Goal: Information Seeking & Learning: Learn about a topic

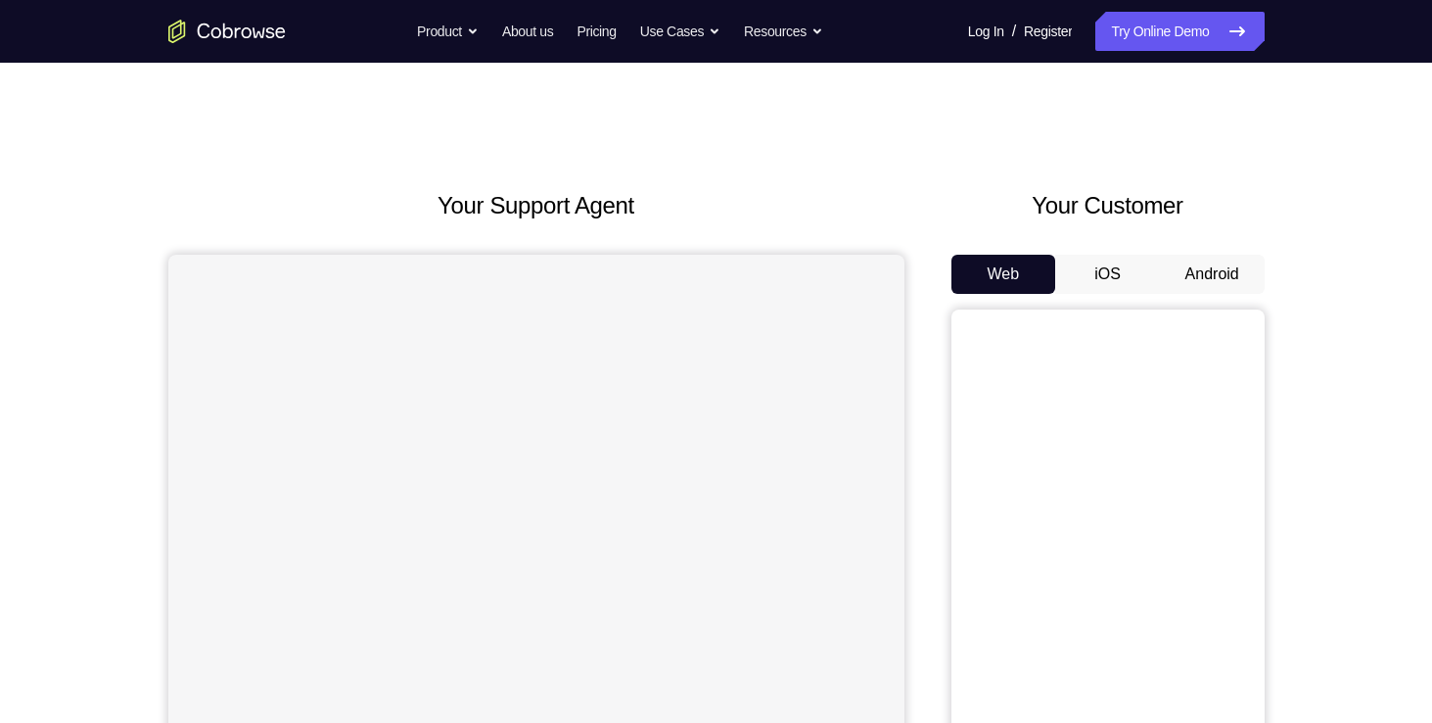
click at [1232, 282] on button "Android" at bounding box center [1212, 274] width 105 height 39
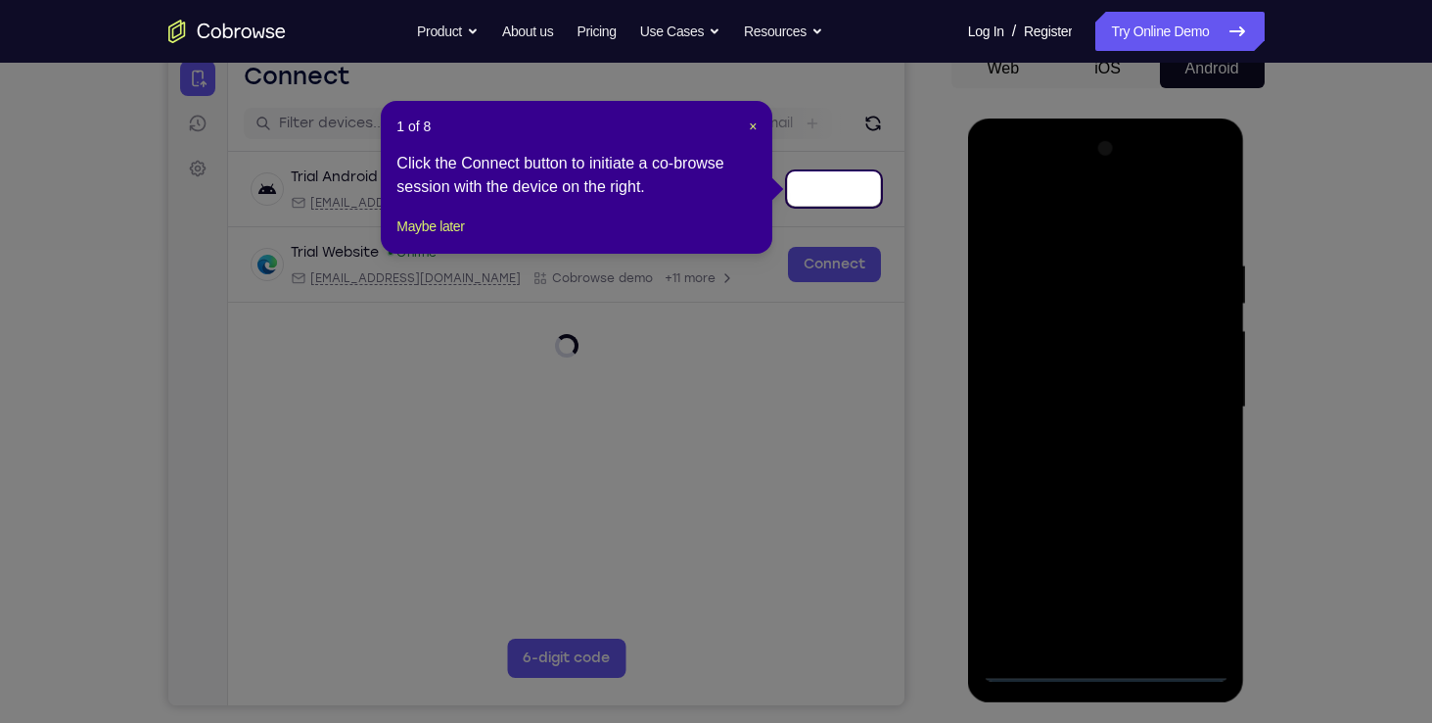
click at [745, 120] on header "1 of 8 ×" at bounding box center [577, 127] width 360 height 20
click at [749, 127] on span "×" at bounding box center [753, 126] width 8 height 16
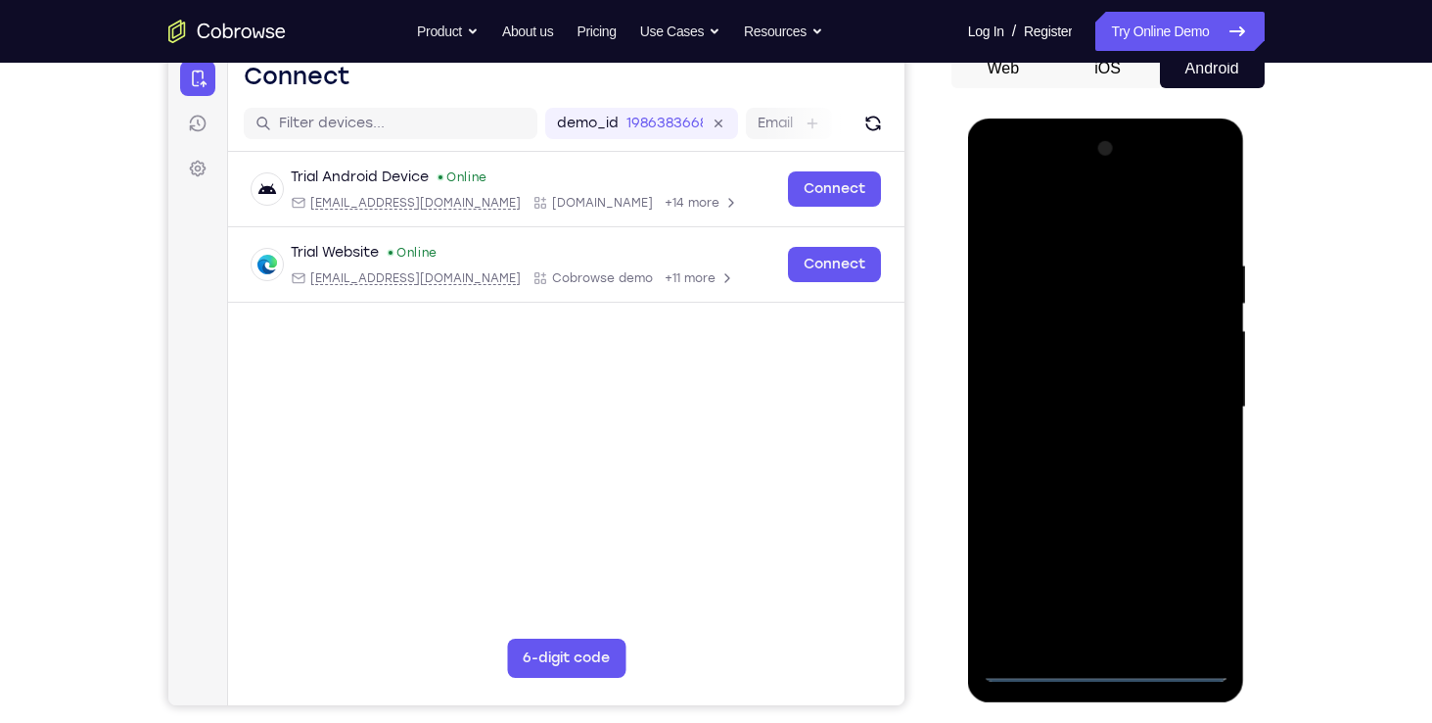
click at [1106, 658] on div at bounding box center [1106, 407] width 247 height 548
click at [1096, 660] on div at bounding box center [1106, 407] width 247 height 548
click at [1107, 670] on div at bounding box center [1106, 407] width 247 height 548
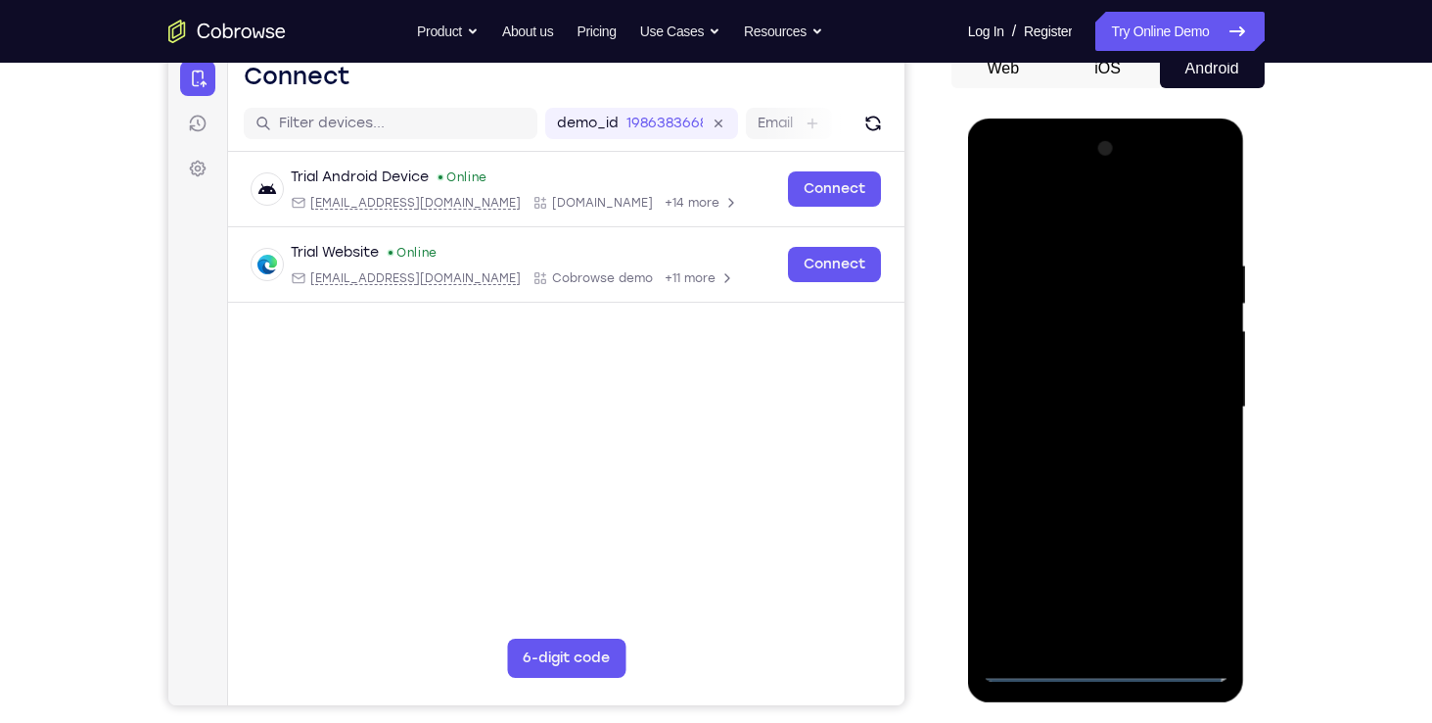
click at [1107, 670] on div at bounding box center [1106, 407] width 247 height 548
click at [1186, 588] on div at bounding box center [1106, 407] width 247 height 548
click at [999, 179] on div at bounding box center [1106, 407] width 247 height 548
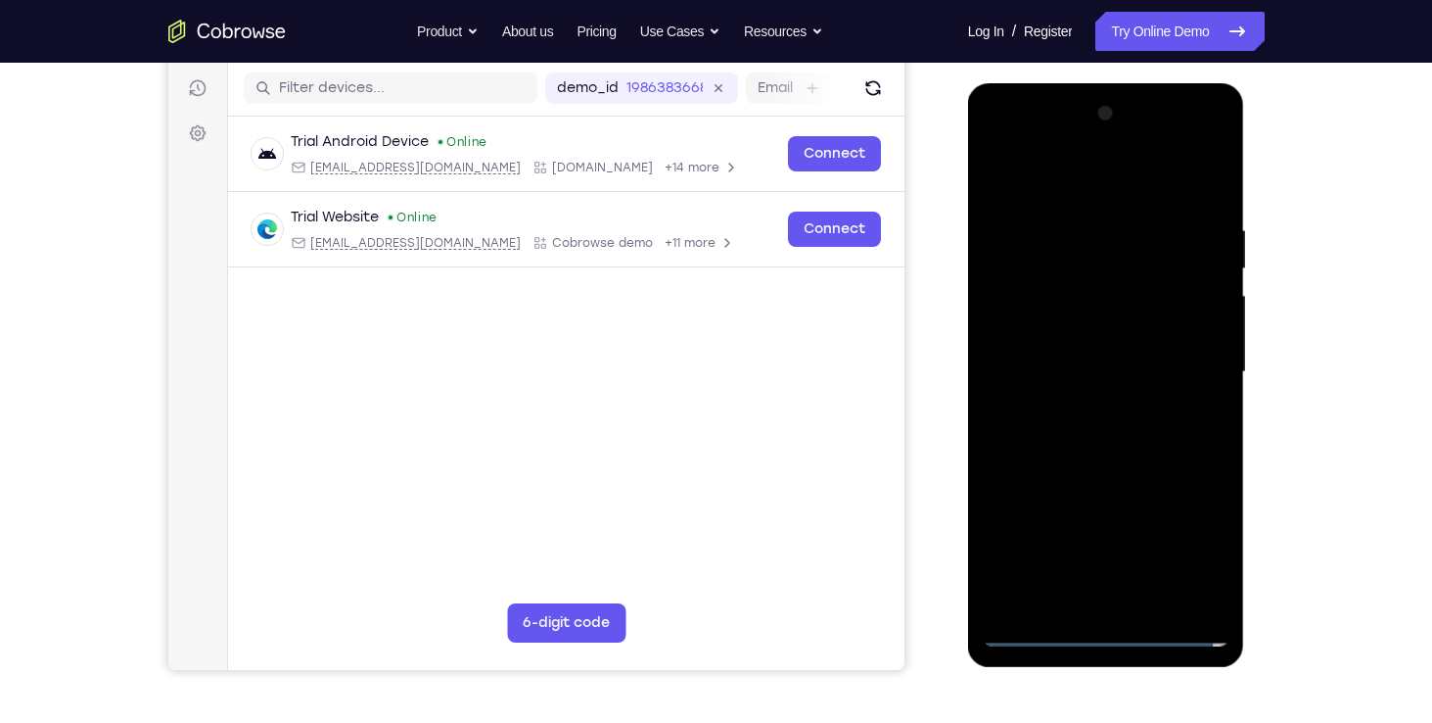
scroll to position [239, 0]
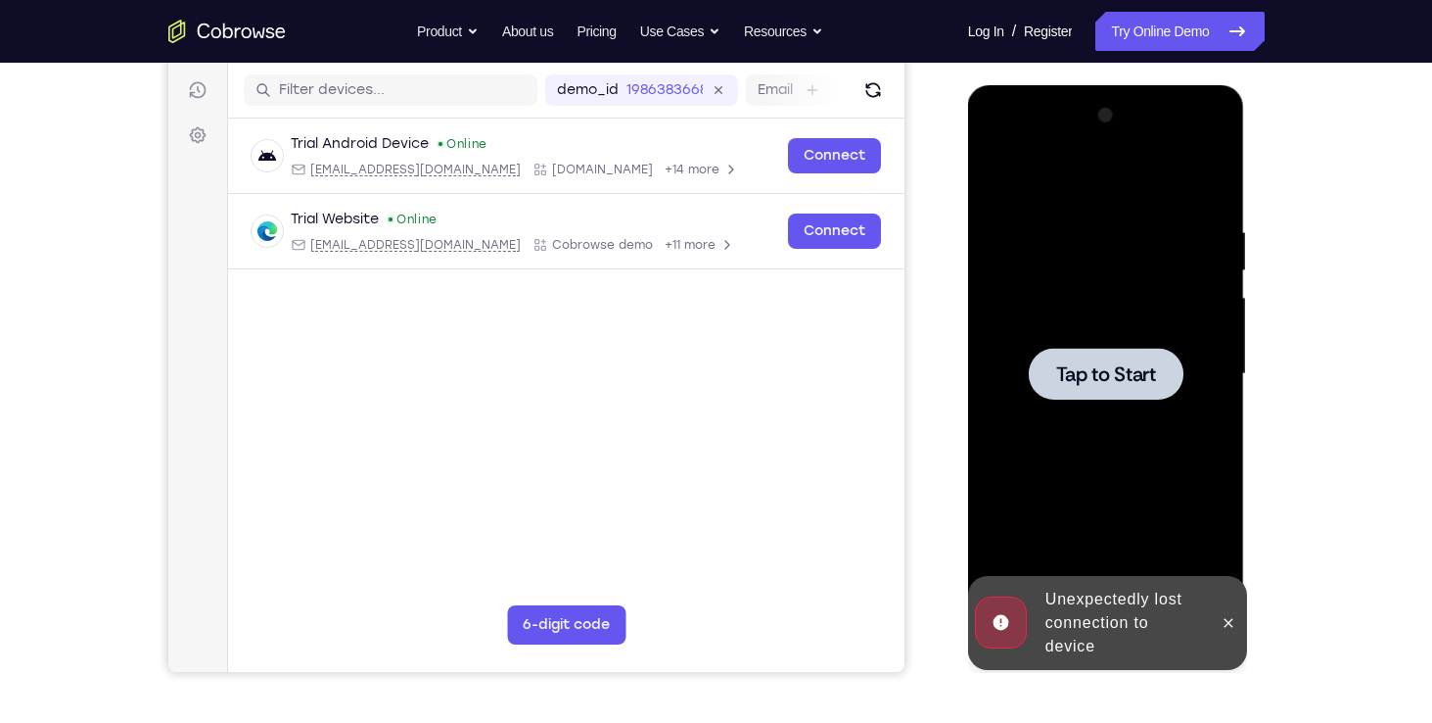
drag, startPoint x: 1027, startPoint y: 145, endPoint x: 999, endPoint y: 142, distance: 28.5
click at [999, 85] on div "Tap to Start" at bounding box center [1106, 85] width 277 height 0
click at [999, 142] on div at bounding box center [1106, 374] width 247 height 548
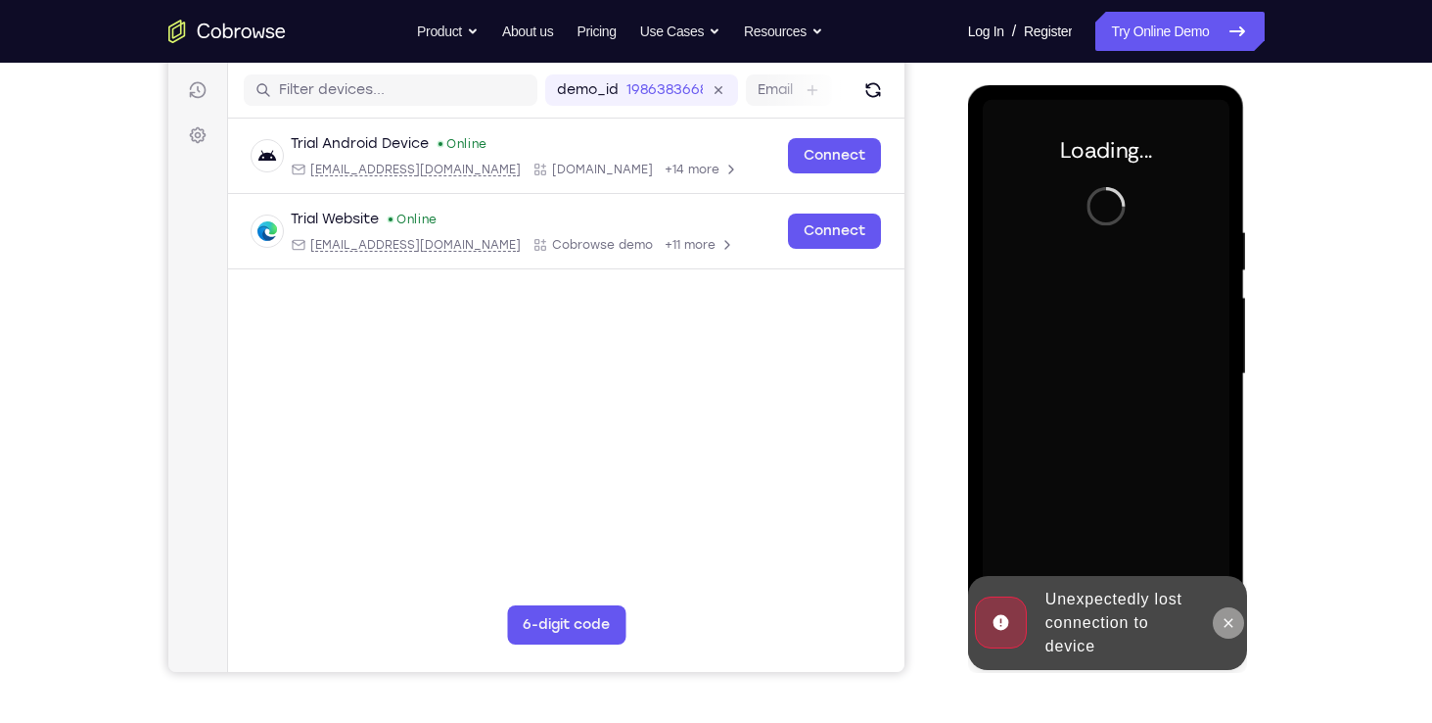
click at [1232, 627] on icon at bounding box center [1229, 623] width 16 height 16
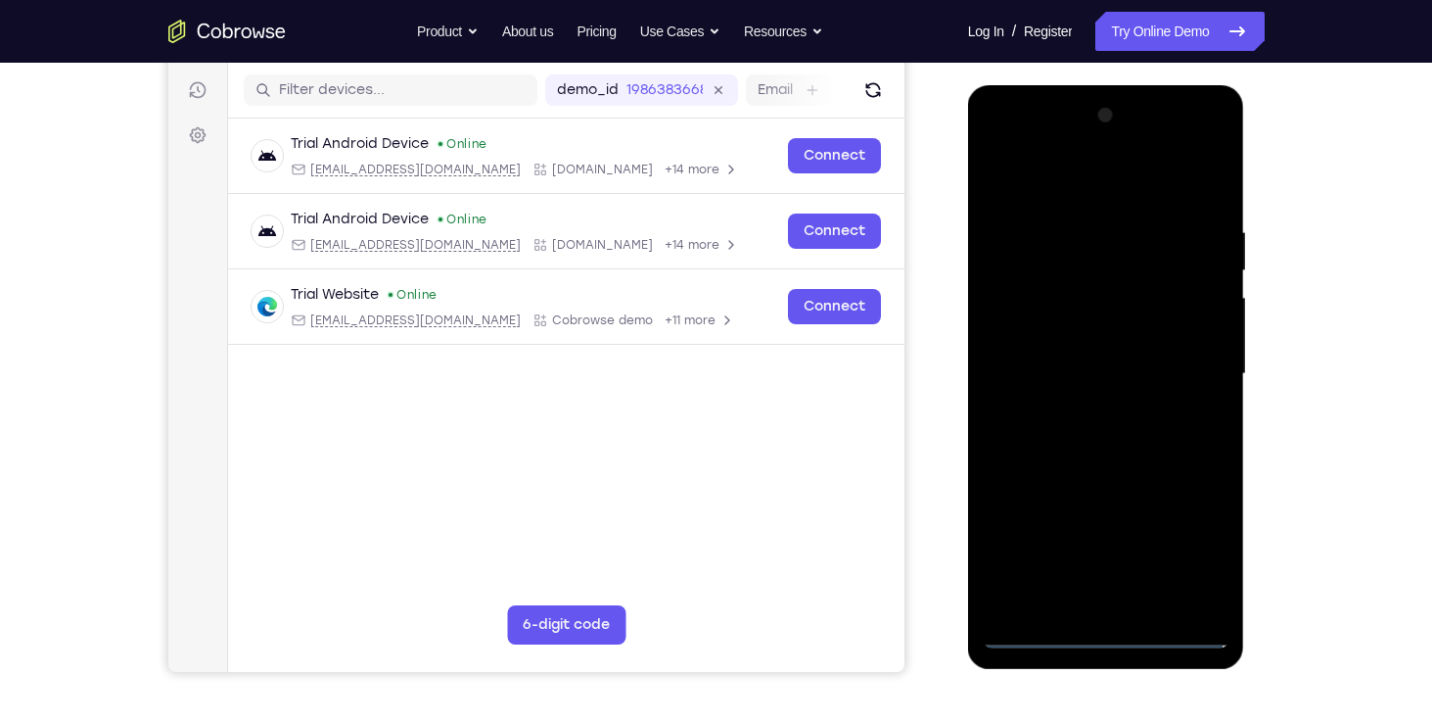
click at [1097, 621] on div at bounding box center [1106, 374] width 247 height 548
click at [1104, 629] on div at bounding box center [1106, 374] width 247 height 548
click at [1193, 551] on div at bounding box center [1106, 374] width 247 height 548
click at [1002, 136] on div at bounding box center [1106, 374] width 247 height 548
click at [1062, 260] on div at bounding box center [1106, 374] width 247 height 548
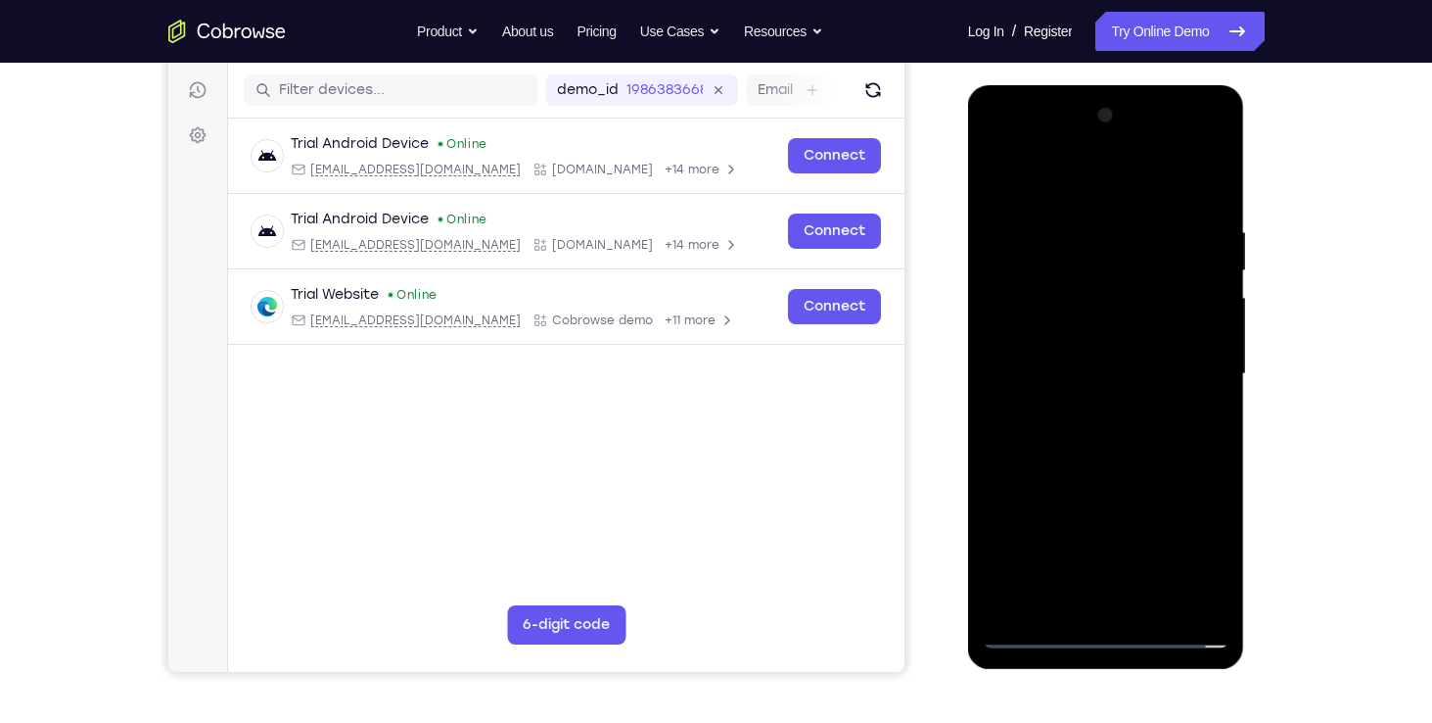
click at [1212, 140] on div at bounding box center [1106, 374] width 247 height 548
click at [1194, 240] on div at bounding box center [1106, 374] width 247 height 548
click at [1190, 365] on div at bounding box center [1106, 374] width 247 height 548
click at [1079, 405] on div at bounding box center [1106, 374] width 247 height 548
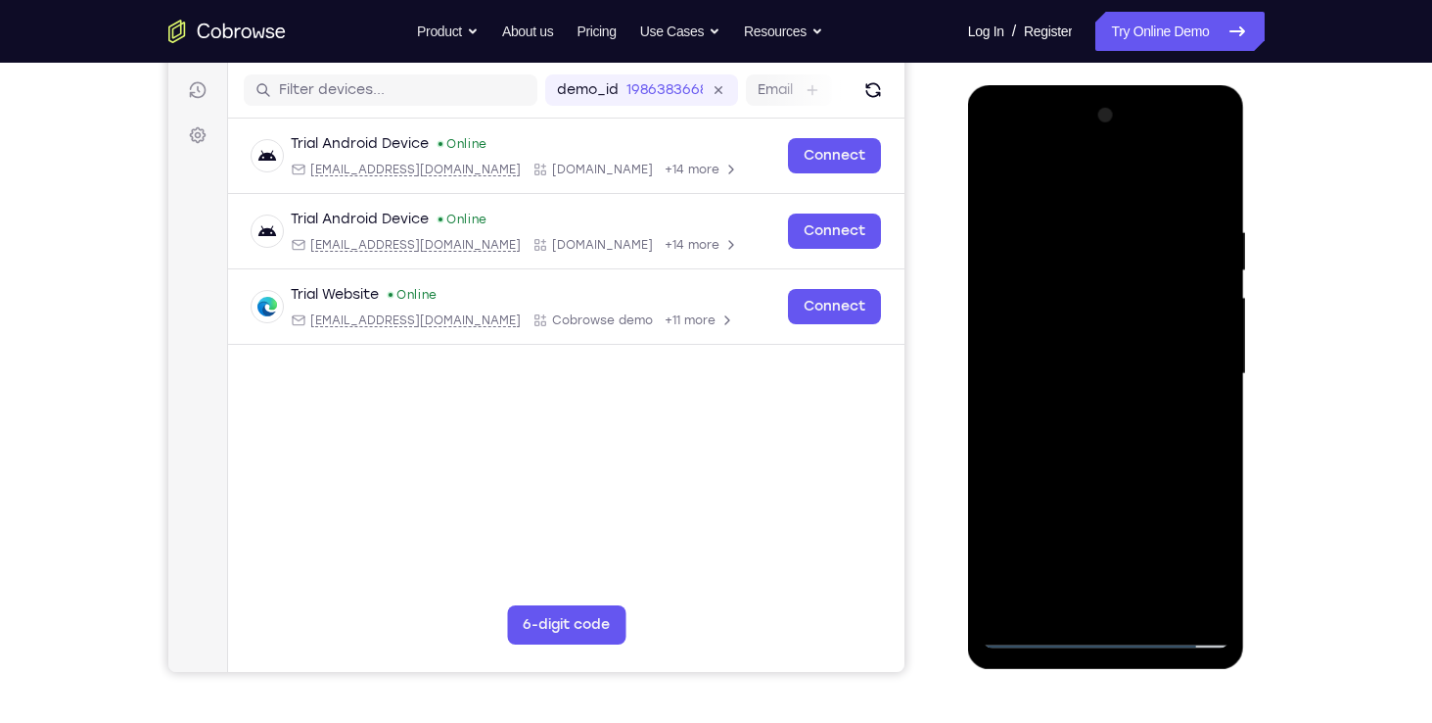
click at [1100, 351] on div at bounding box center [1106, 374] width 247 height 548
click at [1025, 294] on div at bounding box center [1106, 374] width 247 height 548
click at [1023, 296] on div at bounding box center [1106, 374] width 247 height 548
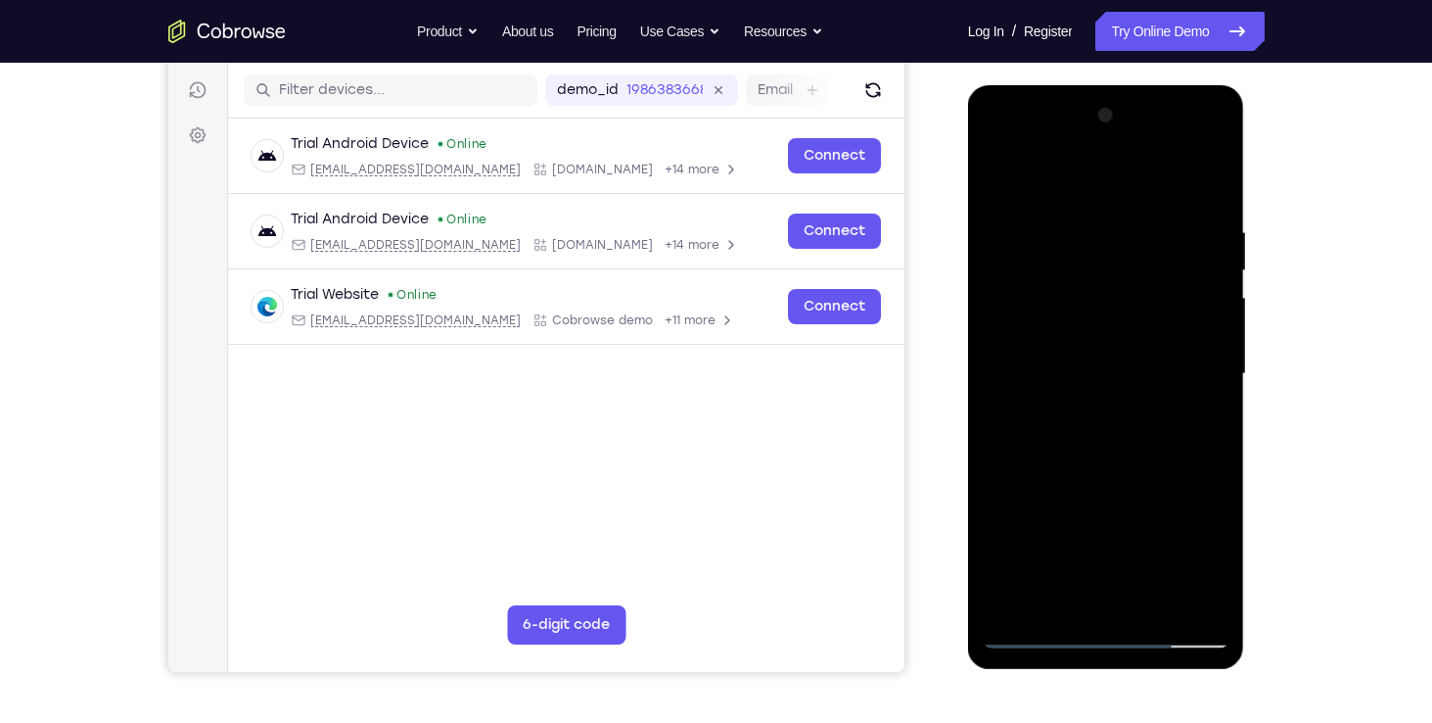
click at [1023, 296] on div at bounding box center [1106, 374] width 247 height 548
click at [1020, 295] on div at bounding box center [1106, 374] width 247 height 548
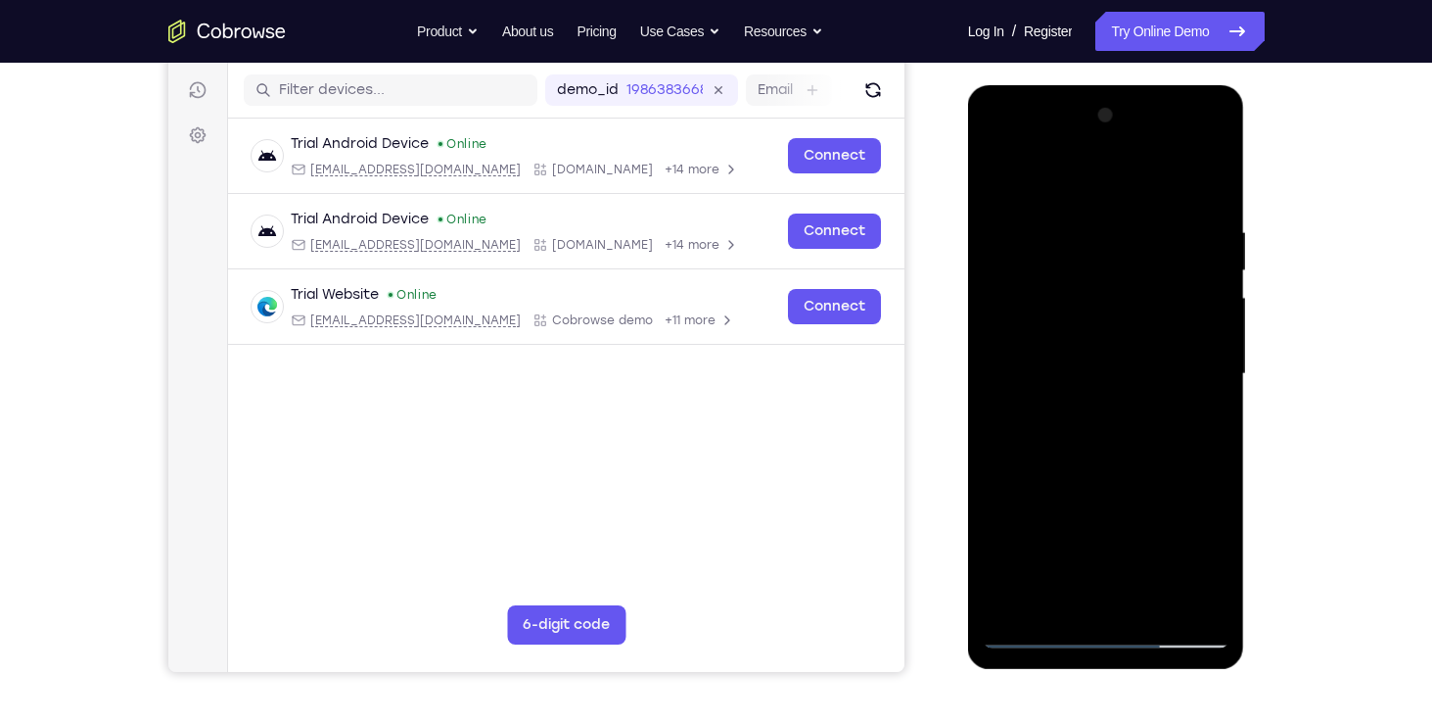
click at [1052, 294] on div at bounding box center [1106, 374] width 247 height 548
click at [1040, 317] on div at bounding box center [1106, 374] width 247 height 548
click at [1206, 334] on div at bounding box center [1106, 374] width 247 height 548
click at [1203, 331] on div at bounding box center [1106, 374] width 247 height 548
click at [1143, 371] on div at bounding box center [1106, 374] width 247 height 548
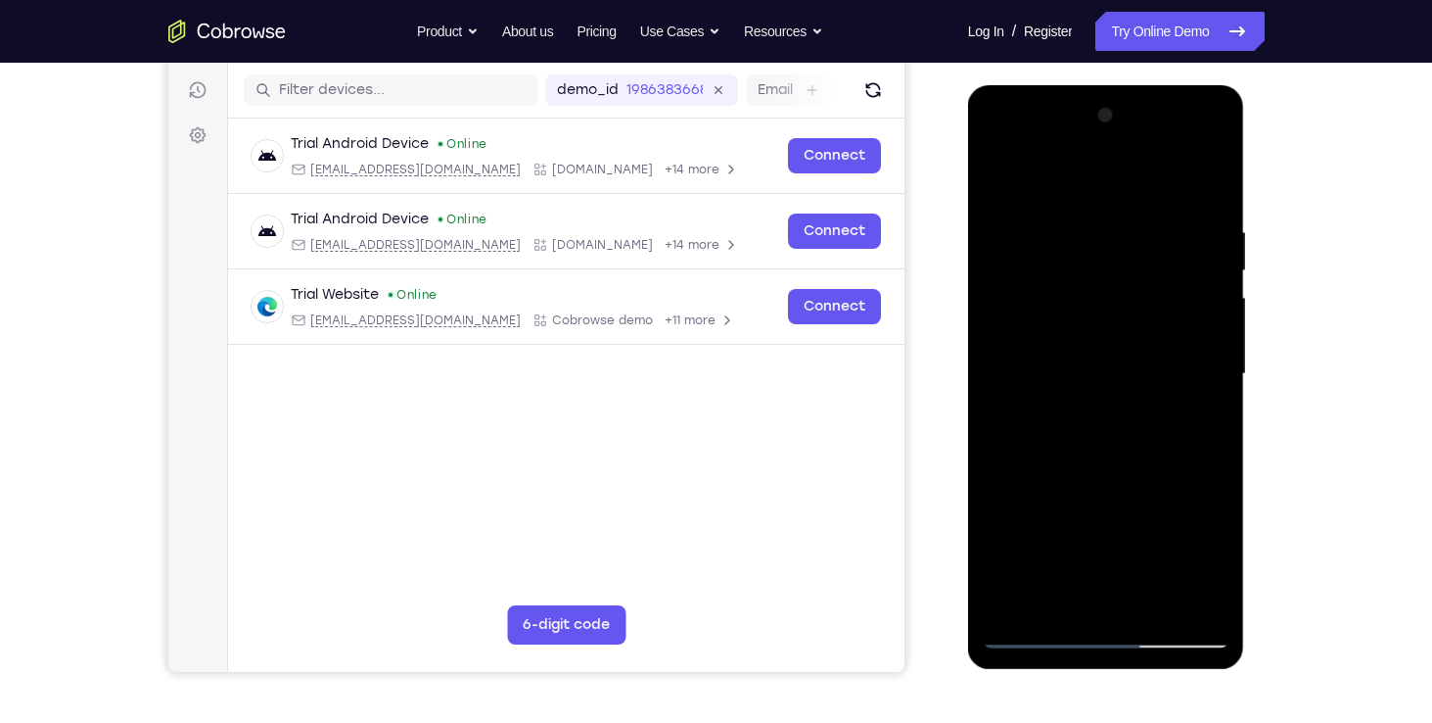
click at [1123, 416] on div at bounding box center [1106, 374] width 247 height 548
click at [1069, 210] on div at bounding box center [1106, 374] width 247 height 548
click at [1078, 242] on div at bounding box center [1106, 374] width 247 height 548
click at [1069, 385] on div at bounding box center [1106, 374] width 247 height 548
click at [1065, 273] on div at bounding box center [1106, 374] width 247 height 548
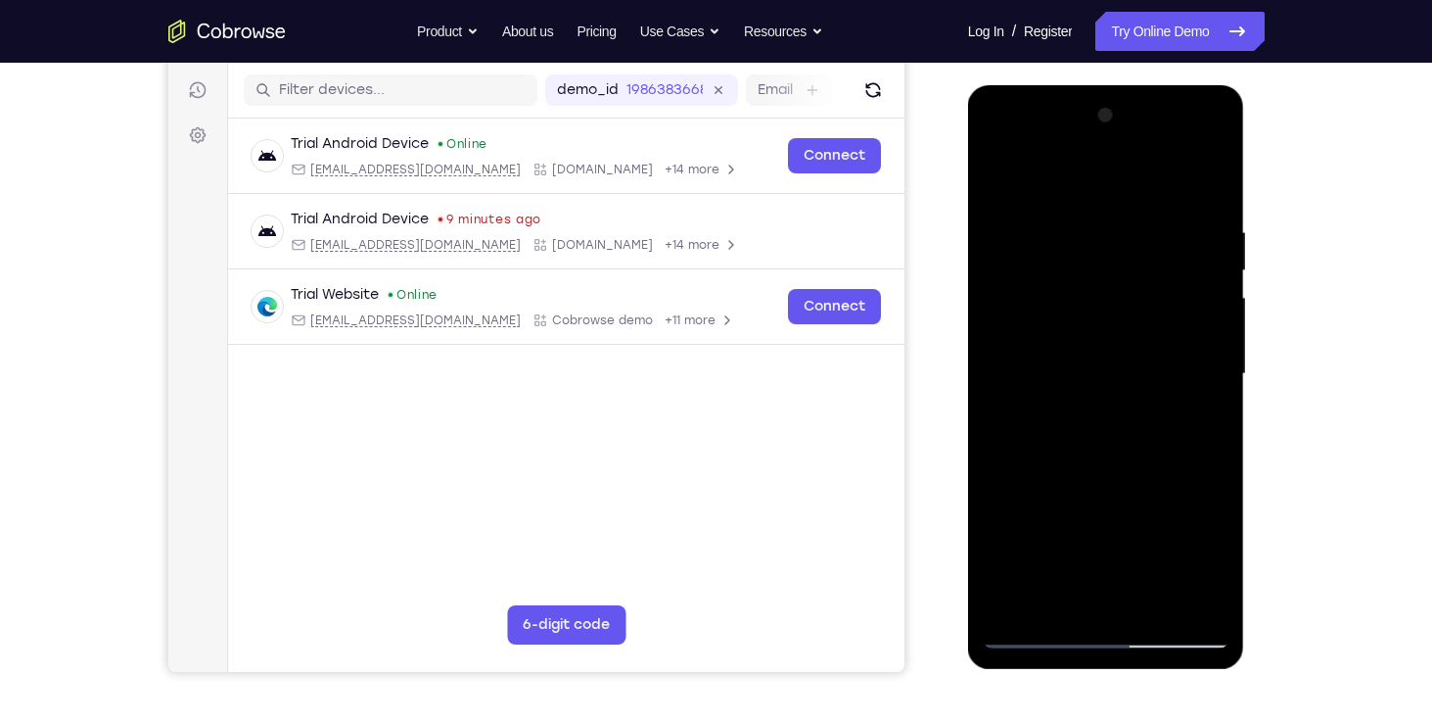
click at [1190, 180] on div at bounding box center [1106, 374] width 247 height 548
drag, startPoint x: 1193, startPoint y: 178, endPoint x: 1114, endPoint y: 264, distance: 116.4
click at [1114, 264] on div at bounding box center [1106, 374] width 247 height 548
click at [1090, 313] on div at bounding box center [1106, 374] width 247 height 548
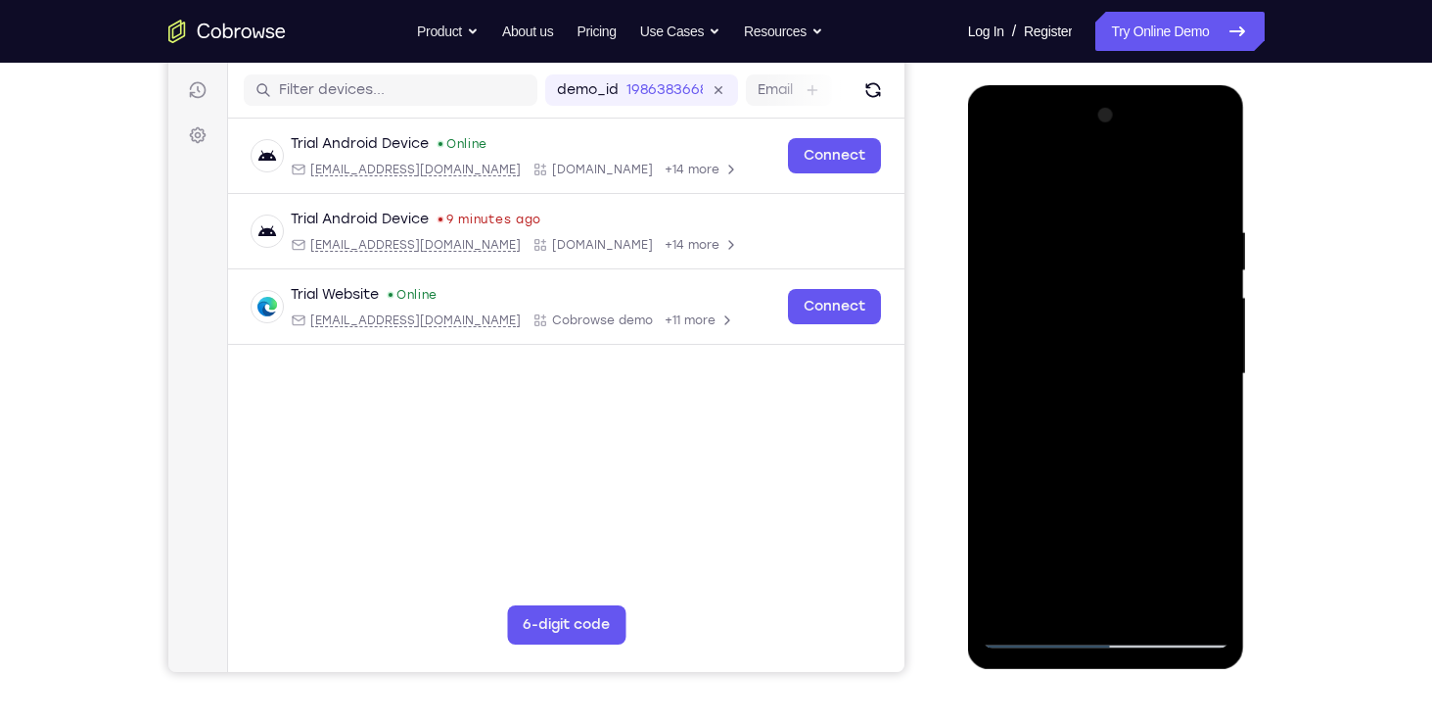
click at [1075, 283] on div at bounding box center [1106, 374] width 247 height 548
click at [1051, 320] on div at bounding box center [1106, 374] width 247 height 548
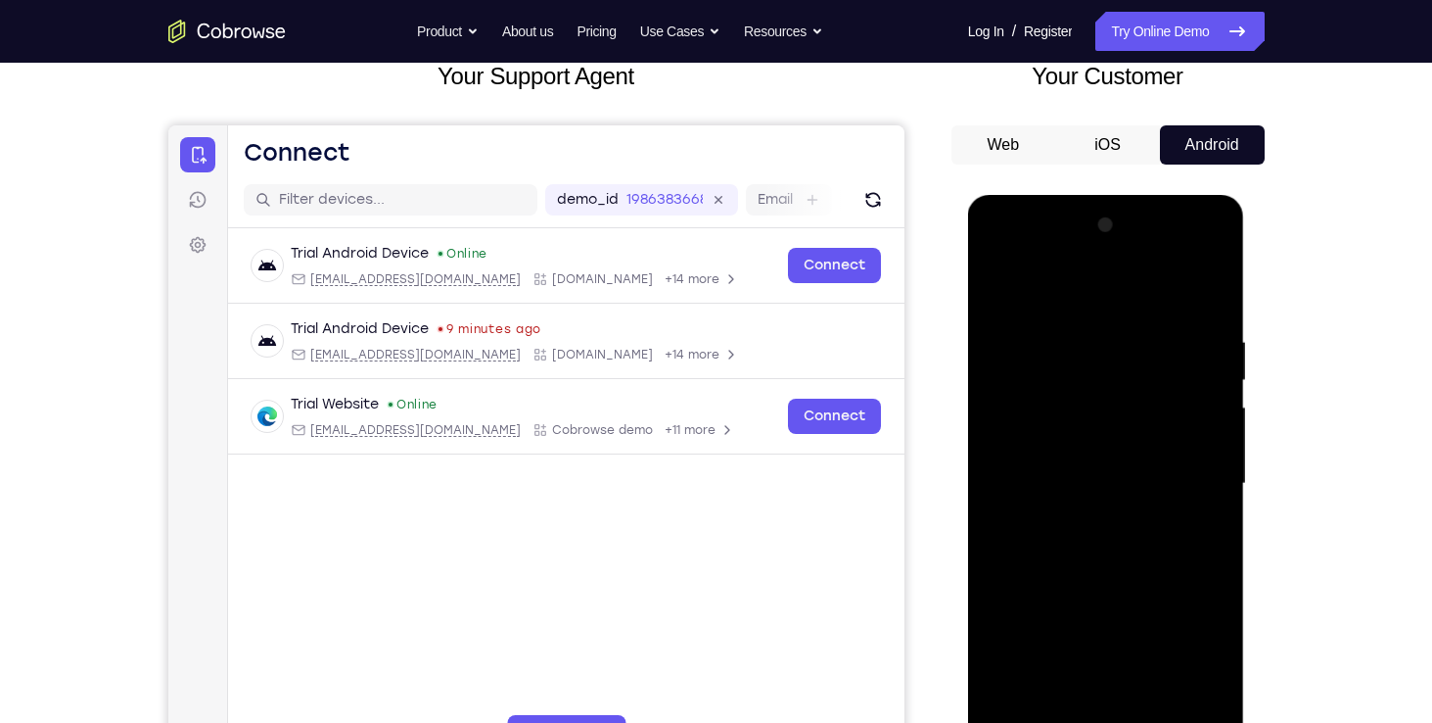
scroll to position [181, 0]
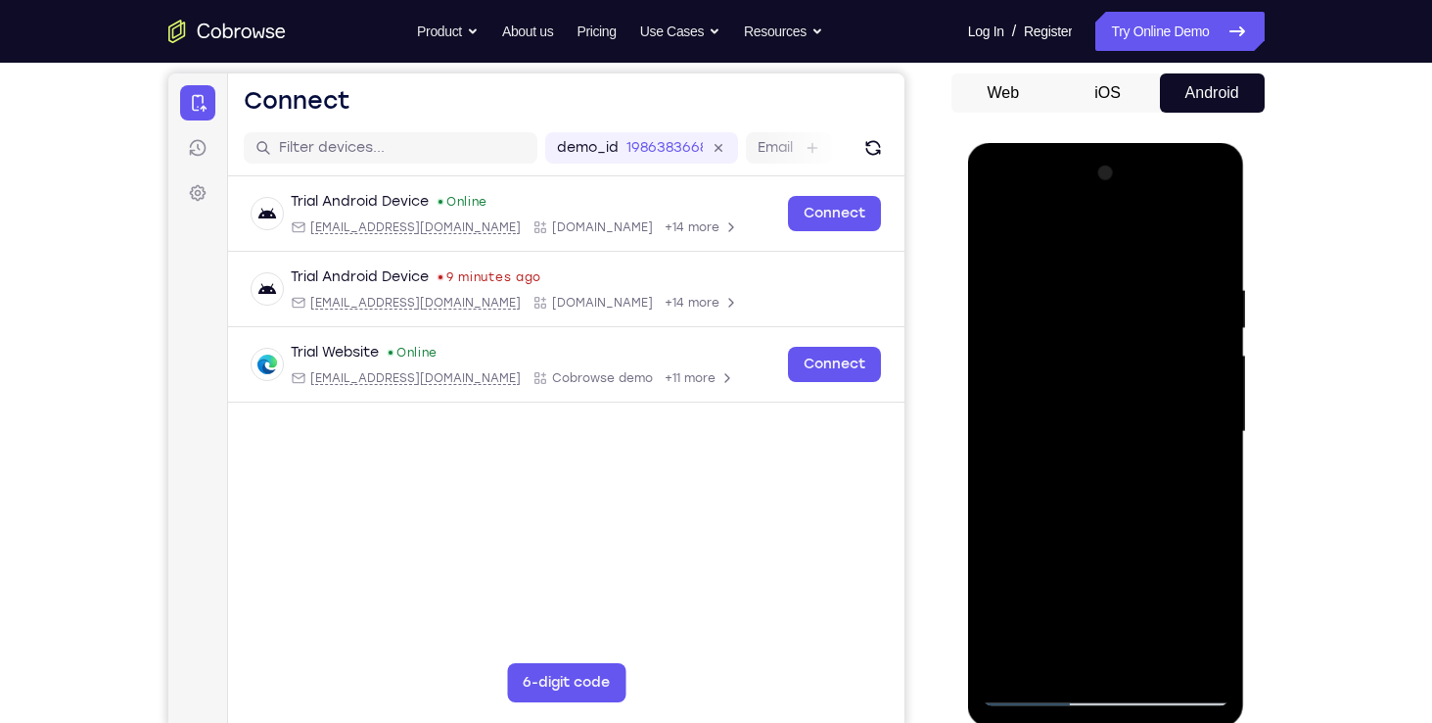
click at [1144, 580] on div at bounding box center [1106, 432] width 247 height 548
click at [1028, 599] on div at bounding box center [1106, 432] width 247 height 548
click at [1068, 586] on div at bounding box center [1106, 432] width 247 height 548
click at [1074, 656] on div at bounding box center [1106, 432] width 247 height 548
click at [1001, 626] on div at bounding box center [1106, 432] width 247 height 548
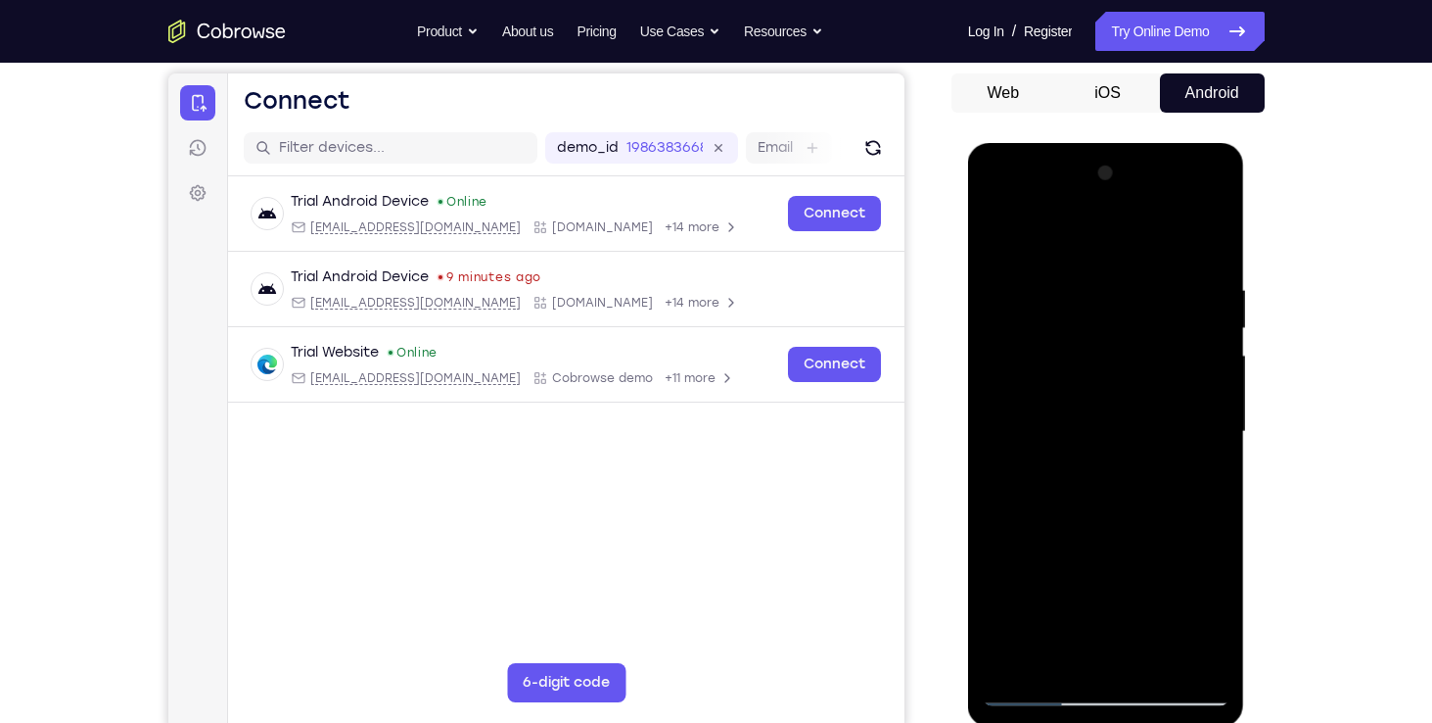
click at [1018, 551] on div at bounding box center [1106, 432] width 247 height 548
click at [1137, 378] on div at bounding box center [1106, 432] width 247 height 548
click at [1122, 374] on div at bounding box center [1106, 432] width 247 height 548
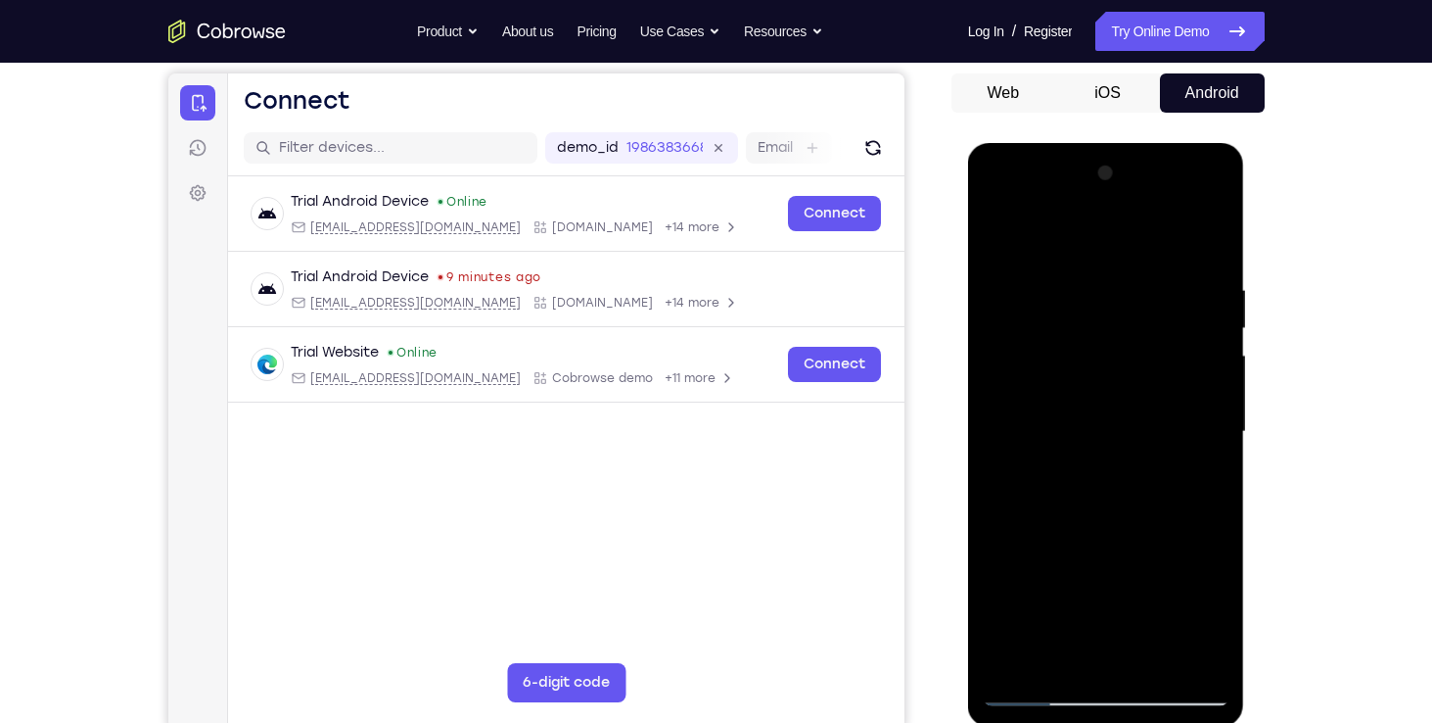
click at [1081, 337] on div at bounding box center [1106, 432] width 247 height 548
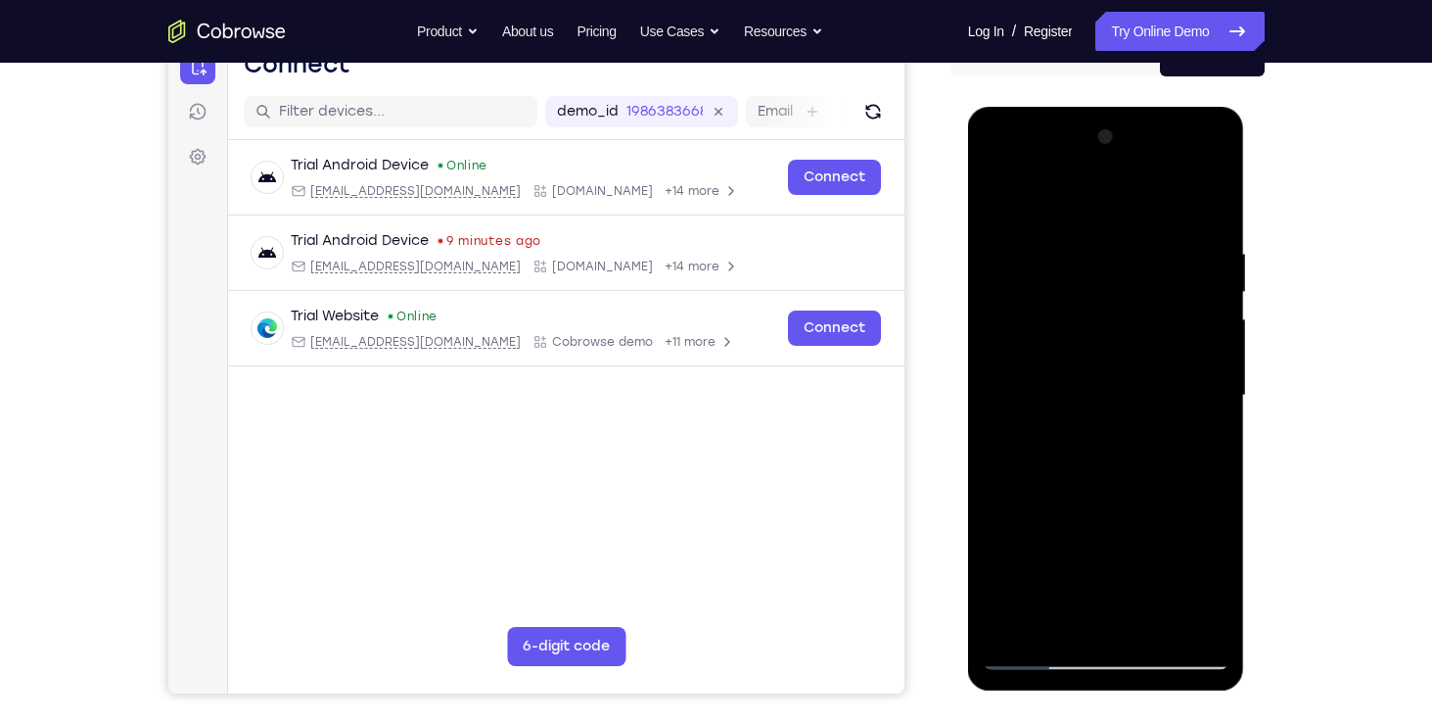
scroll to position [219, 0]
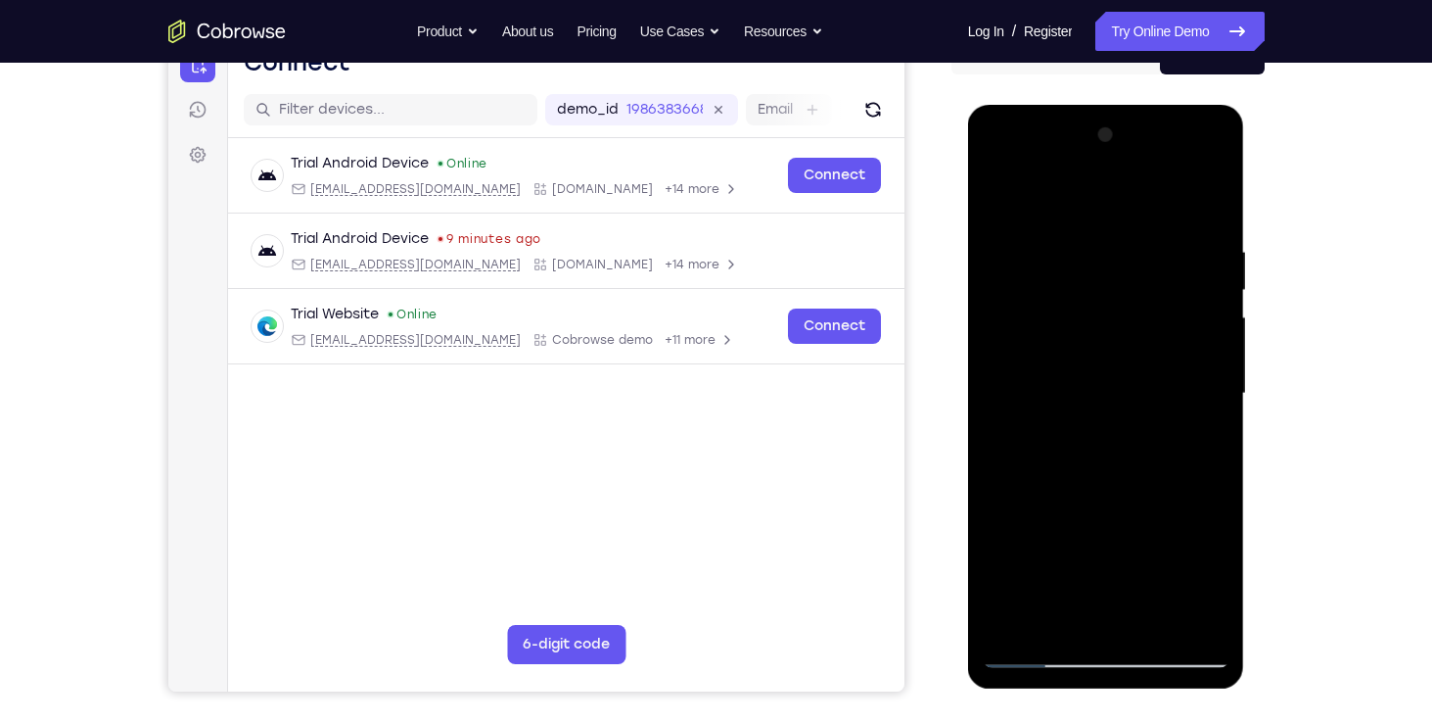
click at [1034, 313] on div at bounding box center [1106, 393] width 247 height 548
click at [1066, 329] on div at bounding box center [1106, 393] width 247 height 548
drag, startPoint x: 1066, startPoint y: 329, endPoint x: 1062, endPoint y: 356, distance: 27.7
click at [1062, 356] on div at bounding box center [1106, 393] width 247 height 548
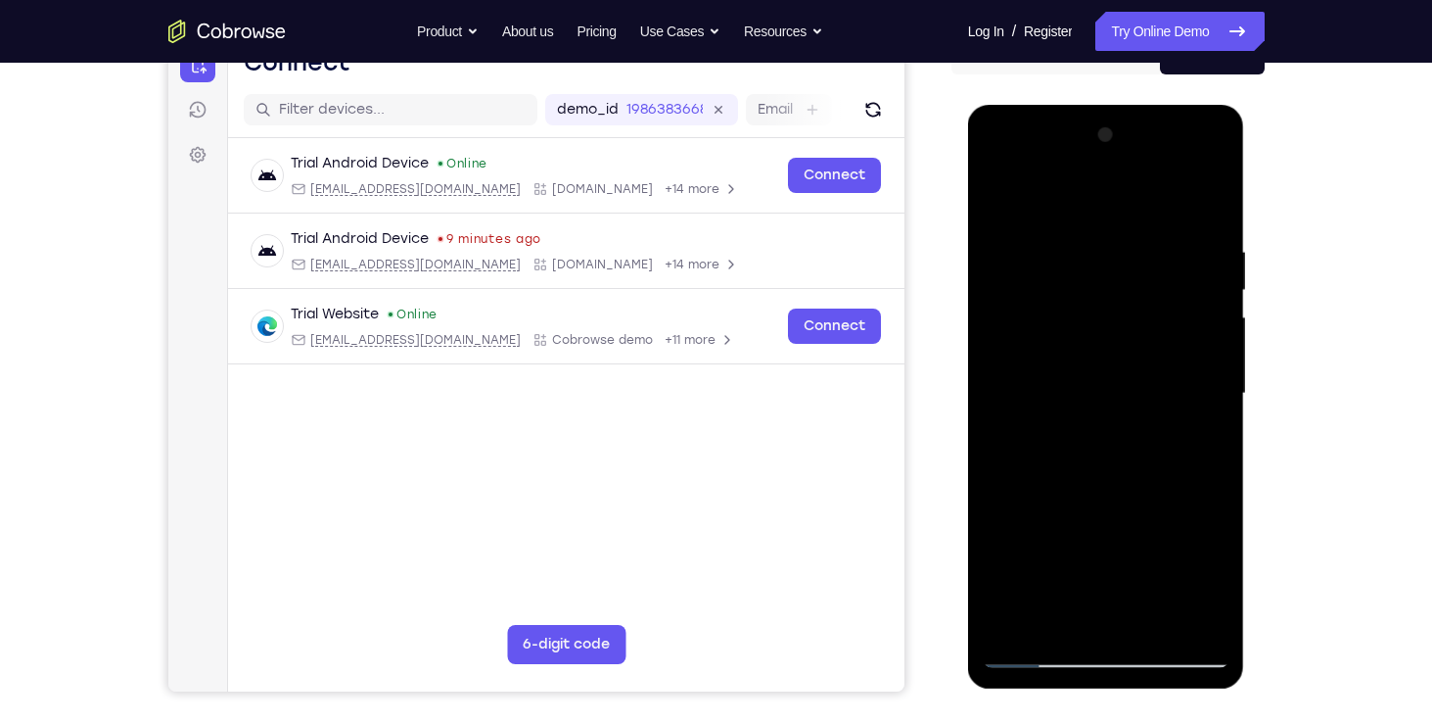
click at [1055, 329] on div at bounding box center [1106, 393] width 247 height 548
click at [1040, 295] on div at bounding box center [1106, 393] width 247 height 548
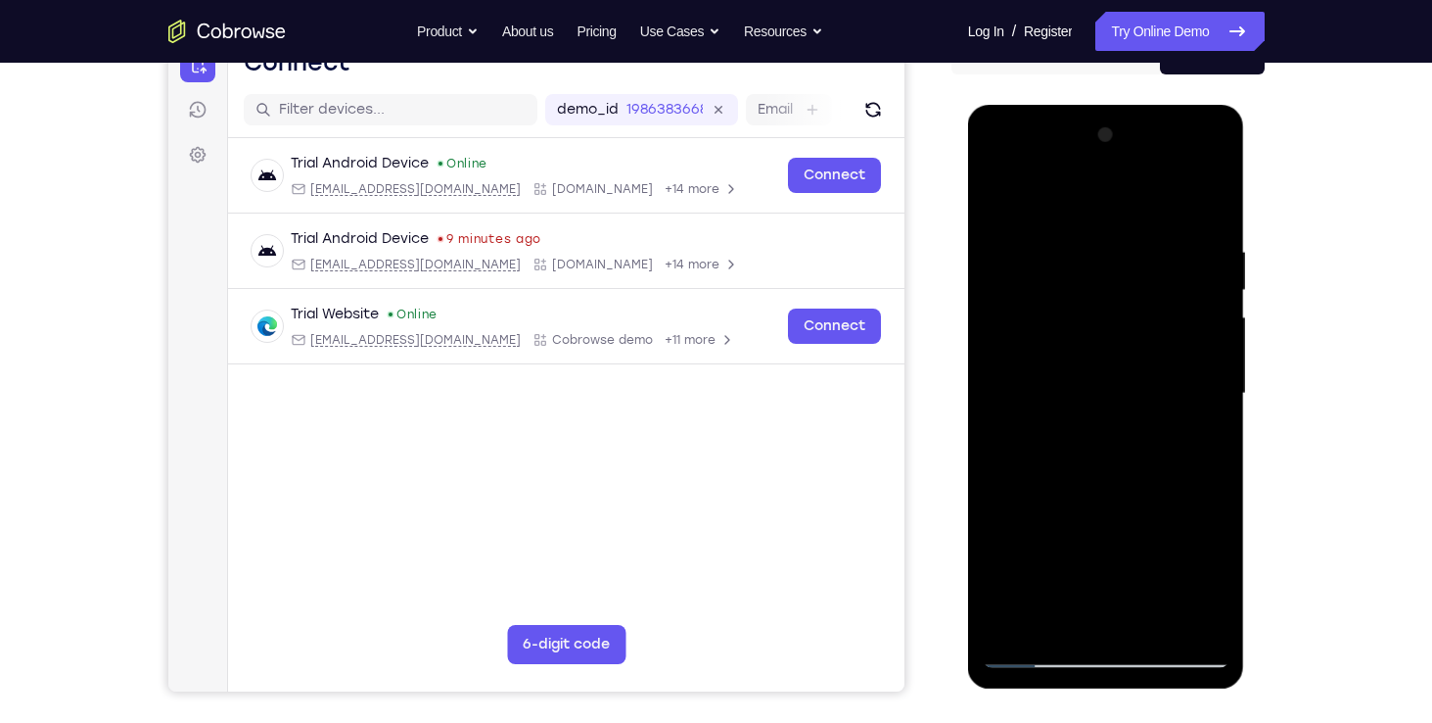
click at [1040, 295] on div at bounding box center [1106, 393] width 247 height 548
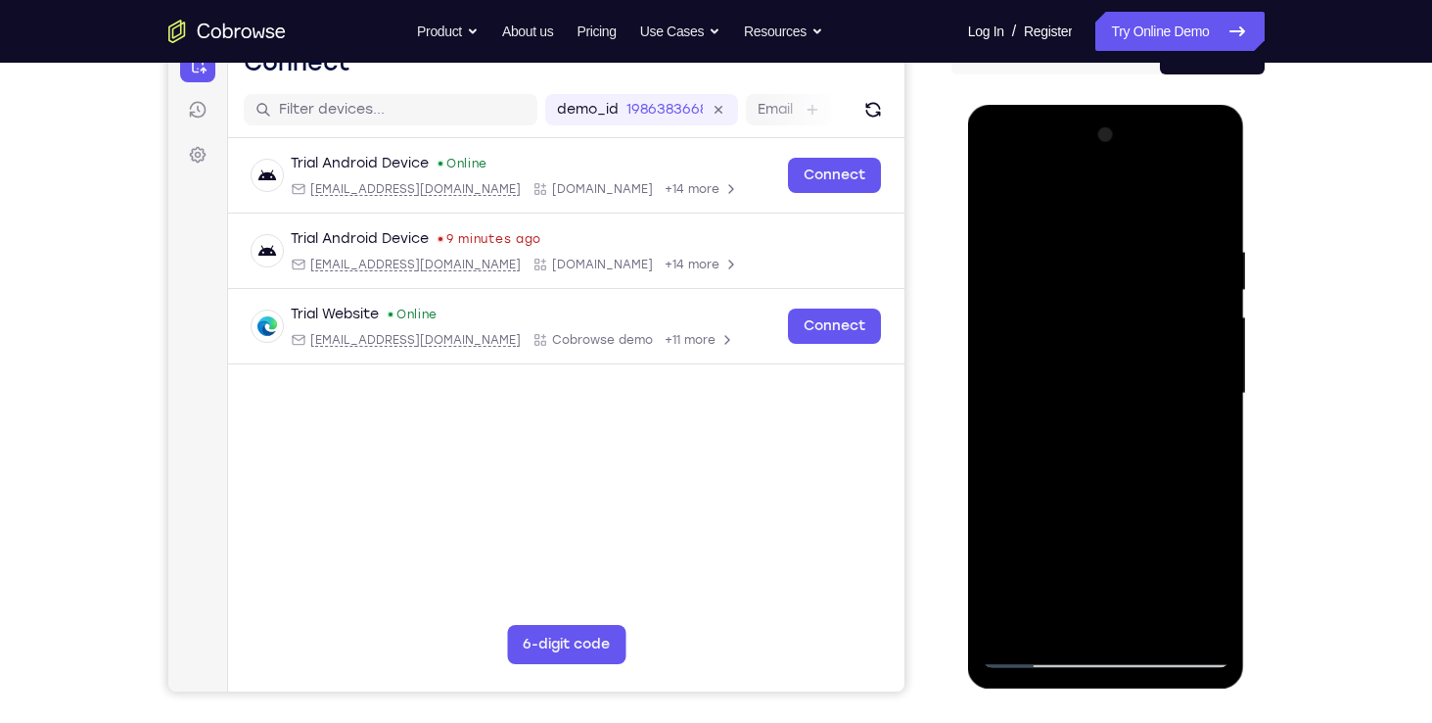
click at [1040, 295] on div at bounding box center [1106, 393] width 247 height 548
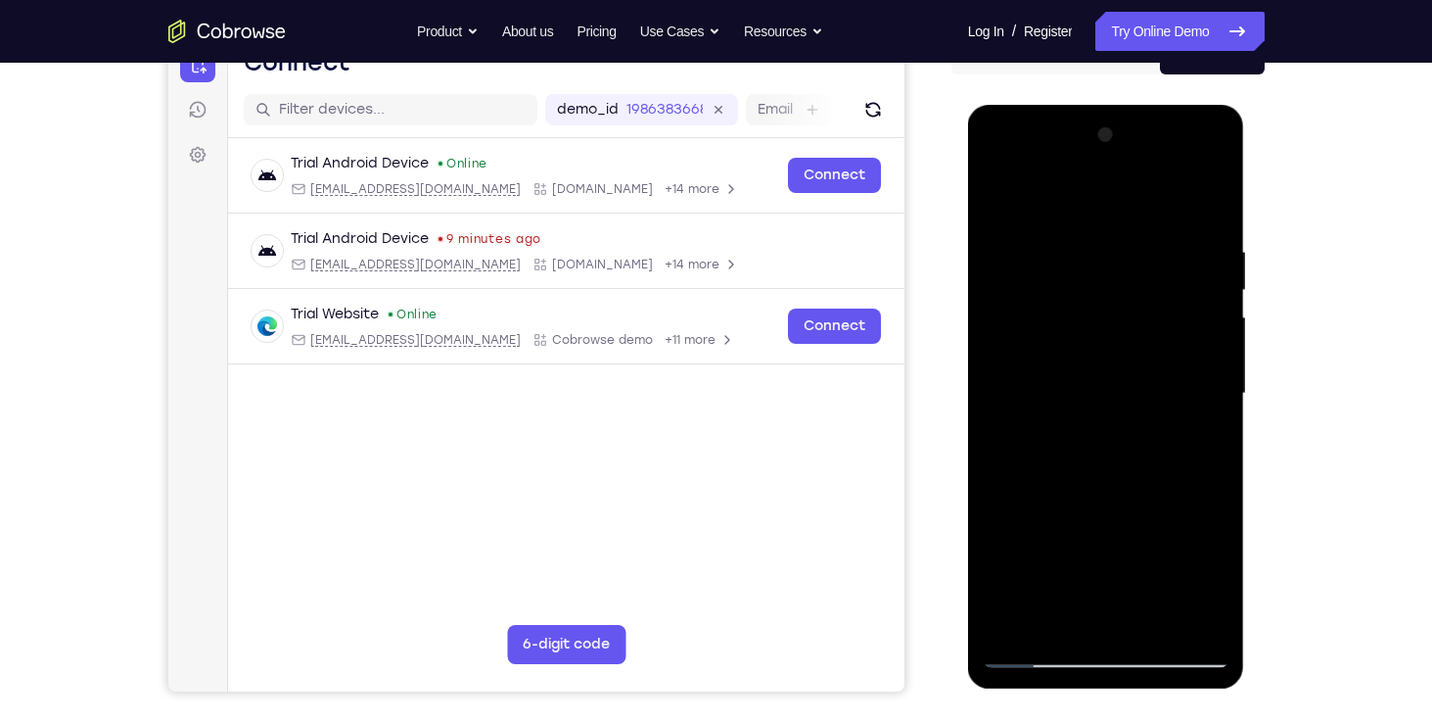
click at [1040, 295] on div at bounding box center [1106, 393] width 247 height 548
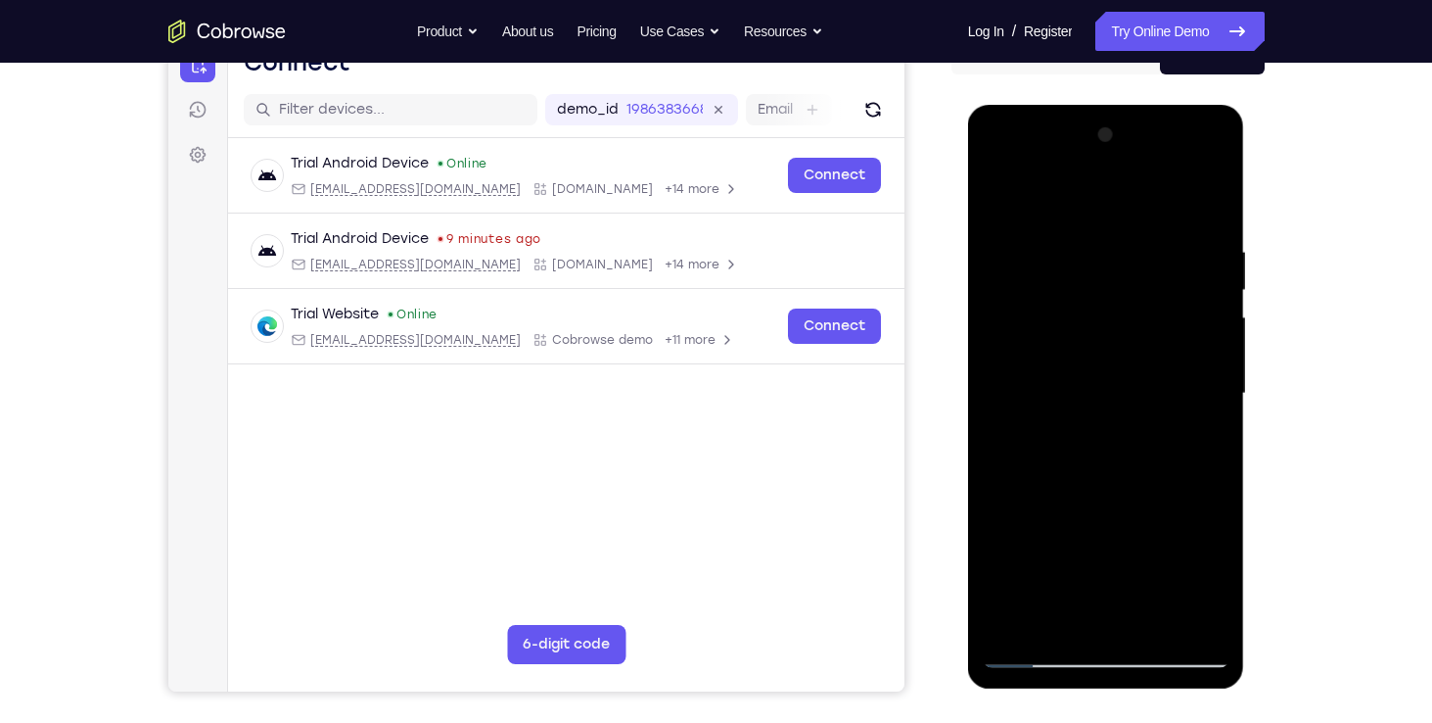
click at [1040, 295] on div at bounding box center [1106, 393] width 247 height 548
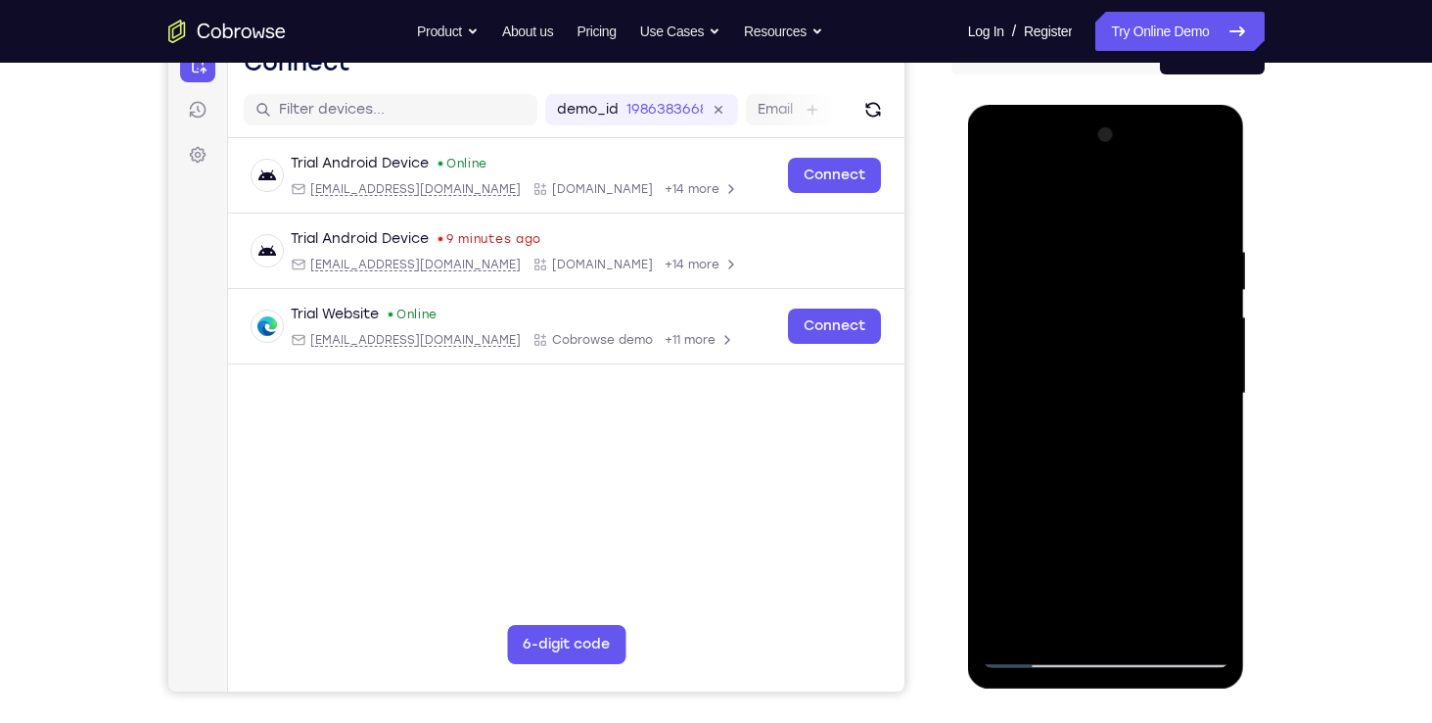
click at [1040, 295] on div at bounding box center [1106, 393] width 247 height 548
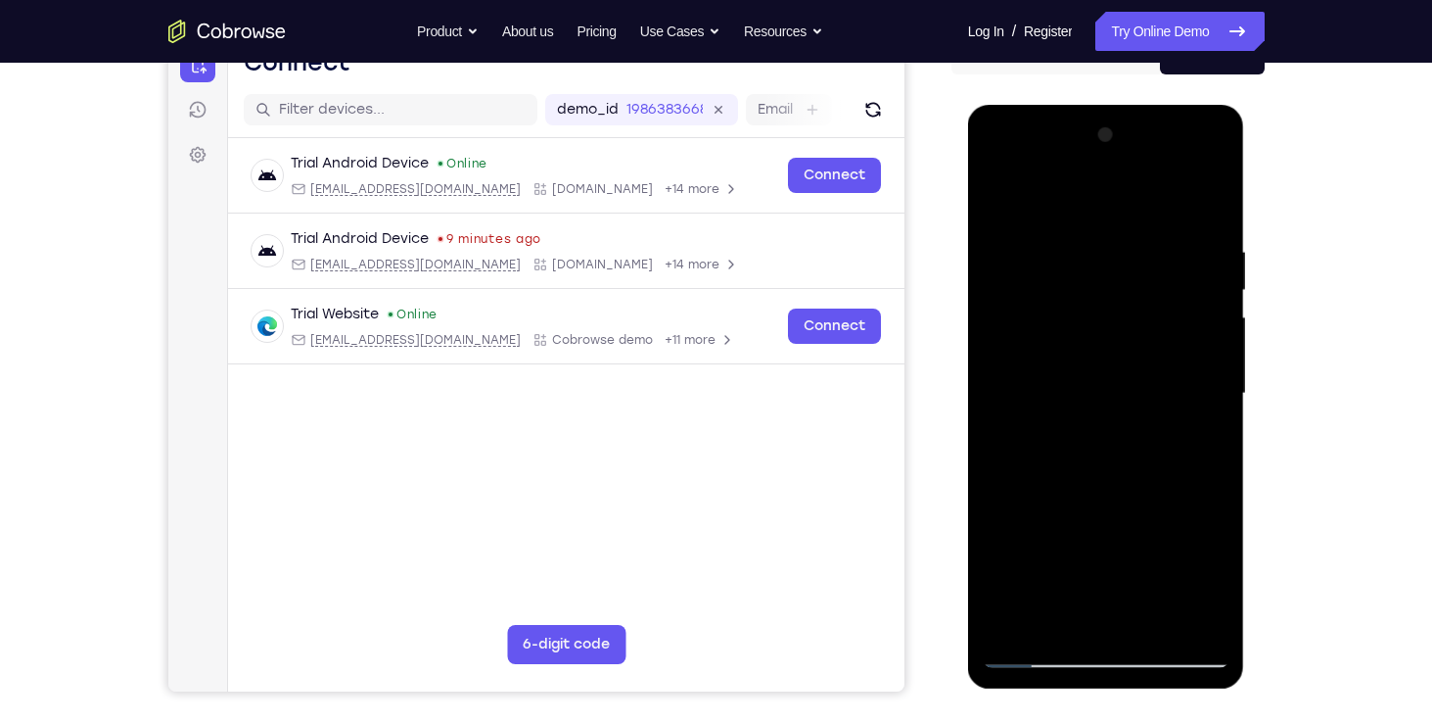
click at [1040, 295] on div at bounding box center [1106, 393] width 247 height 548
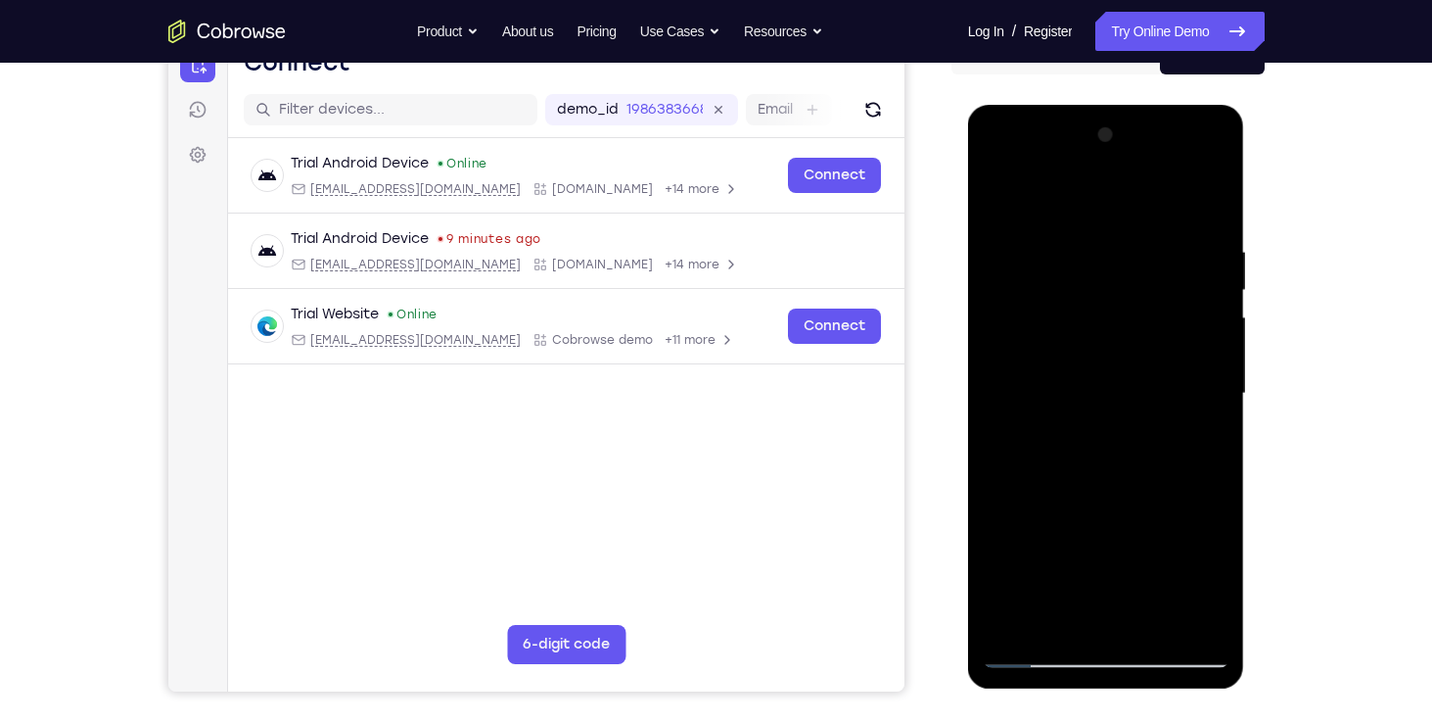
click at [1040, 295] on div at bounding box center [1106, 393] width 247 height 548
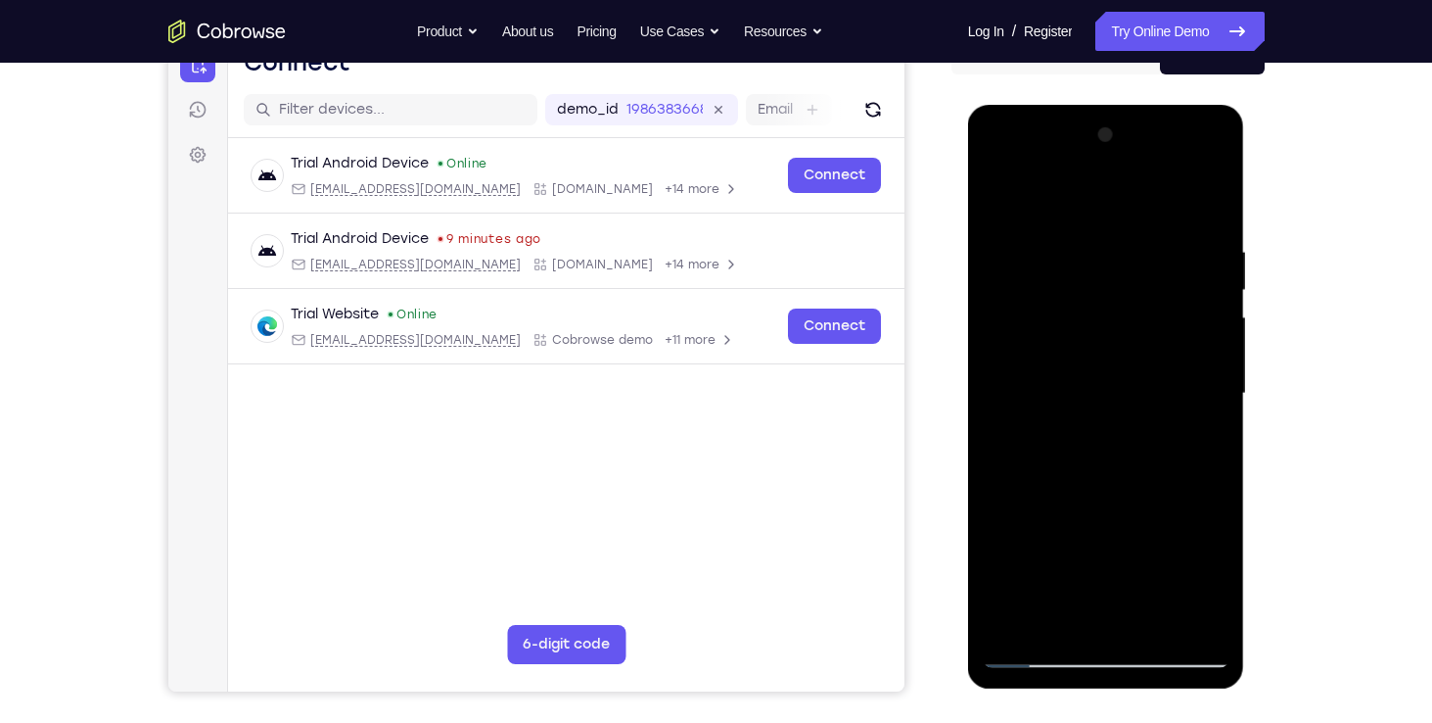
click at [1040, 295] on div at bounding box center [1106, 393] width 247 height 548
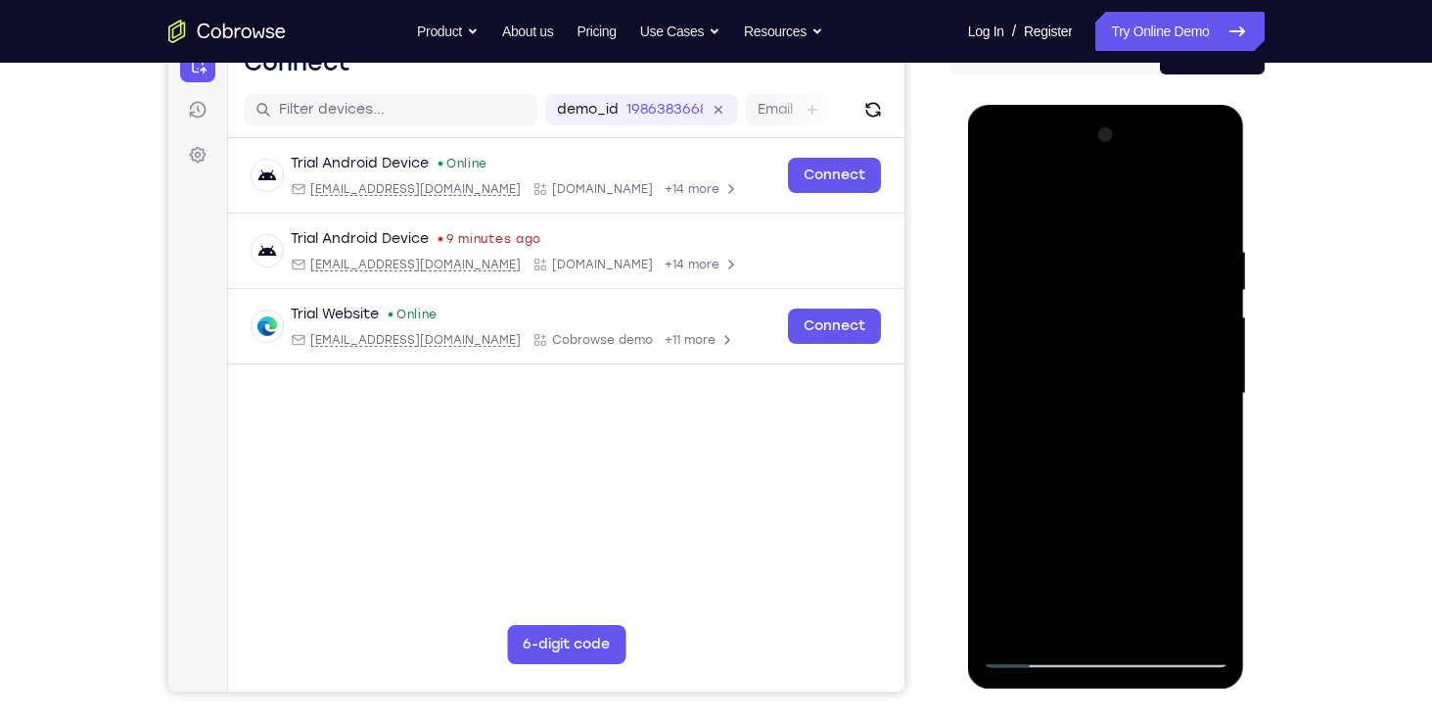
click at [1040, 295] on div at bounding box center [1106, 393] width 247 height 548
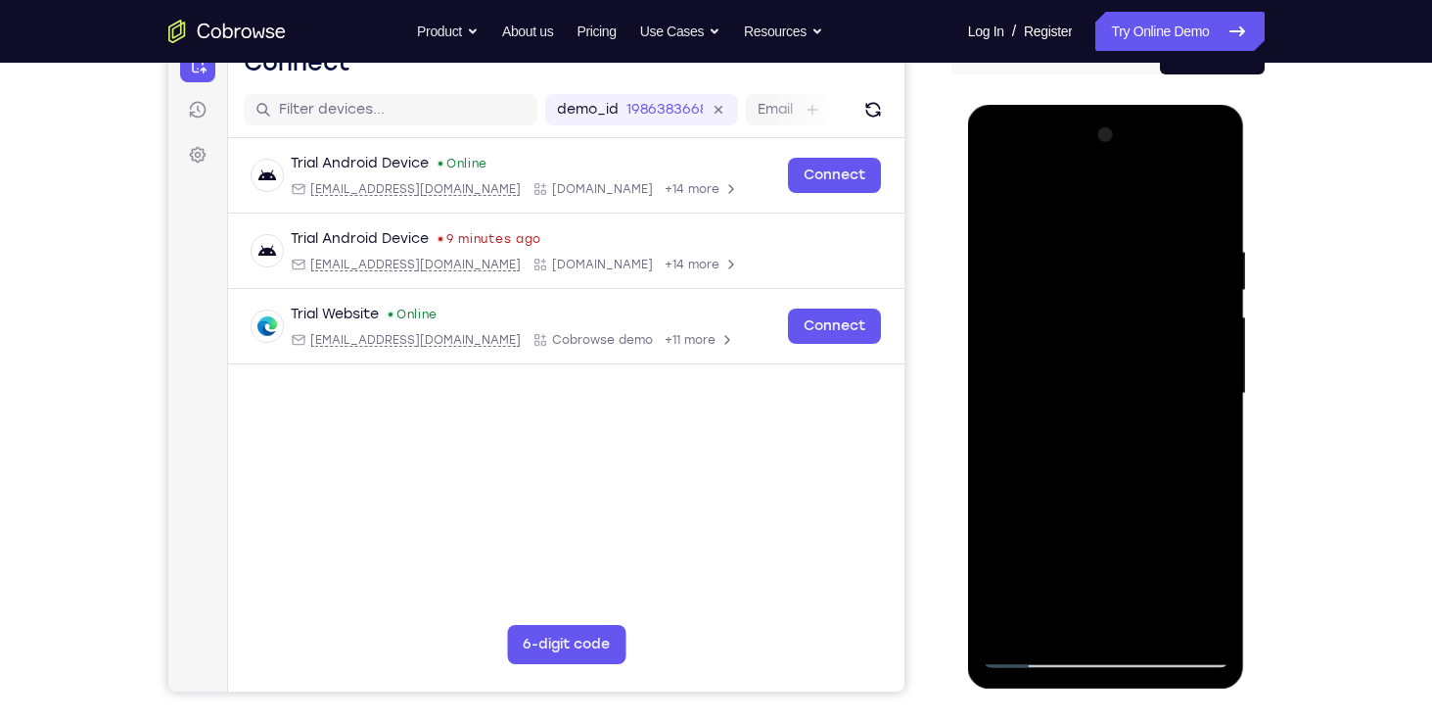
click at [1040, 295] on div at bounding box center [1106, 393] width 247 height 548
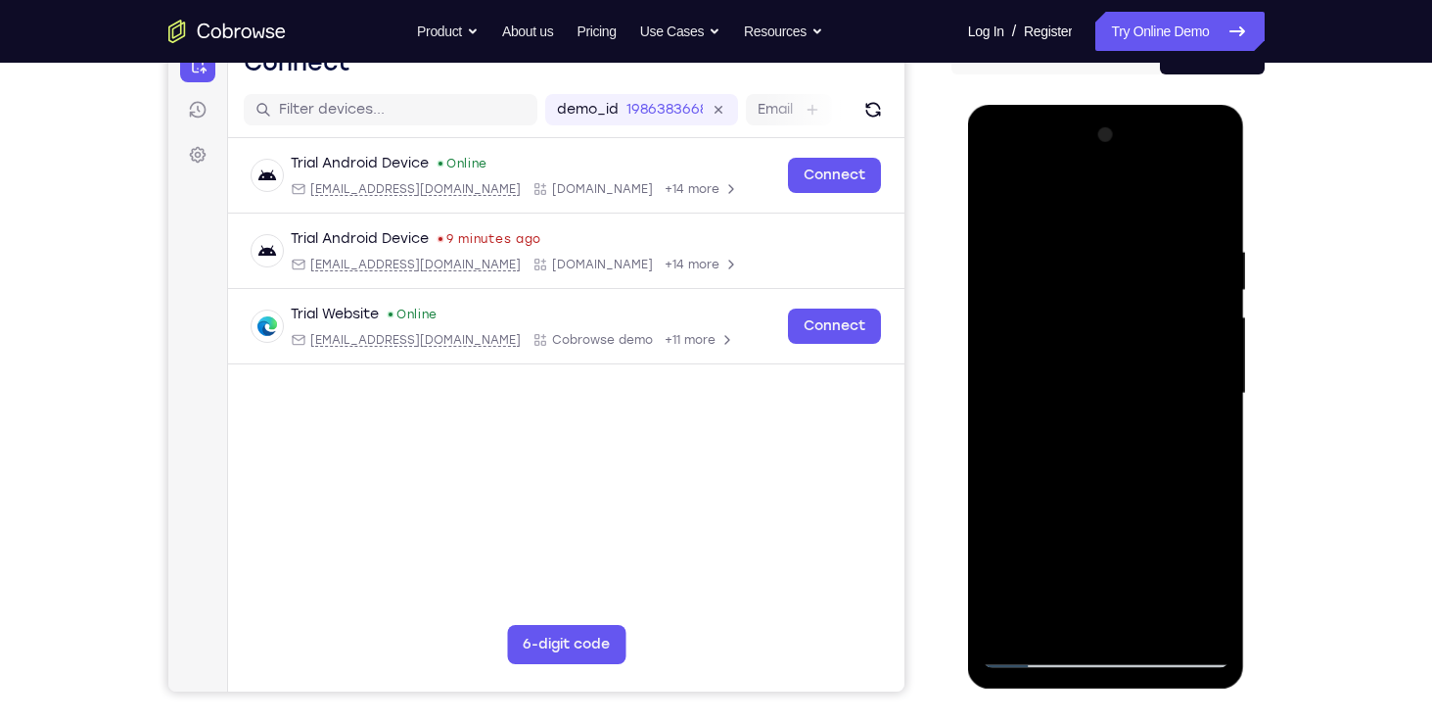
click at [1040, 295] on div at bounding box center [1106, 393] width 247 height 548
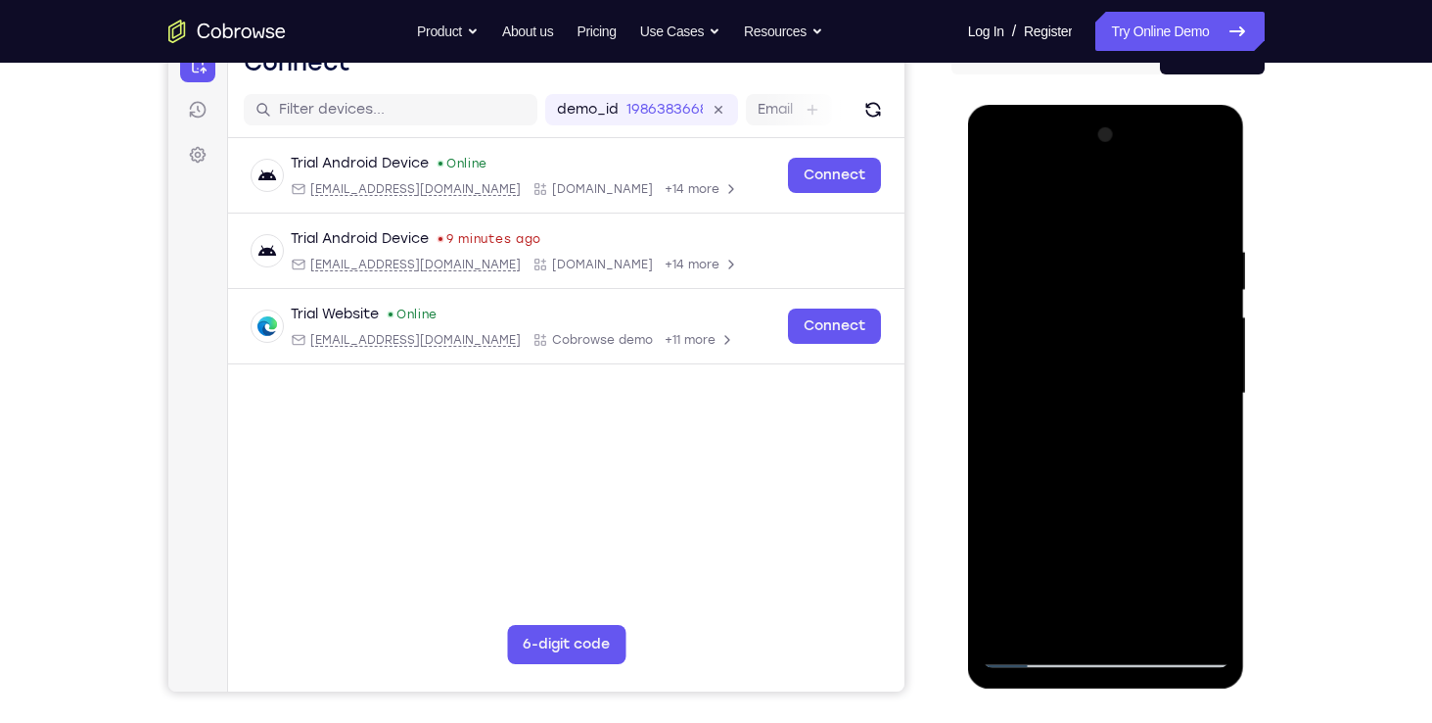
click at [1040, 295] on div at bounding box center [1106, 393] width 247 height 548
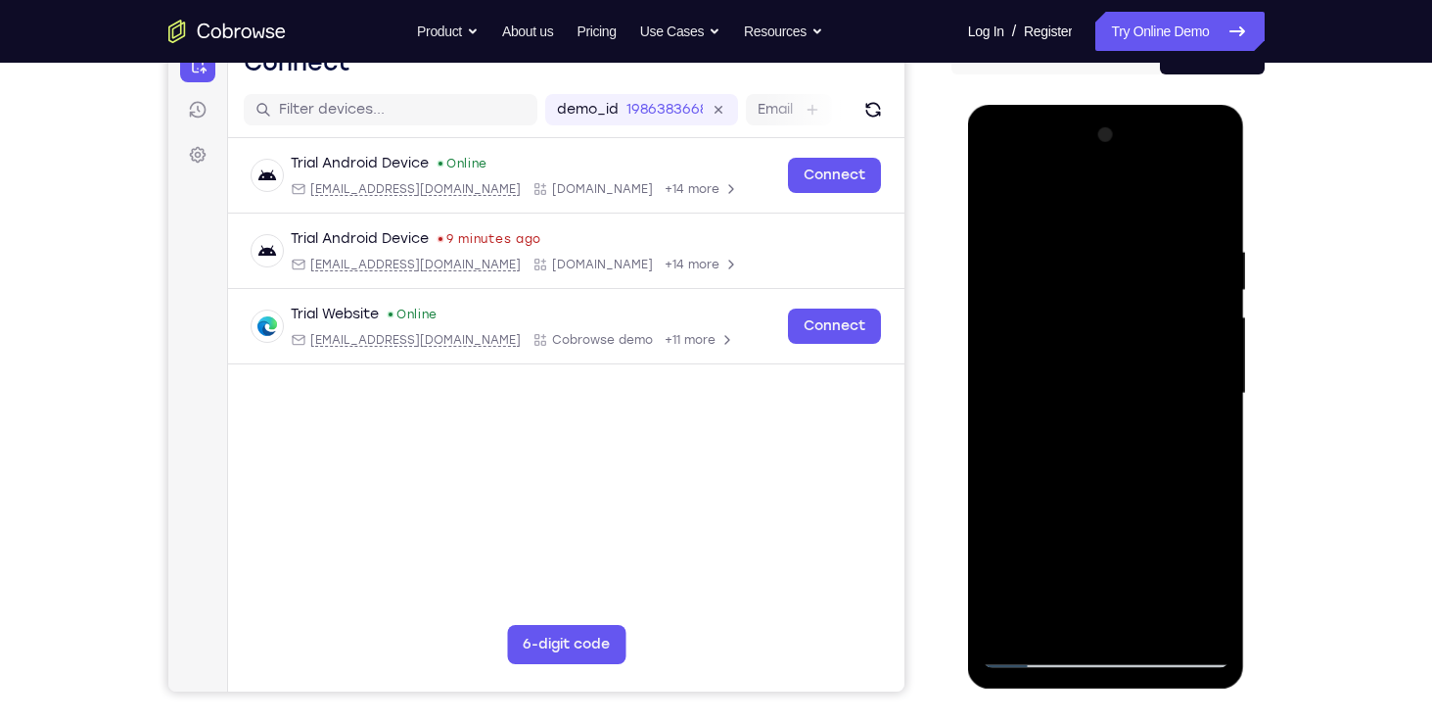
click at [1040, 295] on div at bounding box center [1106, 393] width 247 height 548
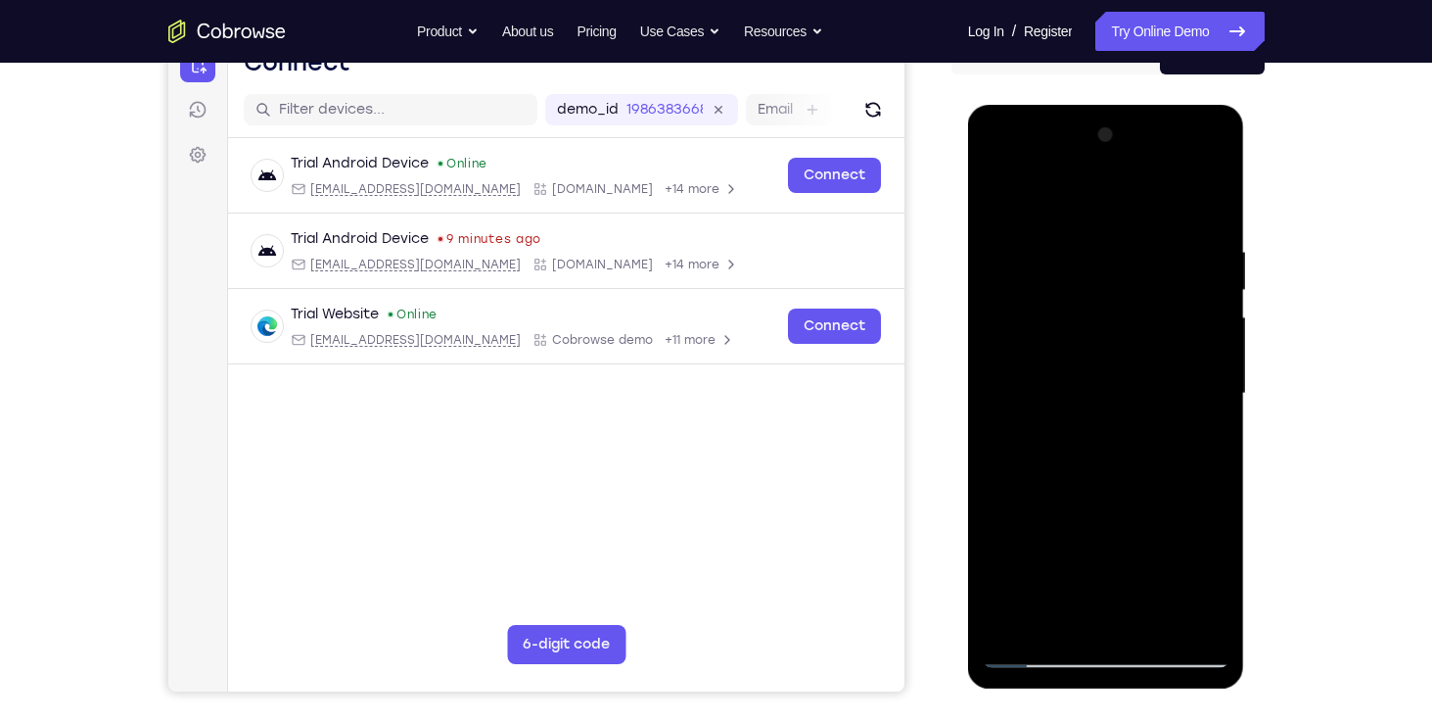
click at [1040, 295] on div at bounding box center [1106, 393] width 247 height 548
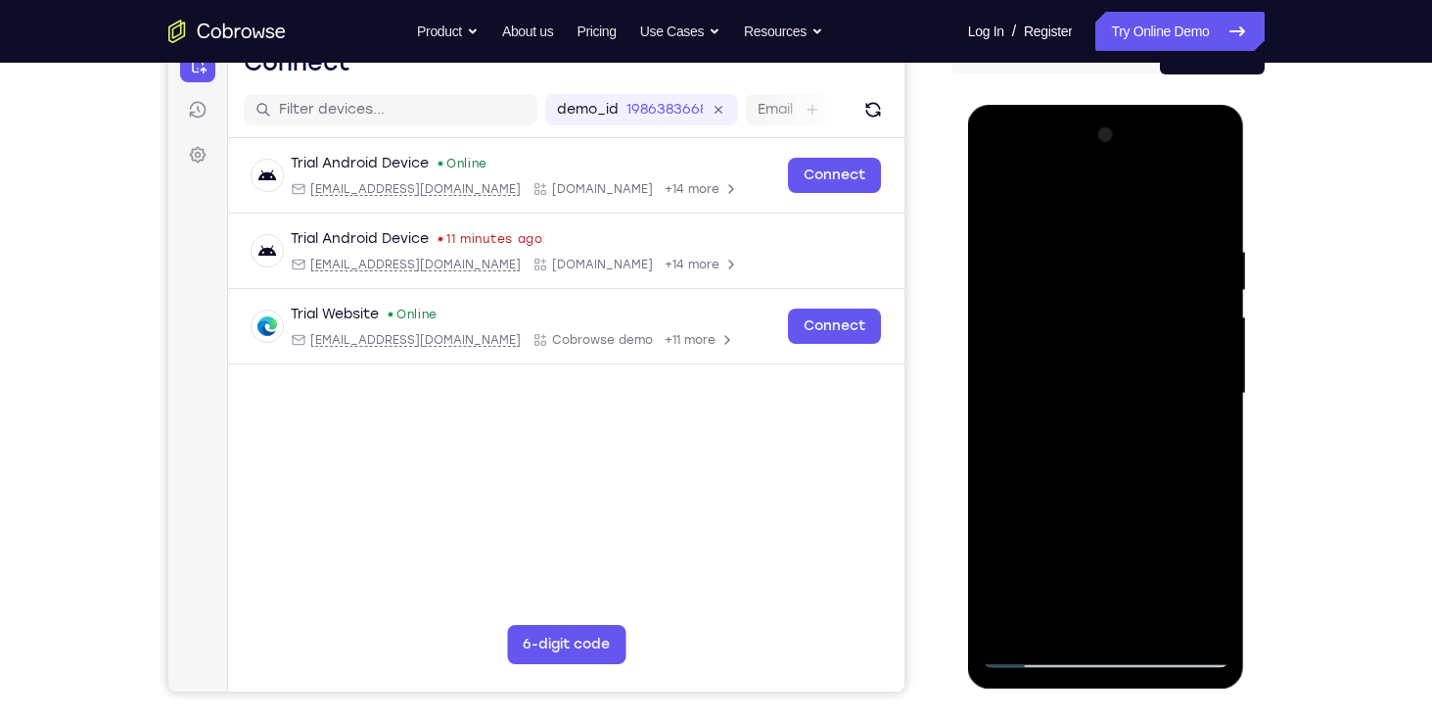
click at [1040, 295] on div at bounding box center [1106, 393] width 247 height 548
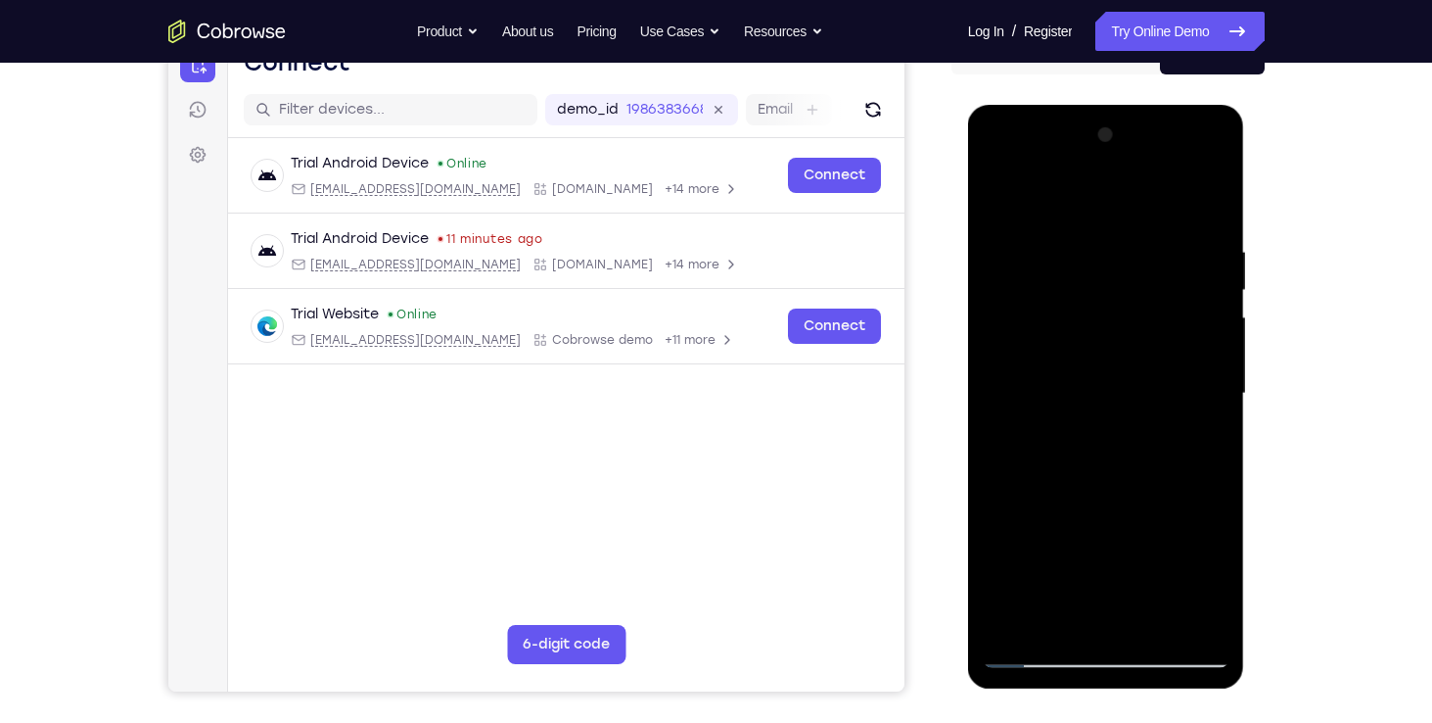
click at [1040, 295] on div at bounding box center [1106, 393] width 247 height 548
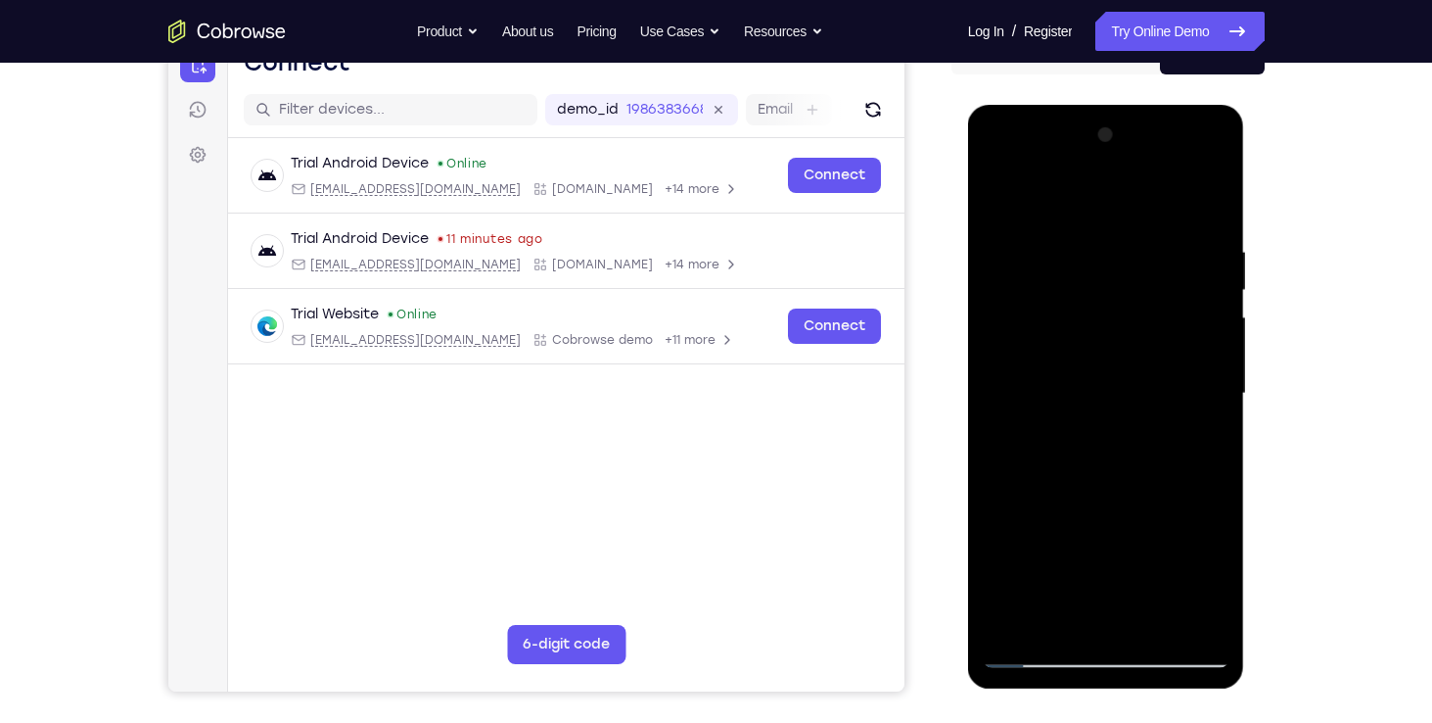
click at [1040, 295] on div at bounding box center [1106, 393] width 247 height 548
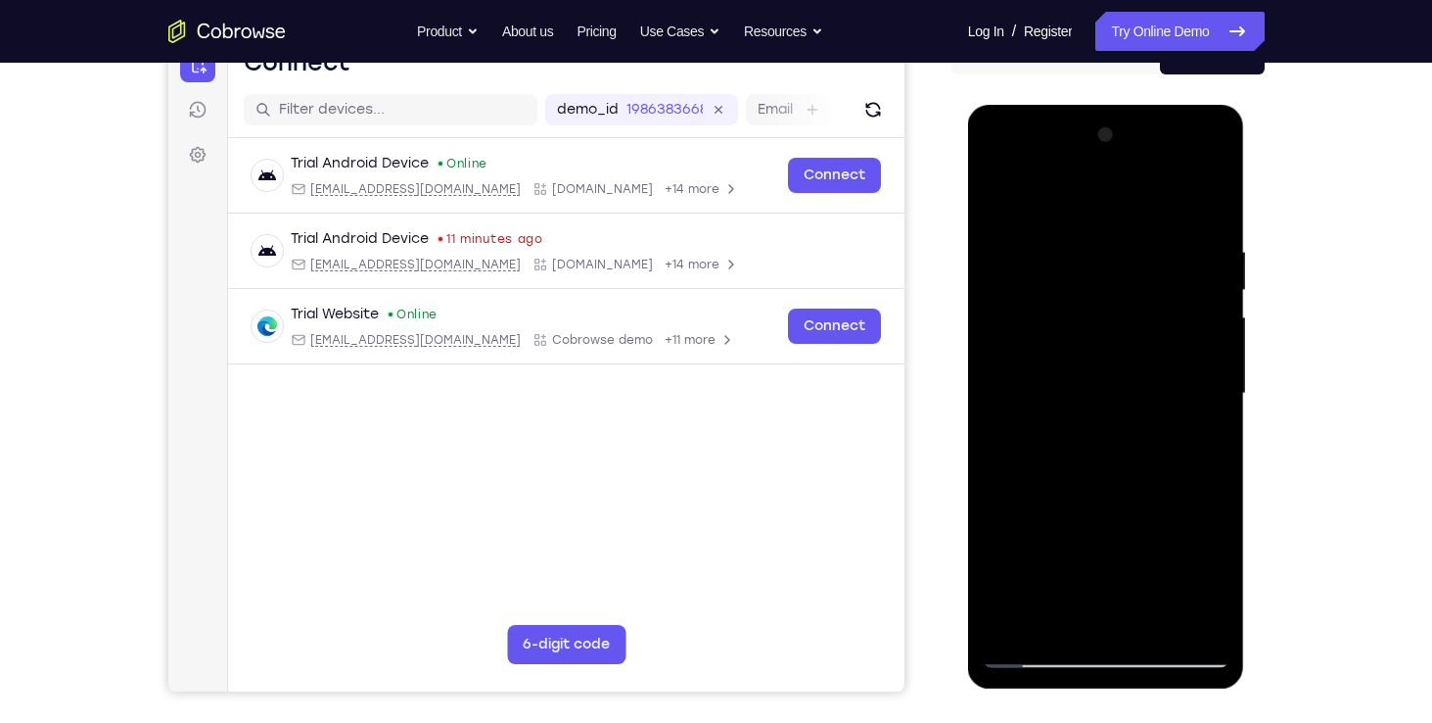
click at [1040, 295] on div at bounding box center [1106, 393] width 247 height 548
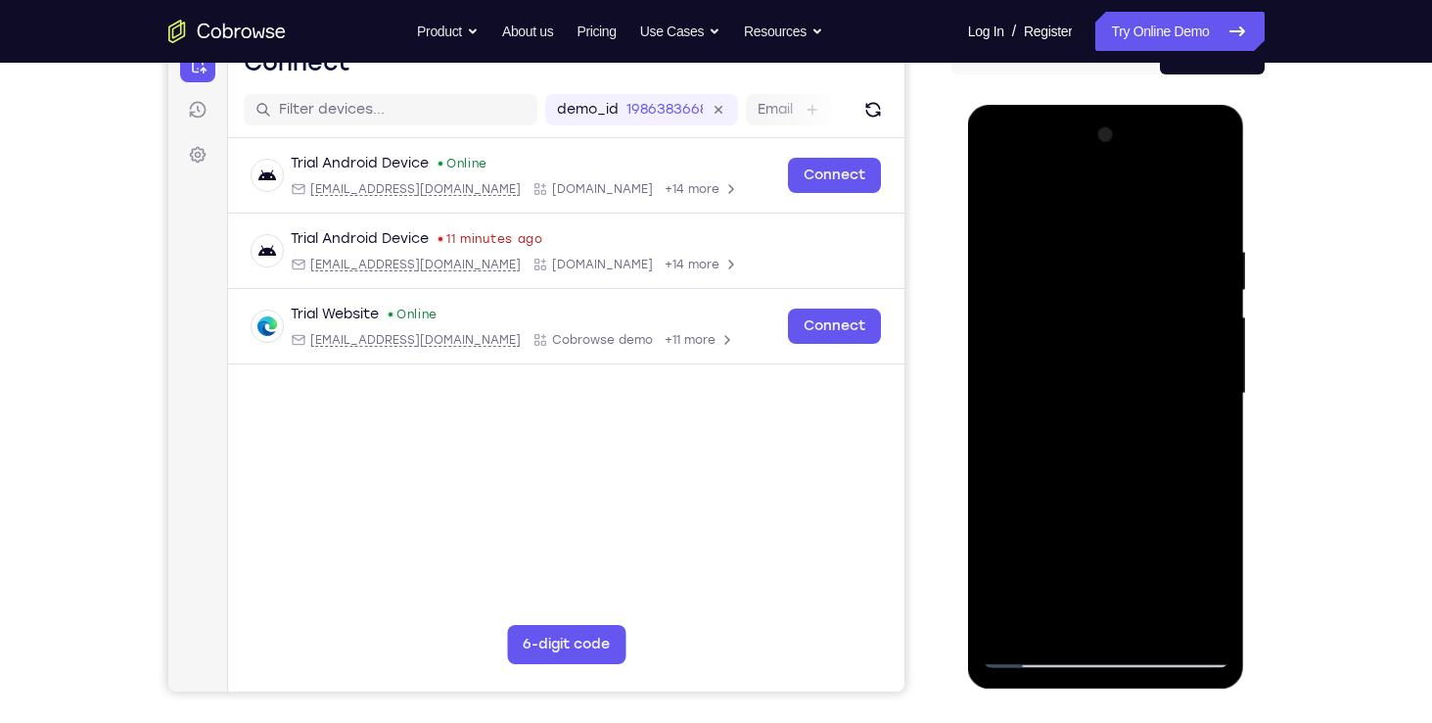
click at [1040, 295] on div at bounding box center [1106, 393] width 247 height 548
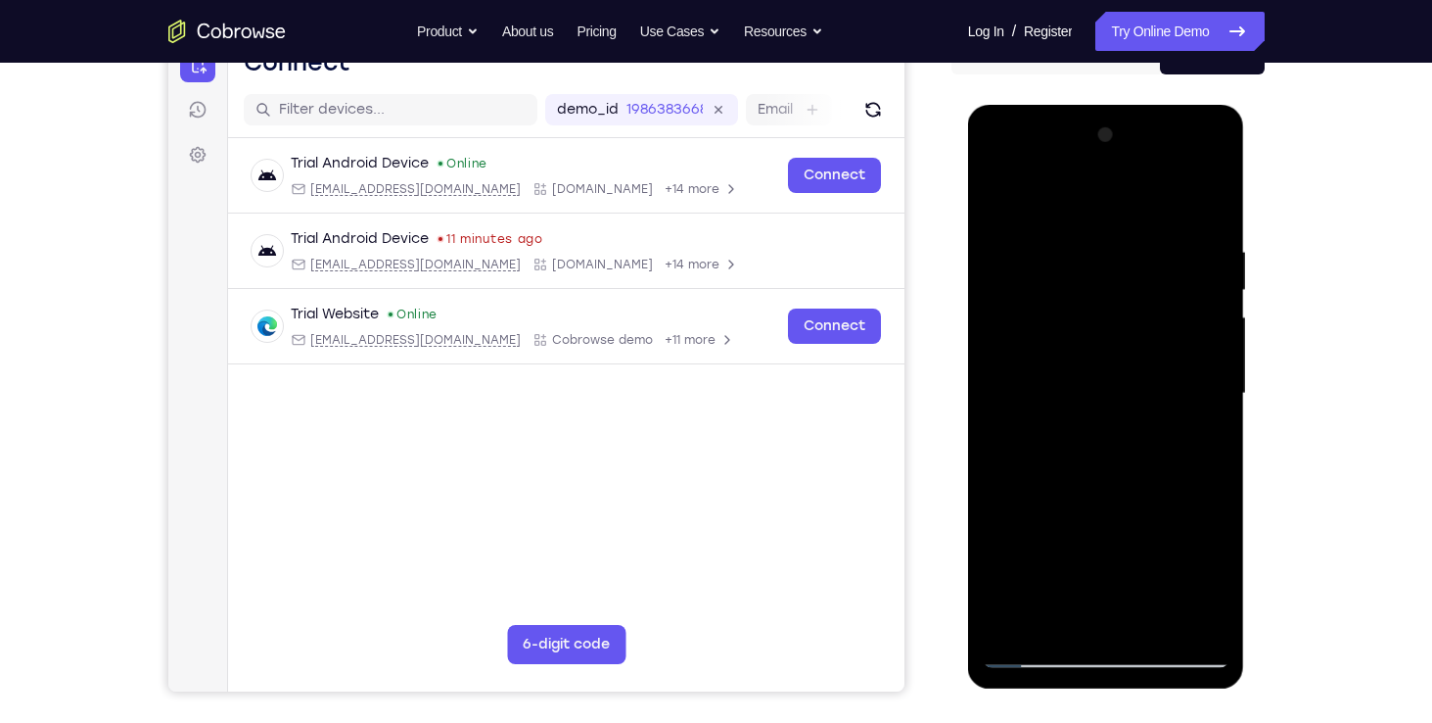
click at [1040, 295] on div at bounding box center [1106, 393] width 247 height 548
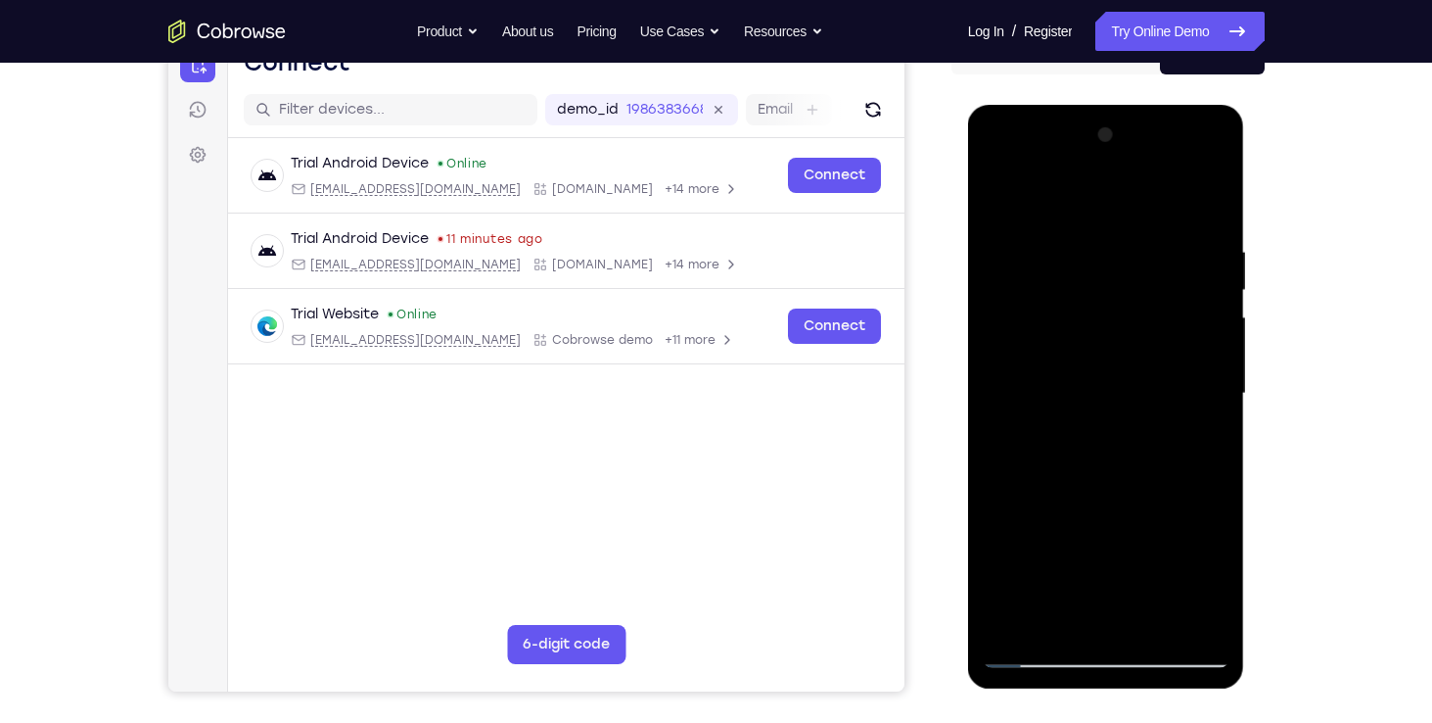
click at [1040, 295] on div at bounding box center [1106, 393] width 247 height 548
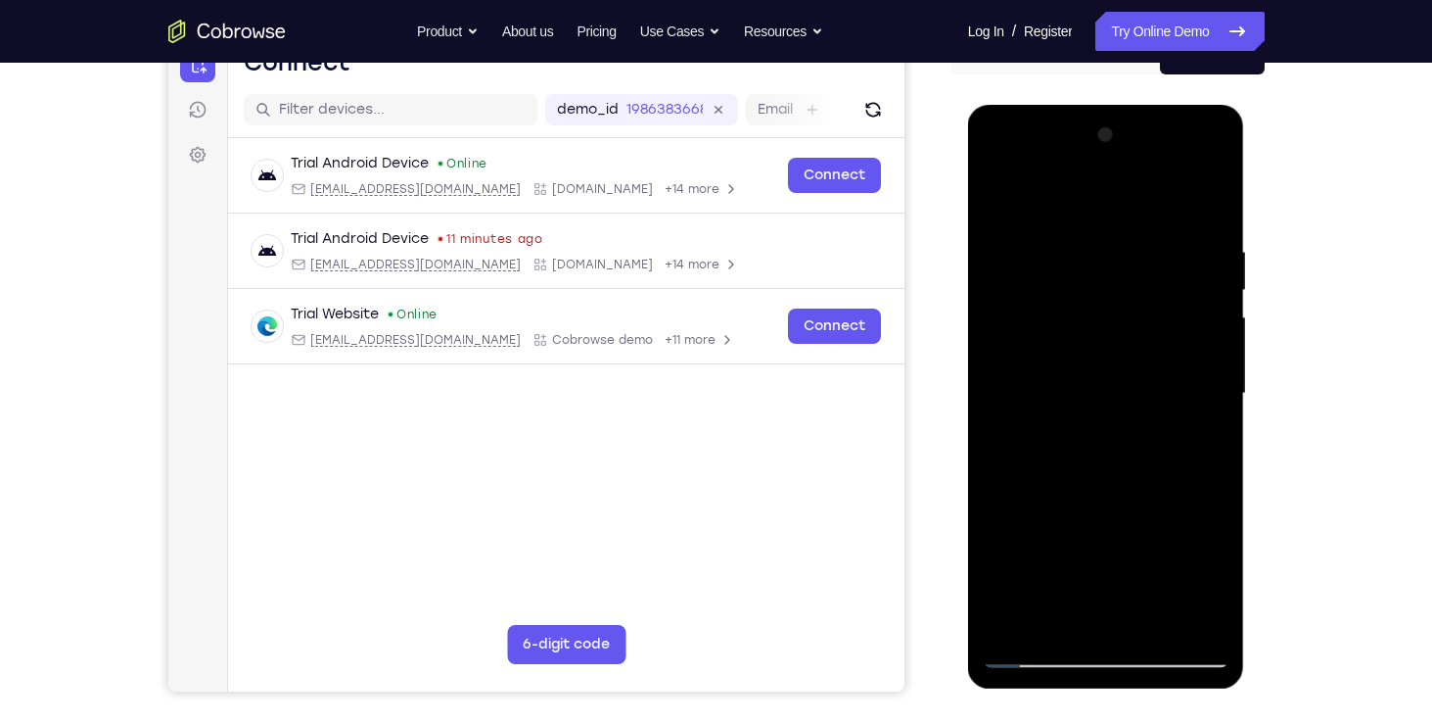
click at [1040, 295] on div at bounding box center [1106, 393] width 247 height 548
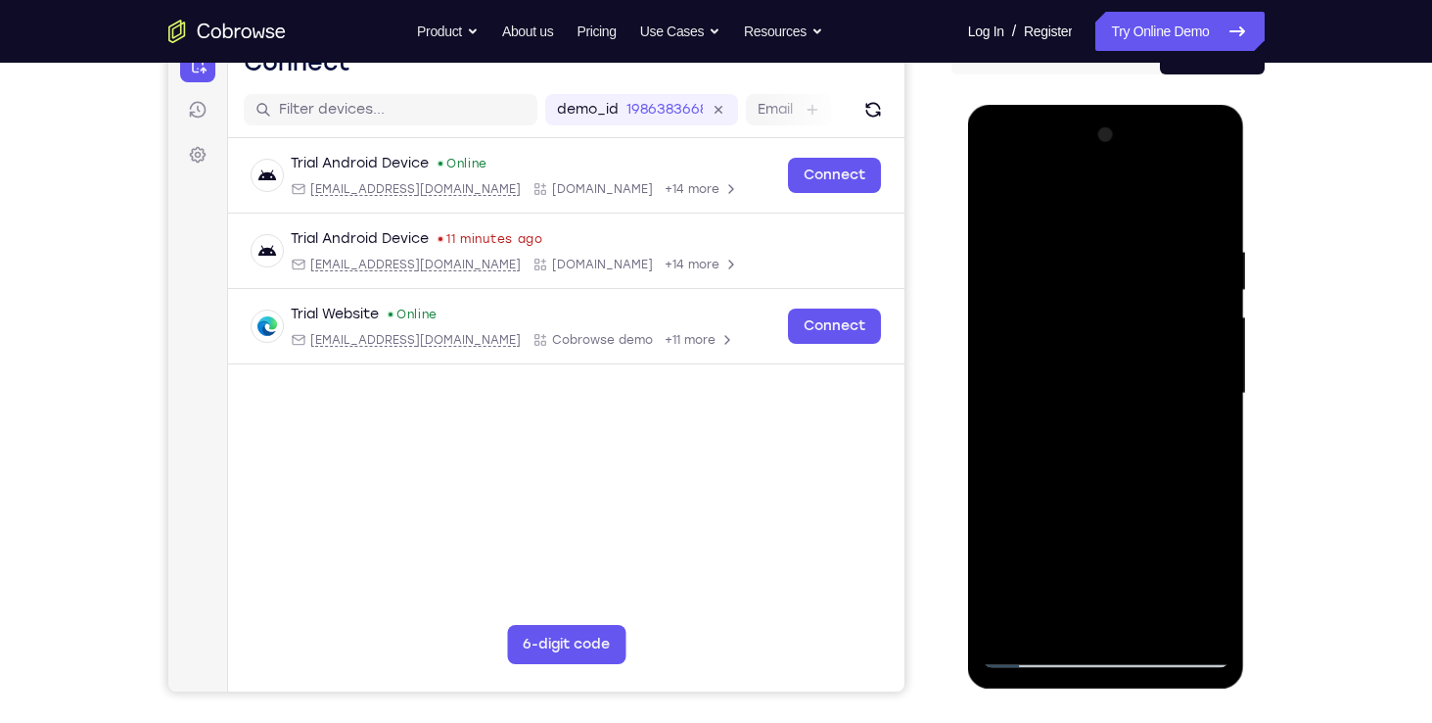
click at [1040, 295] on div at bounding box center [1106, 393] width 247 height 548
drag, startPoint x: 1040, startPoint y: 295, endPoint x: 1150, endPoint y: 495, distance: 229.2
click at [1150, 495] on div at bounding box center [1106, 393] width 247 height 548
click at [1123, 392] on div at bounding box center [1106, 393] width 247 height 548
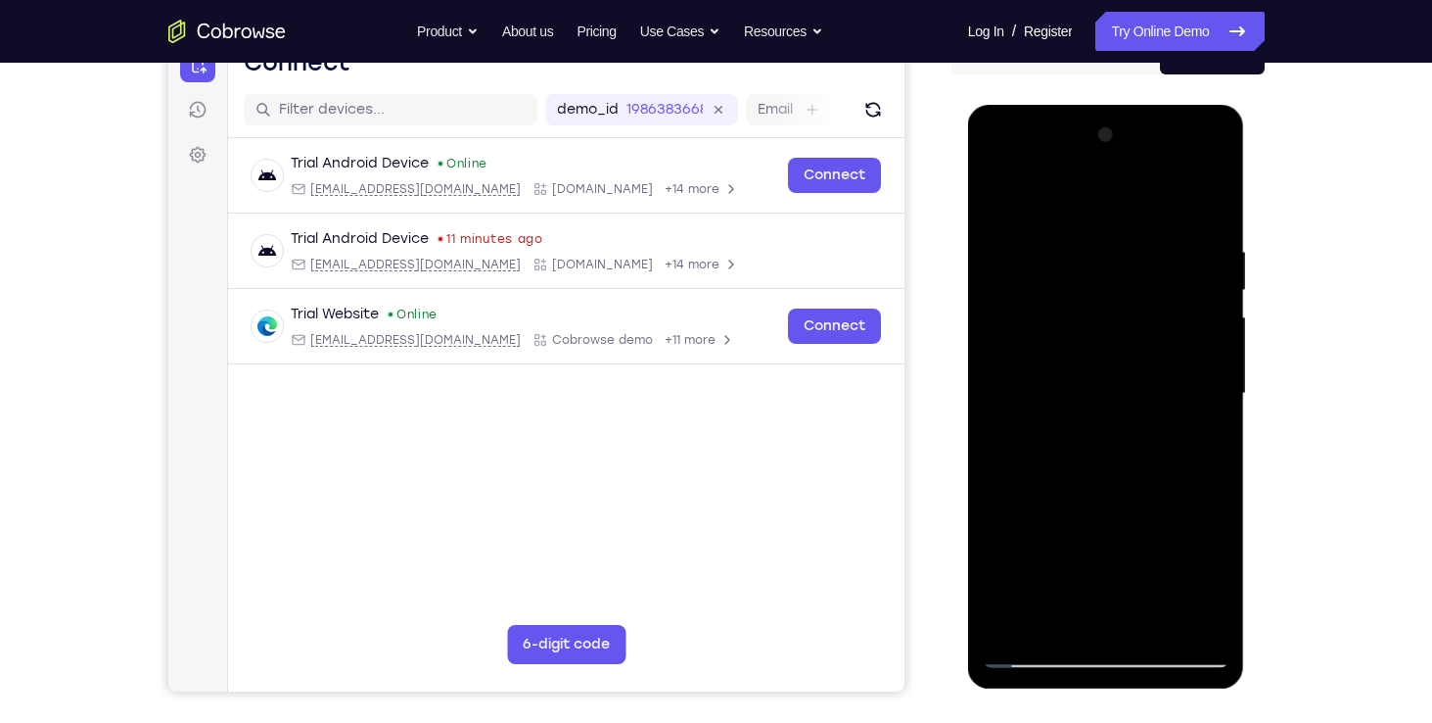
click at [1033, 523] on div at bounding box center [1106, 393] width 247 height 548
click at [1064, 559] on div at bounding box center [1106, 393] width 247 height 548
click at [1101, 314] on div at bounding box center [1106, 393] width 247 height 548
click at [1114, 449] on div at bounding box center [1106, 393] width 247 height 548
click at [1106, 323] on div at bounding box center [1106, 393] width 247 height 548
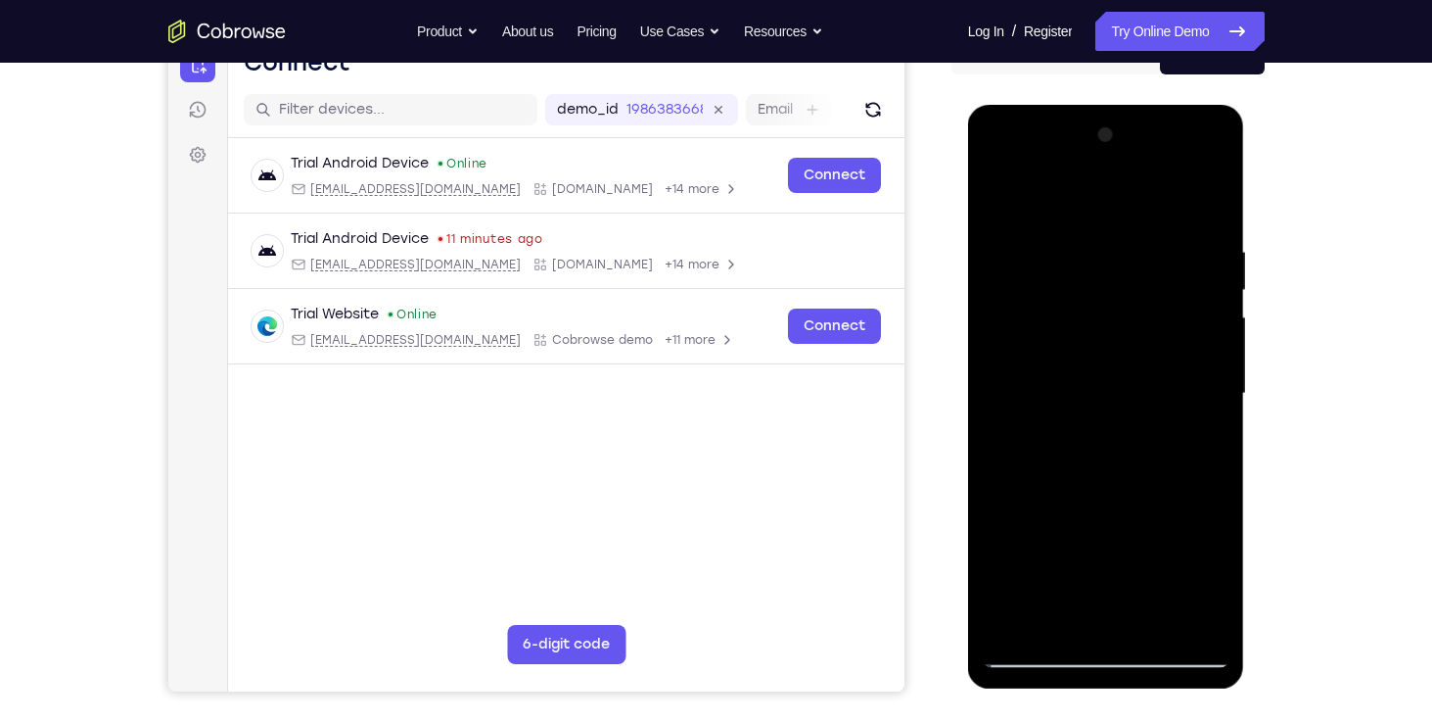
click at [1106, 323] on div at bounding box center [1106, 393] width 247 height 548
click at [1104, 338] on div at bounding box center [1106, 393] width 247 height 548
click at [1095, 419] on div at bounding box center [1106, 393] width 247 height 548
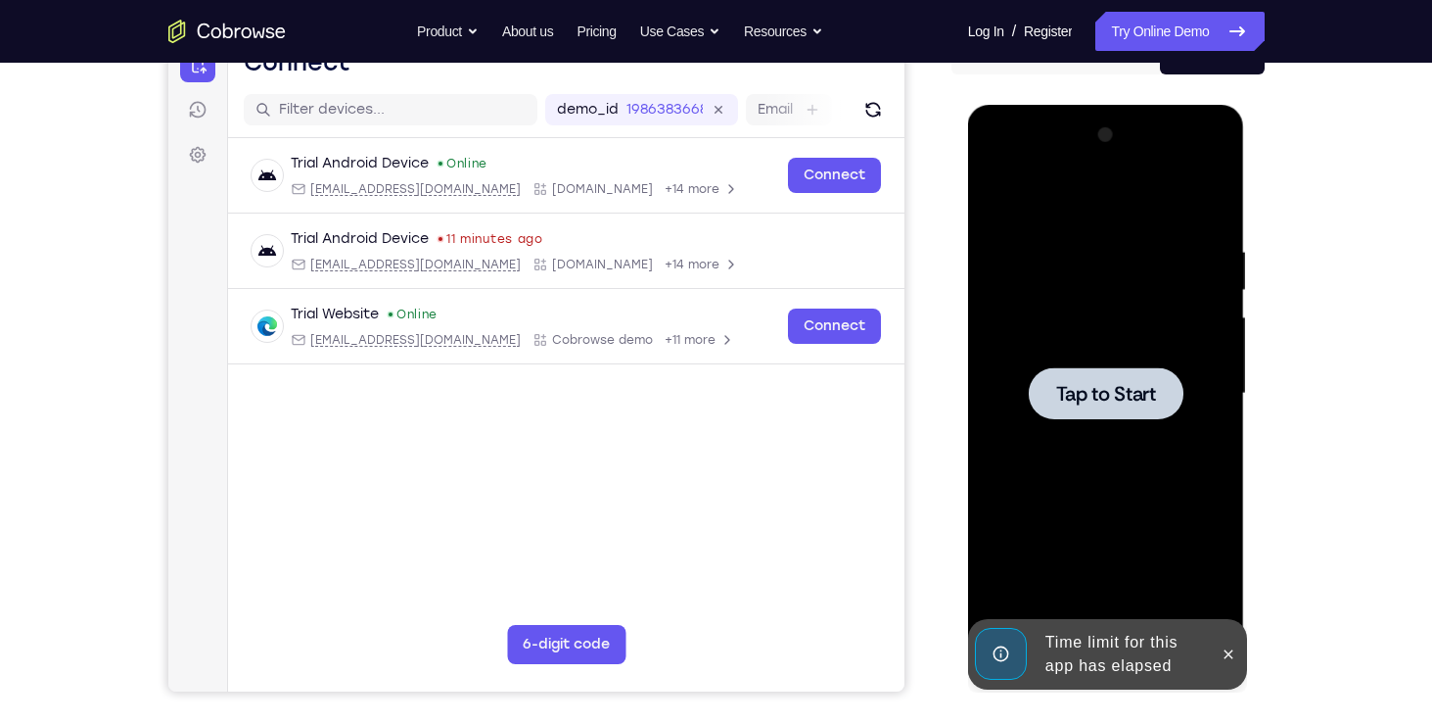
click at [1101, 401] on span "Tap to Start" at bounding box center [1106, 394] width 100 height 20
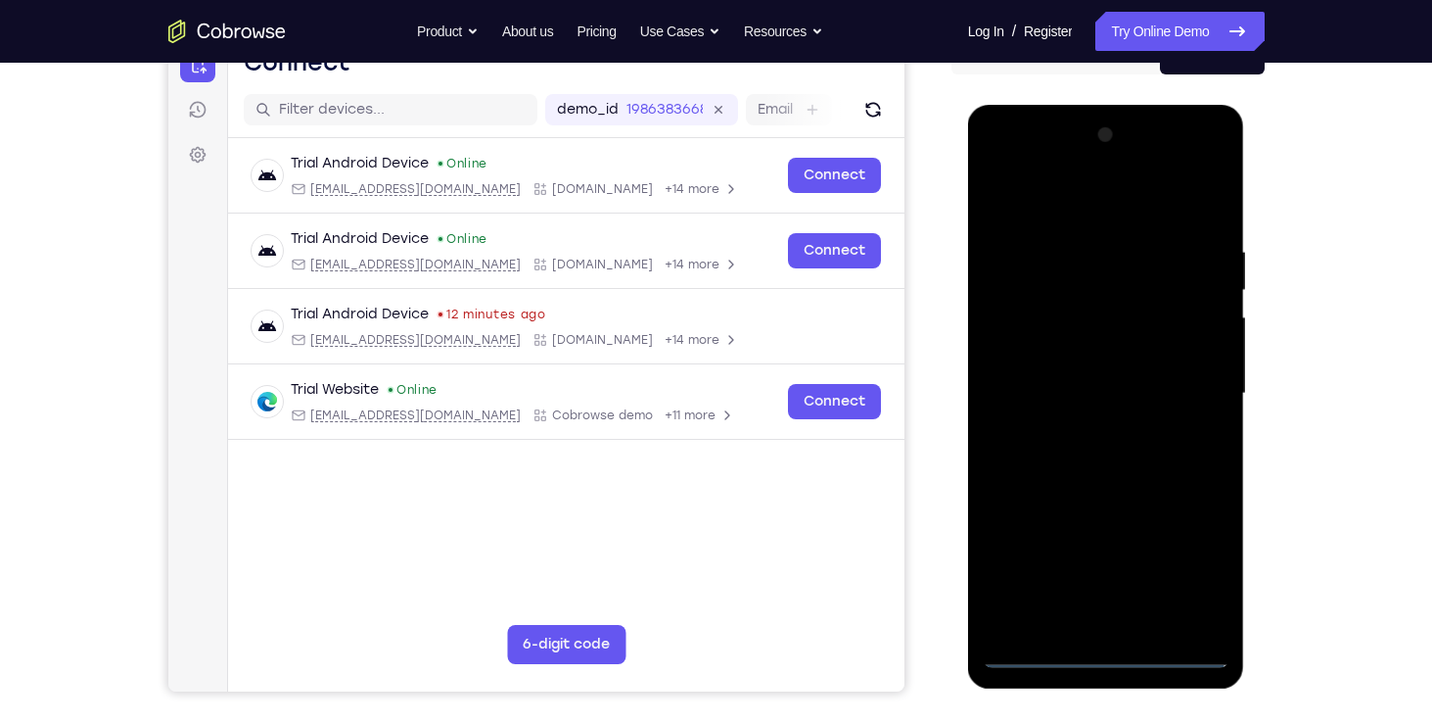
click at [1113, 646] on div at bounding box center [1106, 393] width 247 height 548
click at [1109, 651] on div at bounding box center [1106, 393] width 247 height 548
click at [1186, 560] on div at bounding box center [1106, 393] width 247 height 548
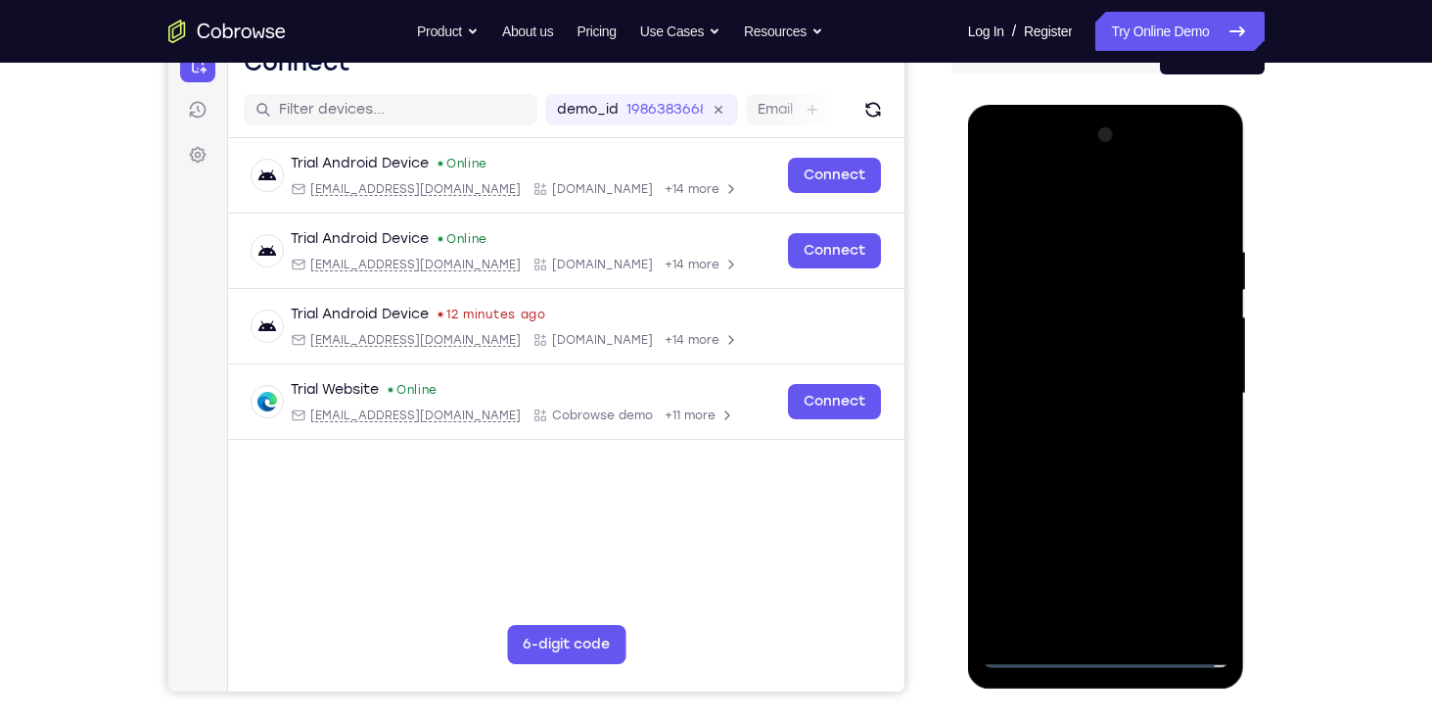
click at [1036, 165] on div at bounding box center [1106, 393] width 247 height 548
click at [1189, 380] on div at bounding box center [1106, 393] width 247 height 548
click at [1091, 426] on div at bounding box center [1106, 393] width 247 height 548
click at [1074, 310] on div at bounding box center [1106, 393] width 247 height 548
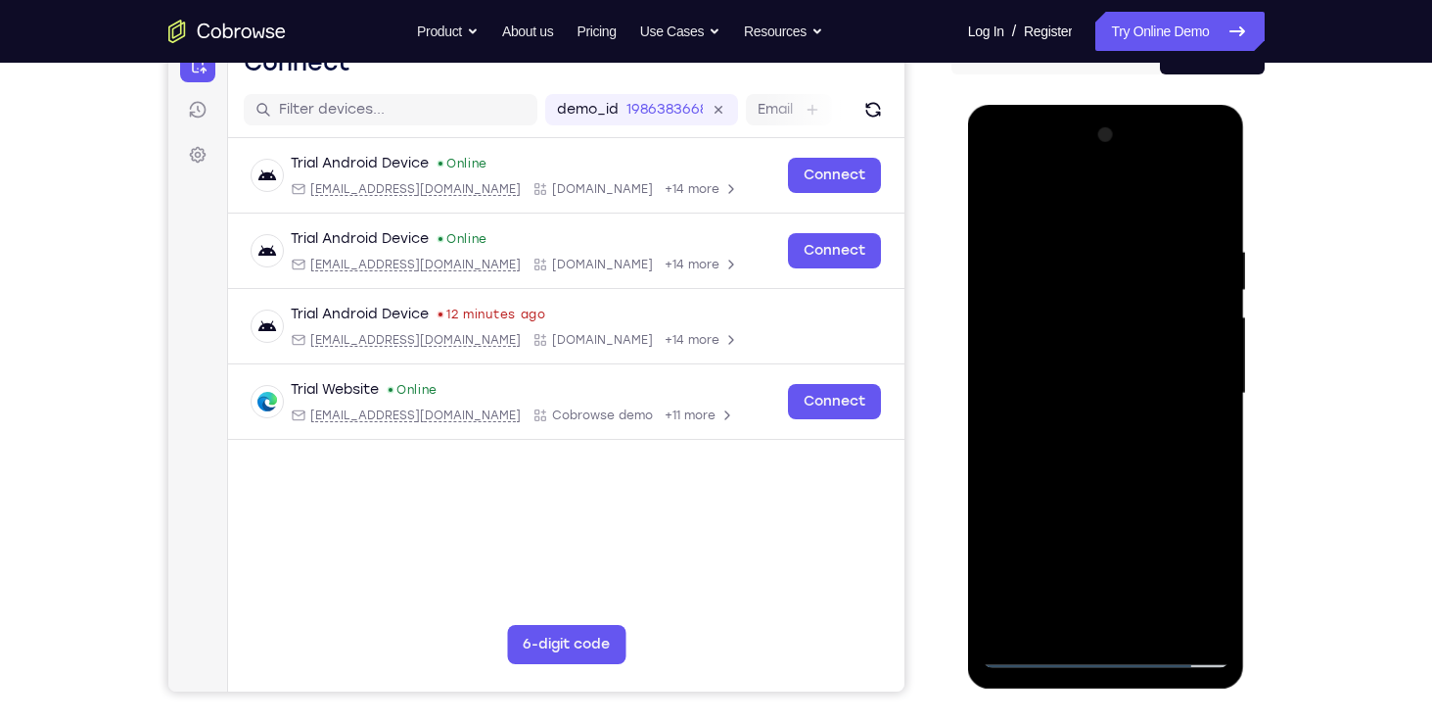
click at [1059, 343] on div at bounding box center [1106, 393] width 247 height 548
click at [1193, 353] on div at bounding box center [1106, 393] width 247 height 548
click at [1136, 385] on div at bounding box center [1106, 393] width 247 height 548
click at [1111, 394] on div at bounding box center [1106, 393] width 247 height 548
click at [1109, 441] on div at bounding box center [1106, 393] width 247 height 548
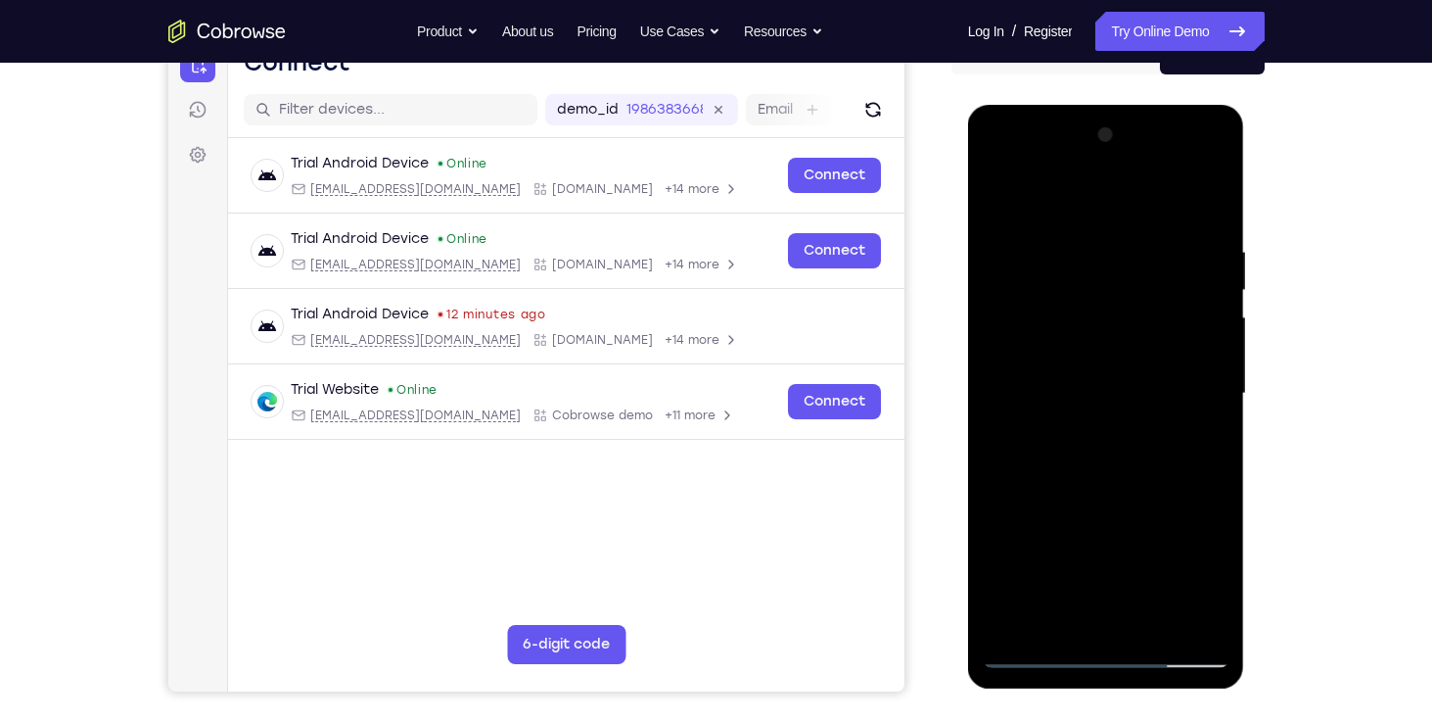
click at [1085, 286] on div at bounding box center [1106, 393] width 247 height 548
click at [1087, 404] on div at bounding box center [1106, 393] width 247 height 548
click at [1105, 301] on div at bounding box center [1106, 393] width 247 height 548
click at [1049, 284] on div at bounding box center [1106, 393] width 247 height 548
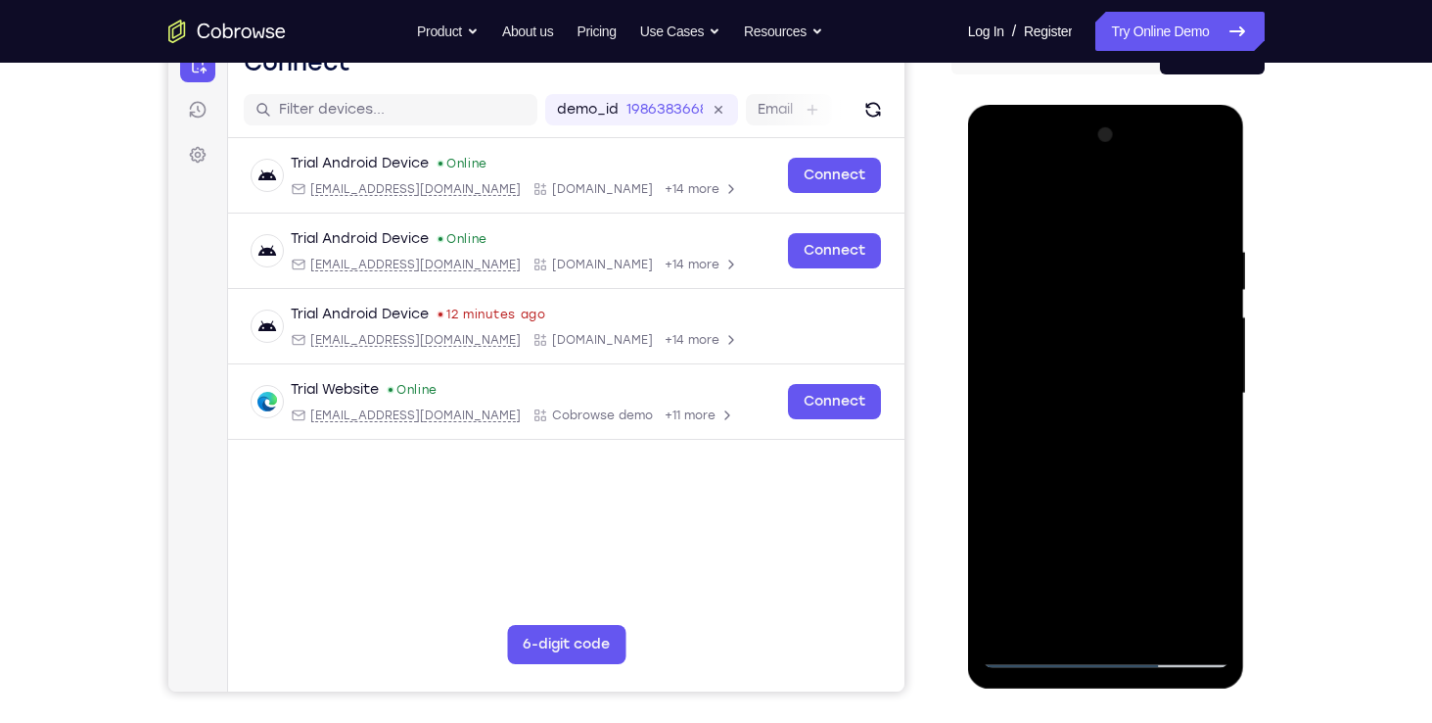
click at [1049, 284] on div at bounding box center [1106, 393] width 247 height 548
click at [1083, 340] on div at bounding box center [1106, 393] width 247 height 548
click at [1131, 551] on div at bounding box center [1106, 393] width 247 height 548
click at [1030, 551] on div at bounding box center [1106, 393] width 247 height 548
click at [1073, 550] on div at bounding box center [1106, 393] width 247 height 548
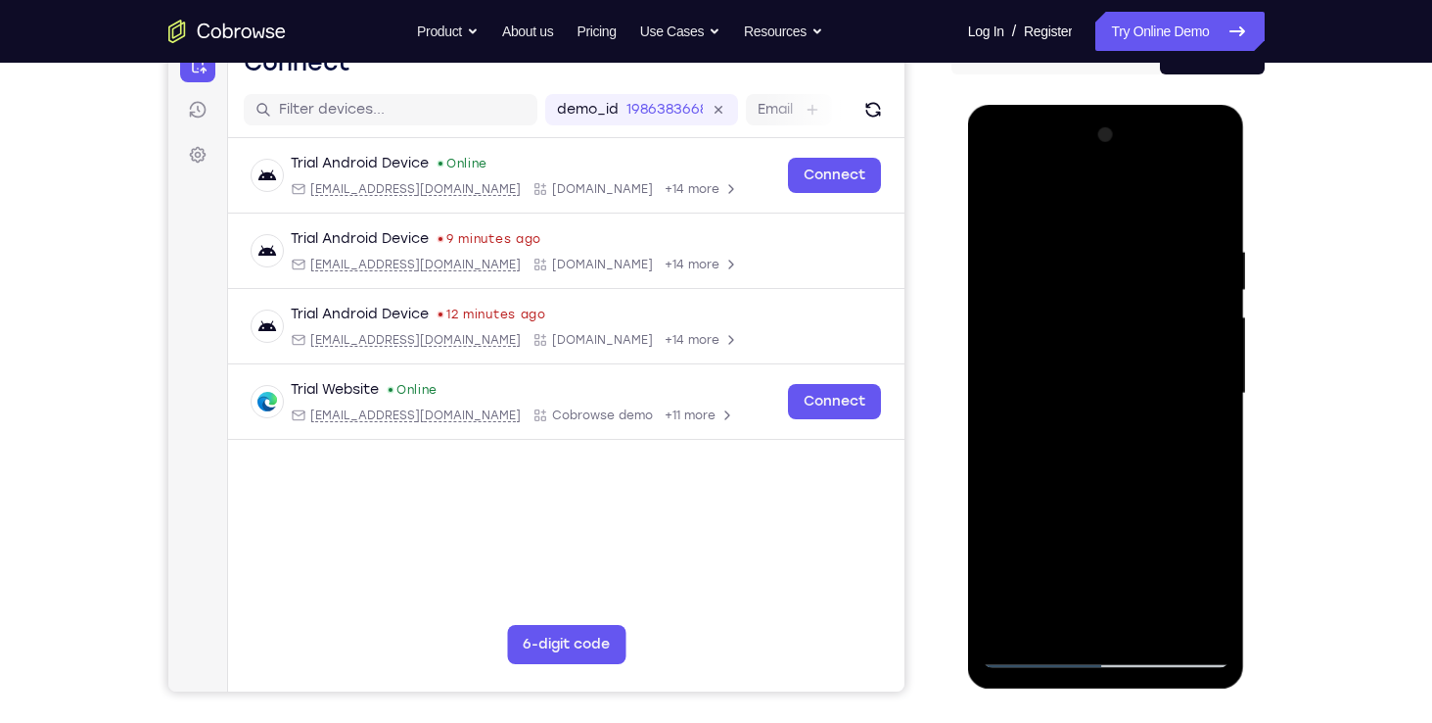
click at [1072, 603] on div at bounding box center [1106, 393] width 247 height 548
click at [1072, 592] on div at bounding box center [1106, 393] width 247 height 548
click at [1114, 506] on div at bounding box center [1106, 393] width 247 height 548
click at [1137, 585] on div at bounding box center [1106, 393] width 247 height 548
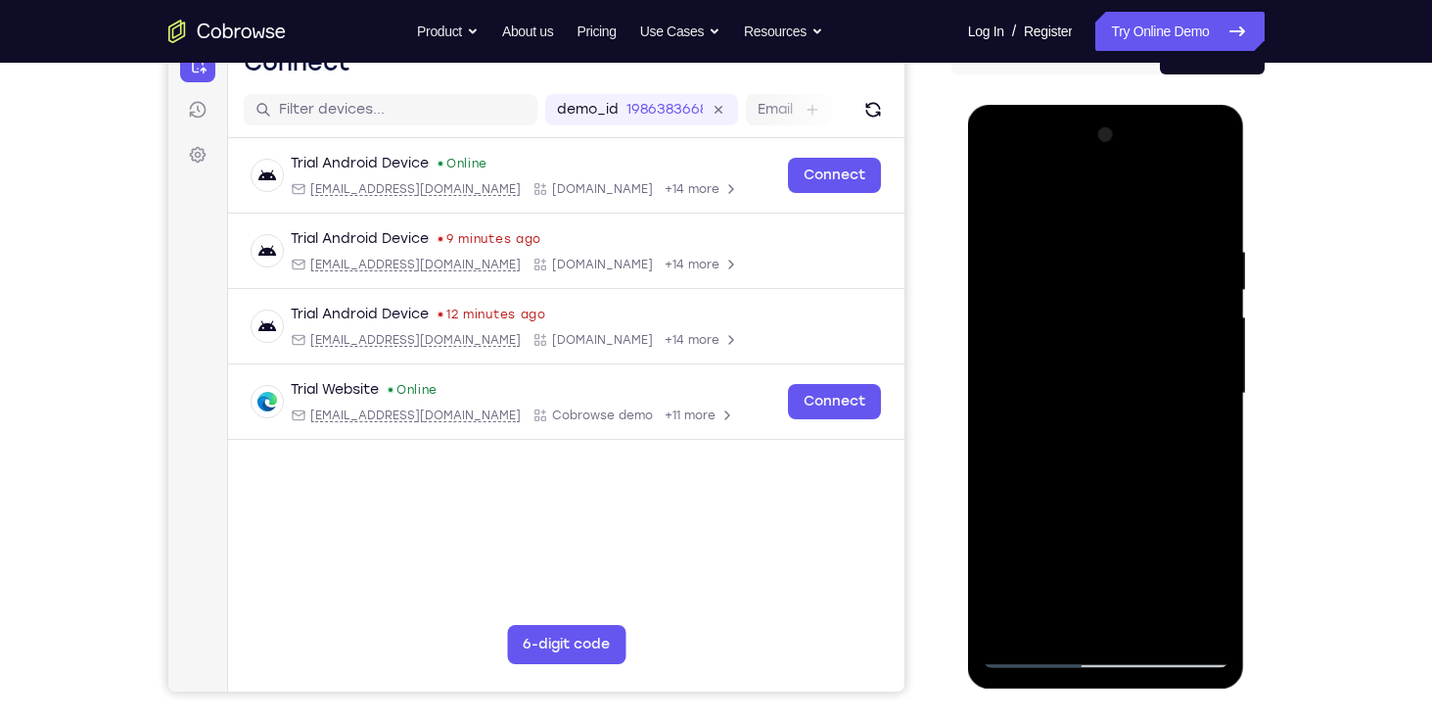
click at [1125, 336] on div at bounding box center [1106, 393] width 247 height 548
click at [1099, 331] on div at bounding box center [1106, 393] width 247 height 548
click at [1197, 203] on div at bounding box center [1106, 393] width 247 height 548
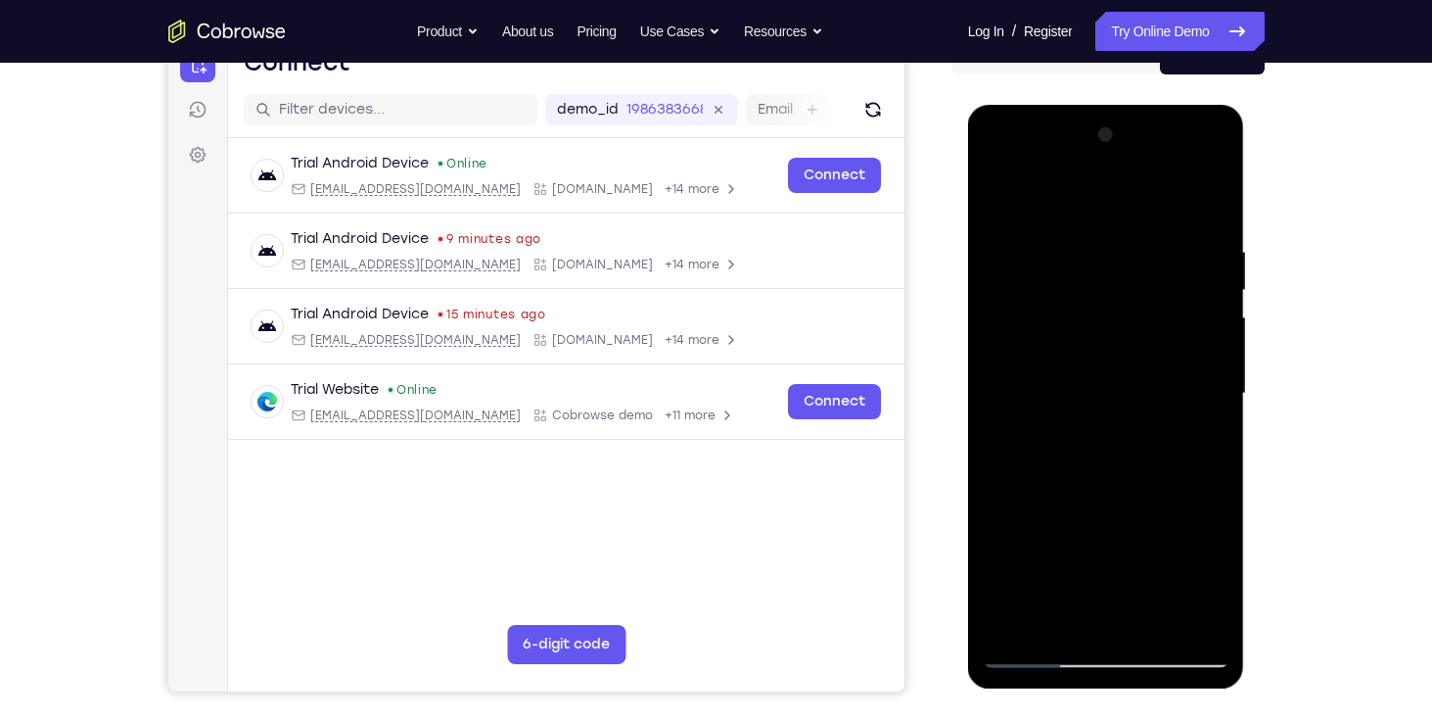
click at [1197, 200] on div at bounding box center [1106, 393] width 247 height 548
click at [1114, 482] on div at bounding box center [1106, 393] width 247 height 548
click at [1146, 261] on div at bounding box center [1106, 393] width 247 height 548
click at [1165, 308] on div at bounding box center [1106, 393] width 247 height 548
click at [1090, 257] on div at bounding box center [1106, 393] width 247 height 548
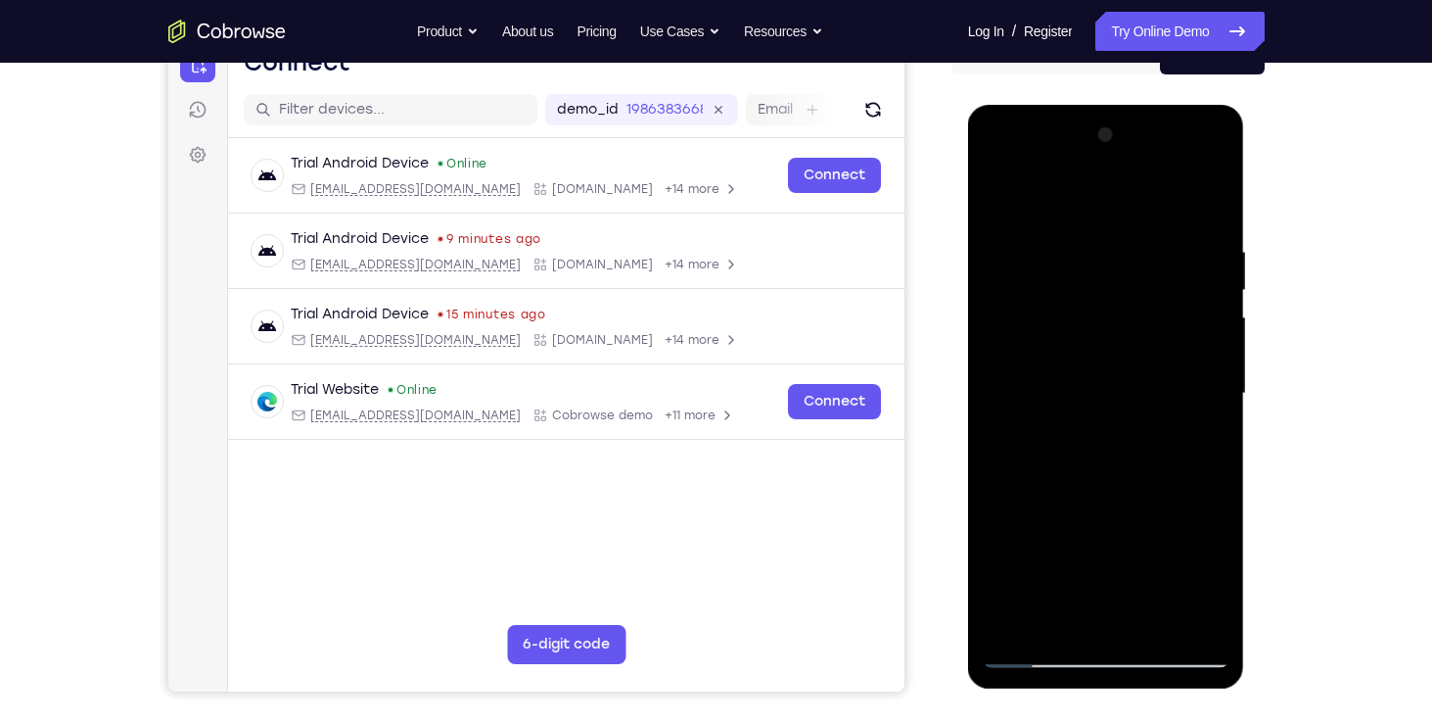
click at [1090, 257] on div at bounding box center [1106, 393] width 247 height 548
click at [1062, 309] on div at bounding box center [1106, 393] width 247 height 548
click at [1119, 258] on div at bounding box center [1106, 393] width 247 height 548
click at [1104, 340] on div at bounding box center [1106, 393] width 247 height 548
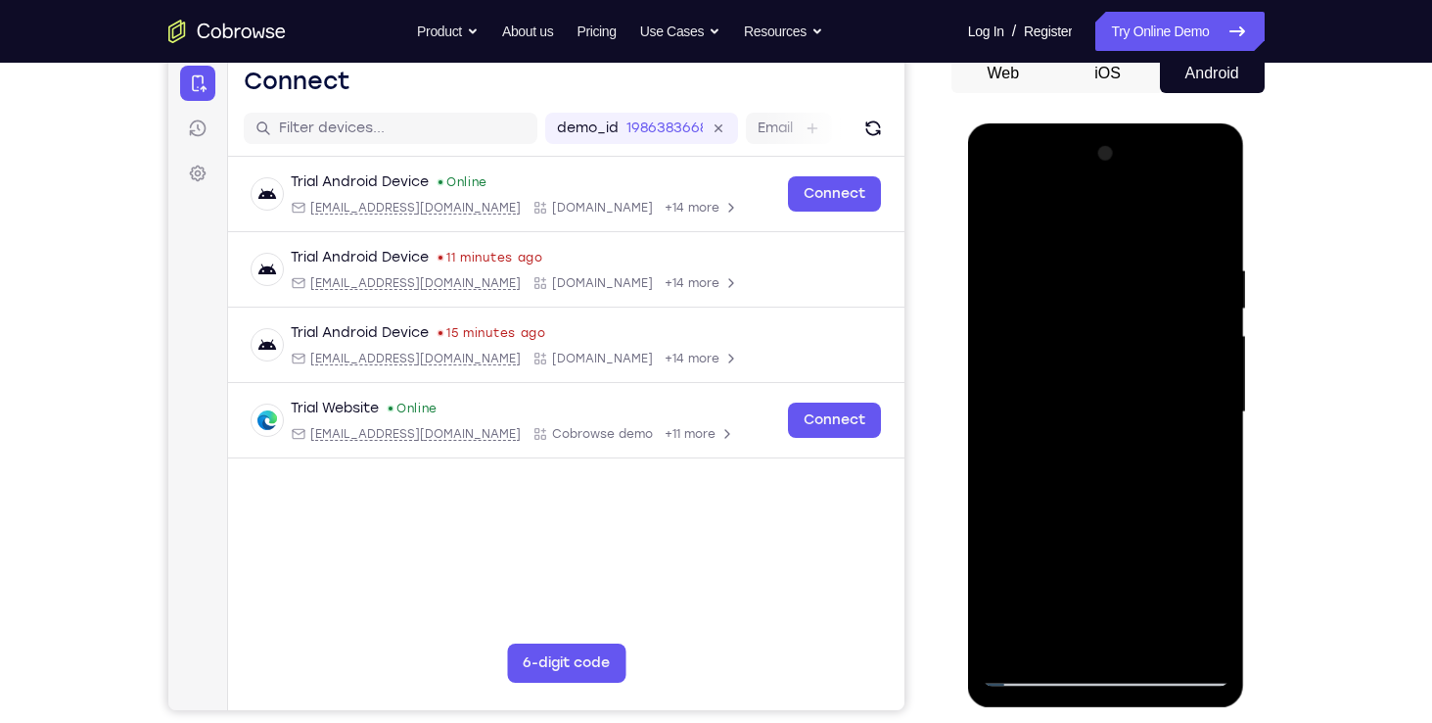
scroll to position [196, 0]
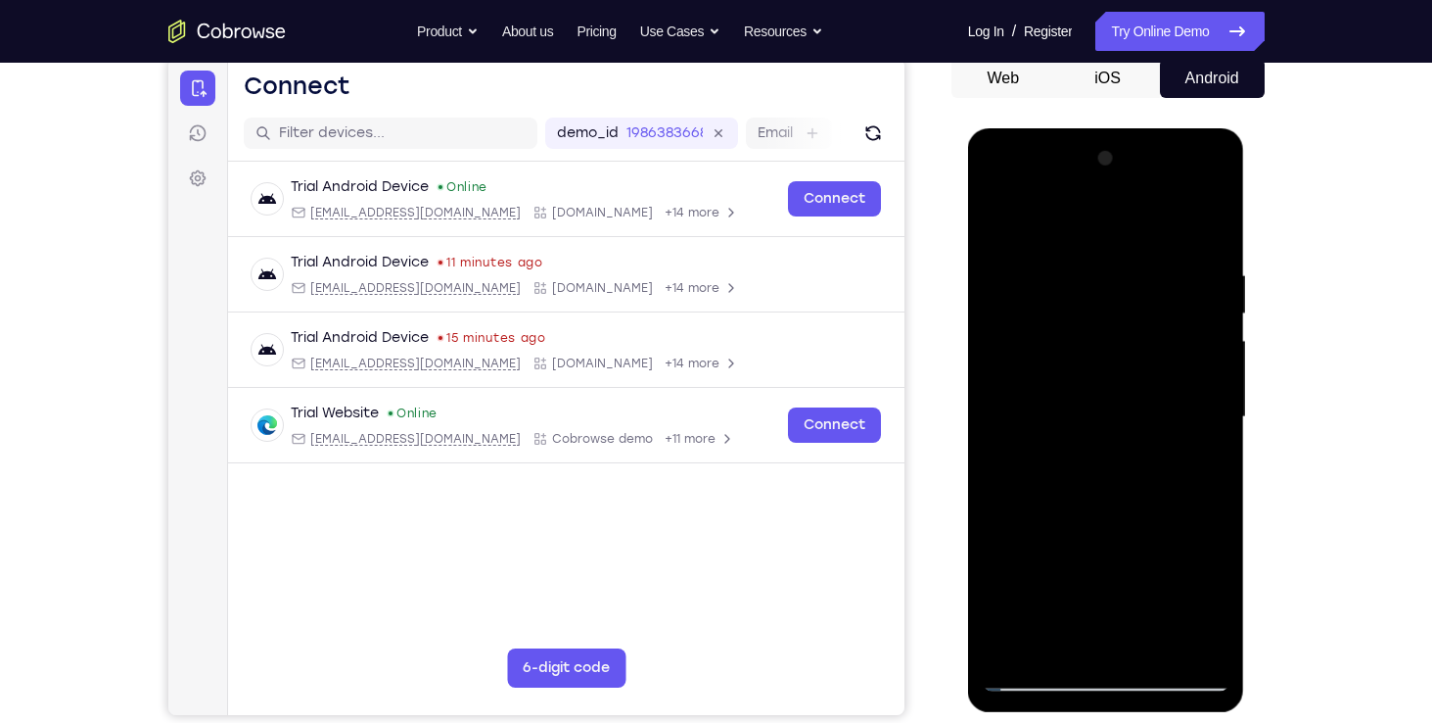
click at [1000, 216] on div at bounding box center [1106, 417] width 247 height 548
click at [1114, 327] on div at bounding box center [1106, 417] width 247 height 548
click at [1091, 621] on div at bounding box center [1106, 417] width 247 height 548
click at [1012, 650] on div at bounding box center [1106, 417] width 247 height 548
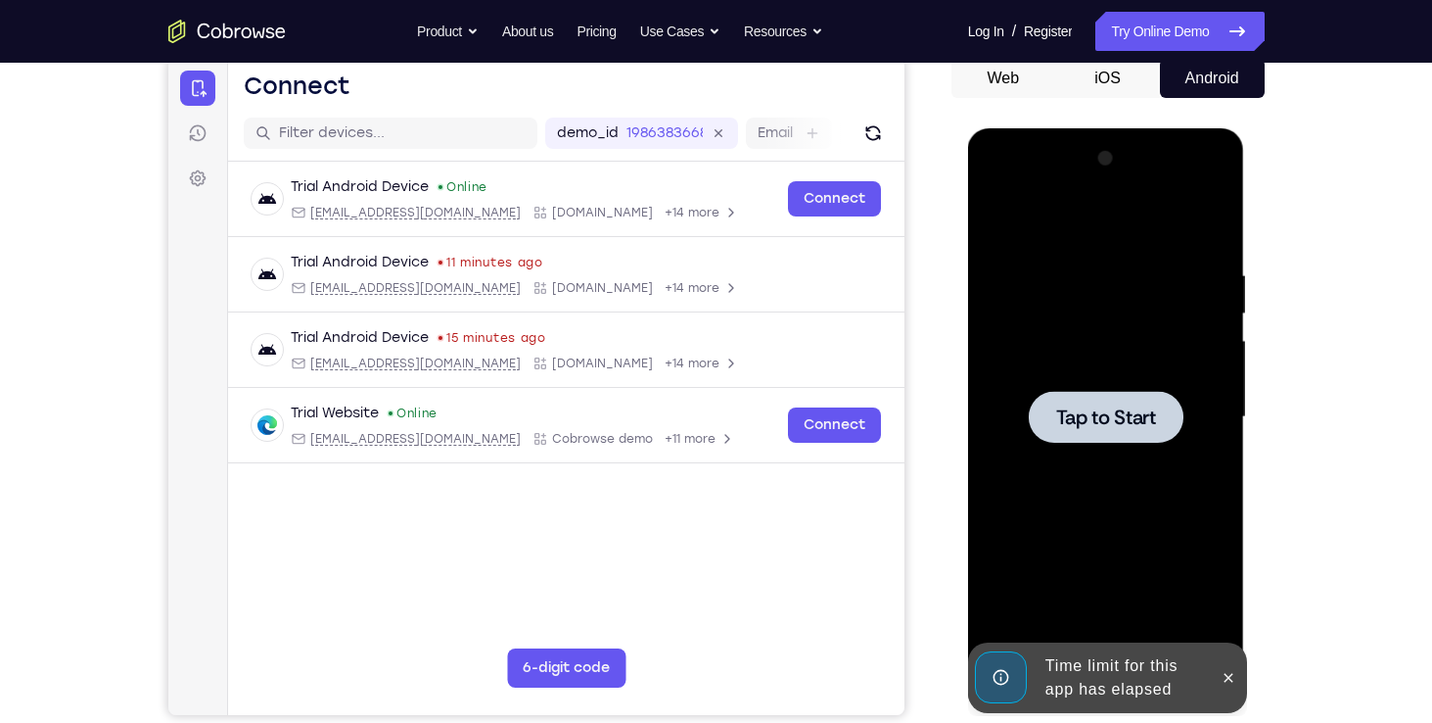
click at [1077, 397] on div at bounding box center [1106, 417] width 155 height 52
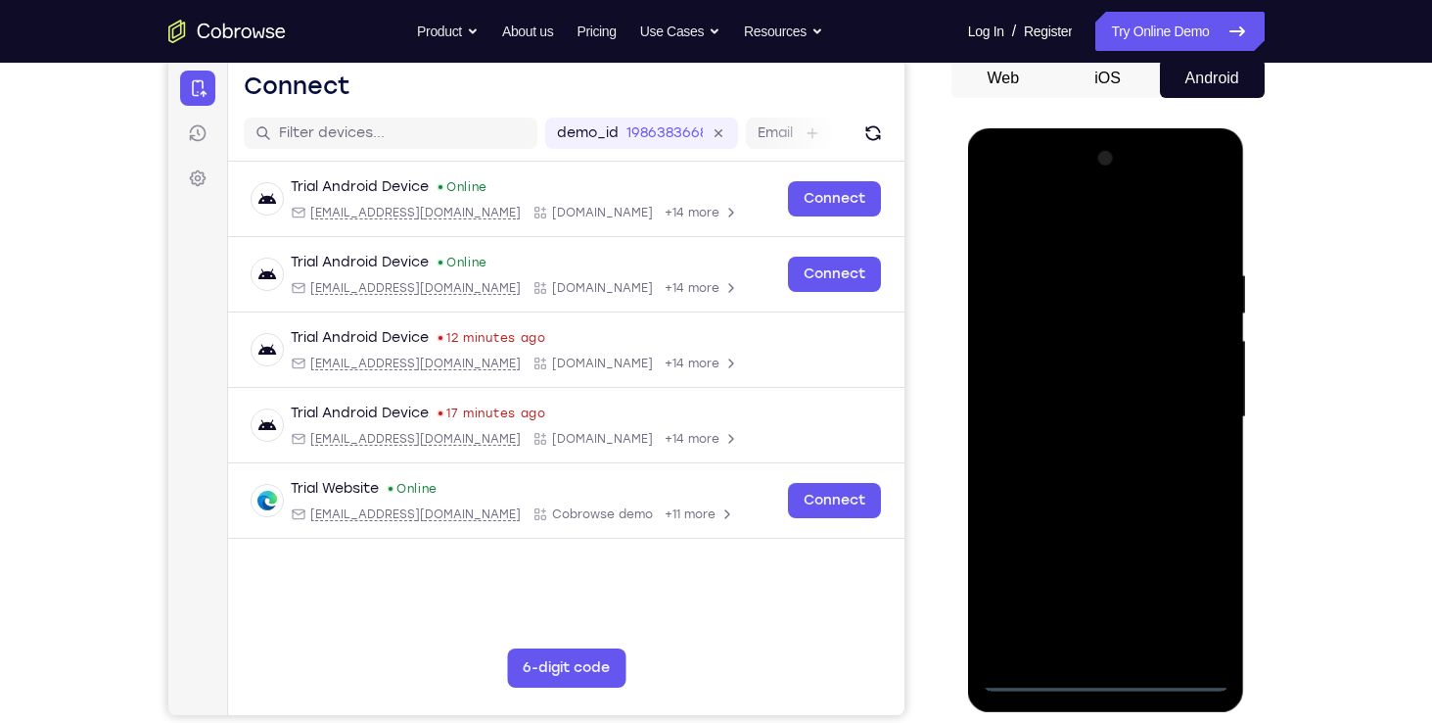
click at [1190, 678] on div at bounding box center [1106, 417] width 247 height 548
drag, startPoint x: 1105, startPoint y: 643, endPoint x: 1103, endPoint y: 675, distance: 31.4
click at [1103, 675] on div at bounding box center [1106, 417] width 247 height 548
click at [1182, 600] on div at bounding box center [1106, 417] width 247 height 548
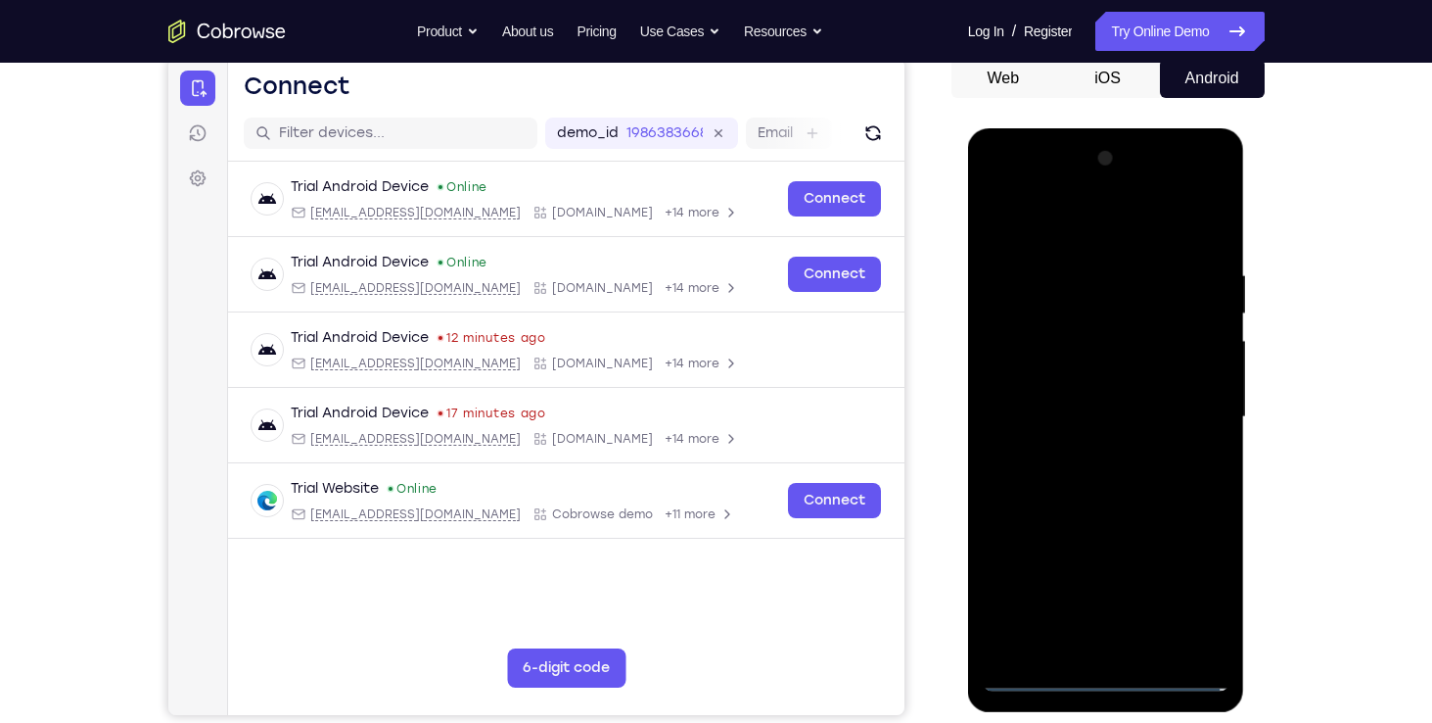
click at [1215, 221] on div at bounding box center [1106, 417] width 247 height 548
click at [1029, 187] on div at bounding box center [1106, 417] width 247 height 548
click at [1179, 403] on div at bounding box center [1106, 417] width 247 height 548
click at [1109, 615] on div at bounding box center [1106, 417] width 247 height 548
drag, startPoint x: 1109, startPoint y: 615, endPoint x: 1092, endPoint y: 650, distance: 39.4
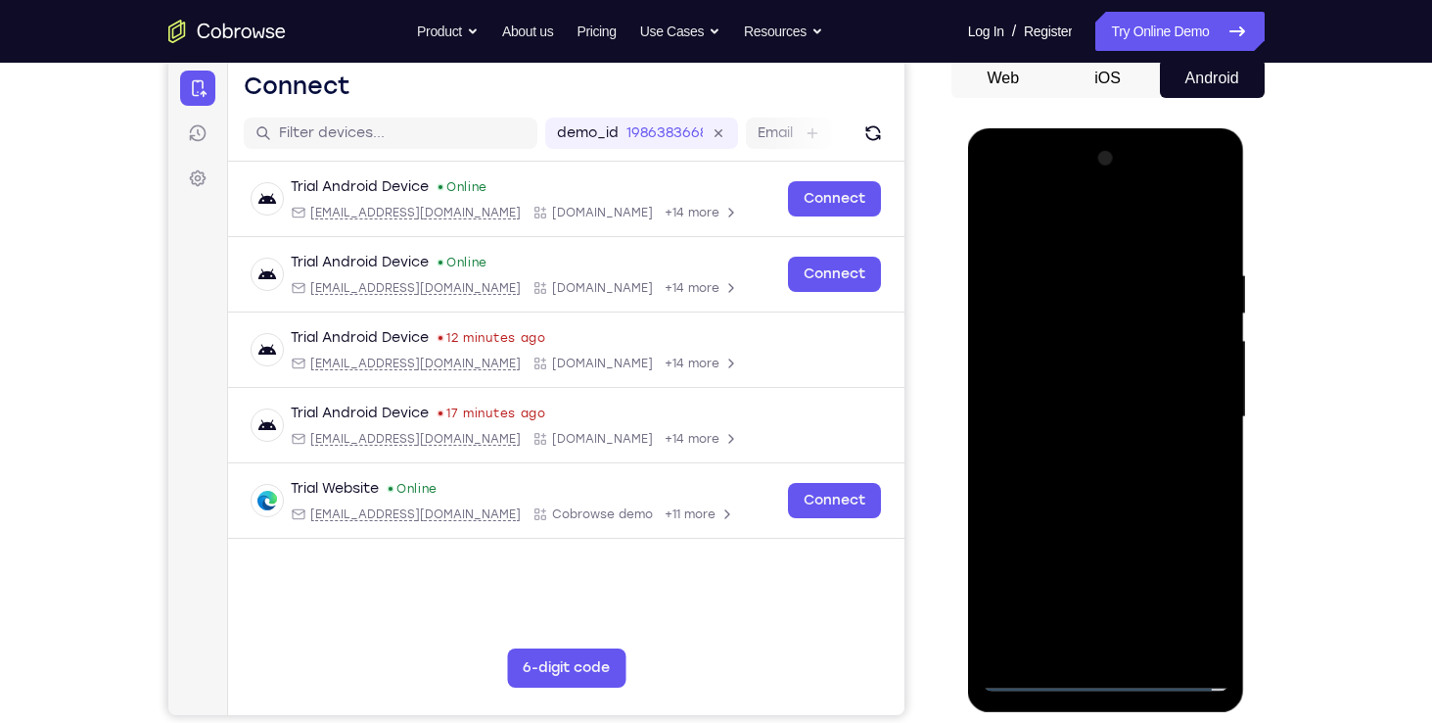
click at [1092, 650] on div at bounding box center [1106, 417] width 247 height 548
click at [1047, 671] on div at bounding box center [1106, 417] width 247 height 548
click at [1127, 646] on div at bounding box center [1106, 417] width 247 height 548
click at [1028, 392] on div at bounding box center [1106, 417] width 247 height 548
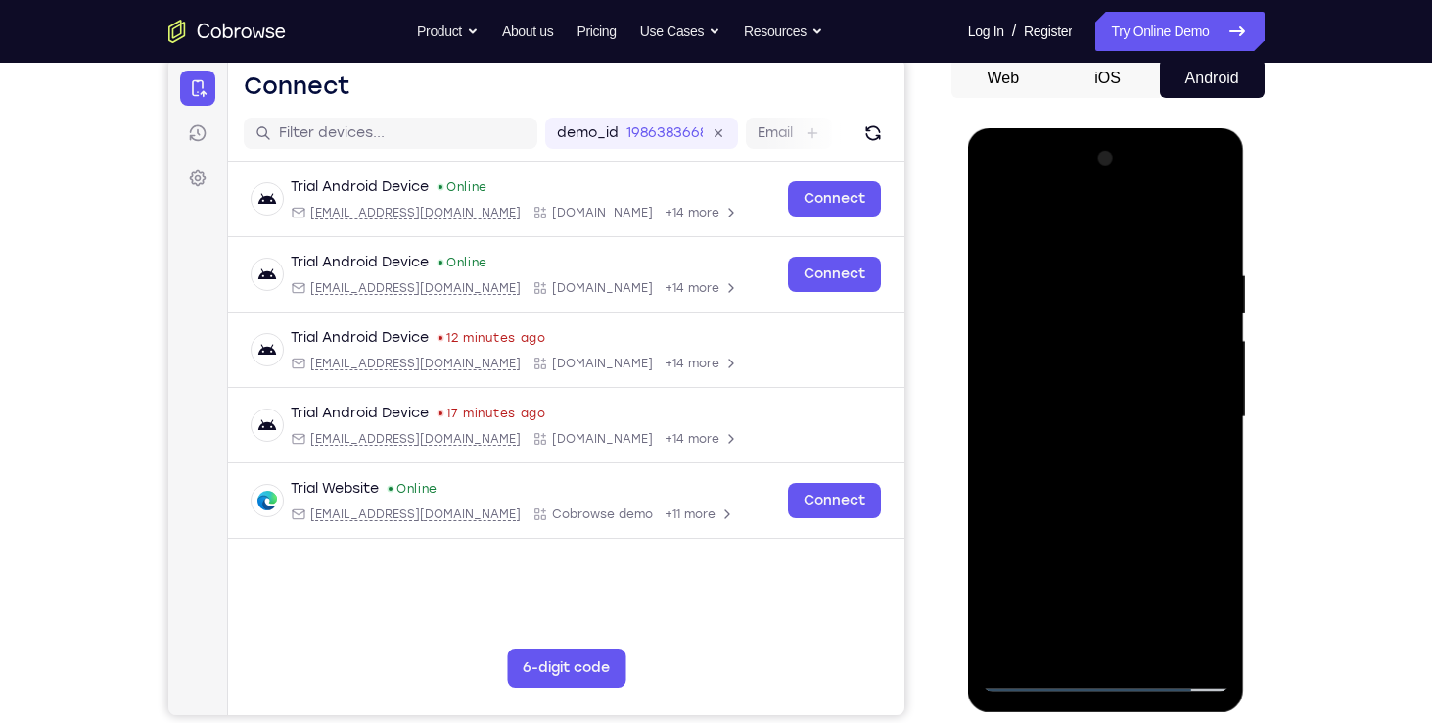
click at [1039, 374] on div at bounding box center [1106, 417] width 247 height 548
click at [1081, 418] on div at bounding box center [1106, 417] width 247 height 548
click at [1086, 466] on div at bounding box center [1106, 417] width 247 height 548
click at [1074, 315] on div at bounding box center [1106, 417] width 247 height 548
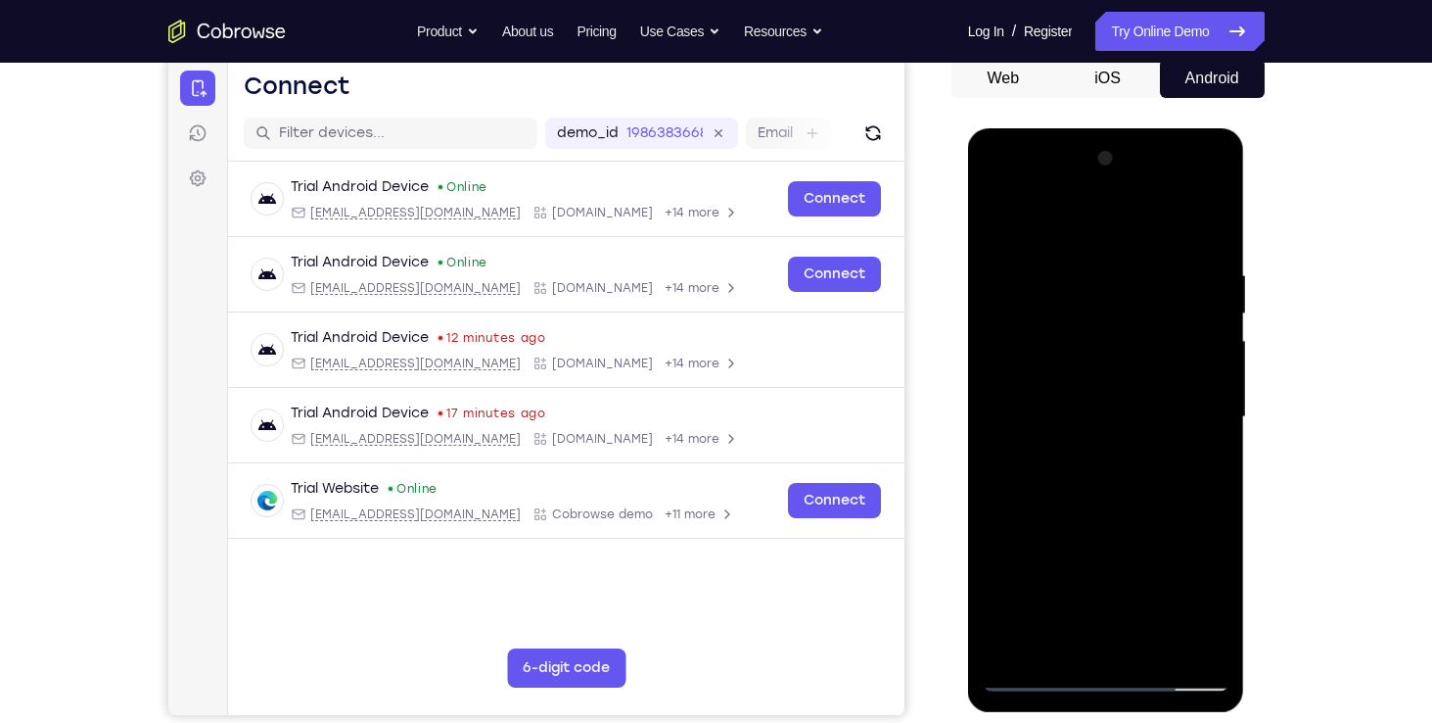
click at [1081, 427] on div at bounding box center [1106, 417] width 247 height 548
click at [1062, 320] on div at bounding box center [1106, 417] width 247 height 548
click at [1068, 357] on div at bounding box center [1106, 417] width 247 height 548
click at [1159, 356] on div at bounding box center [1106, 417] width 247 height 548
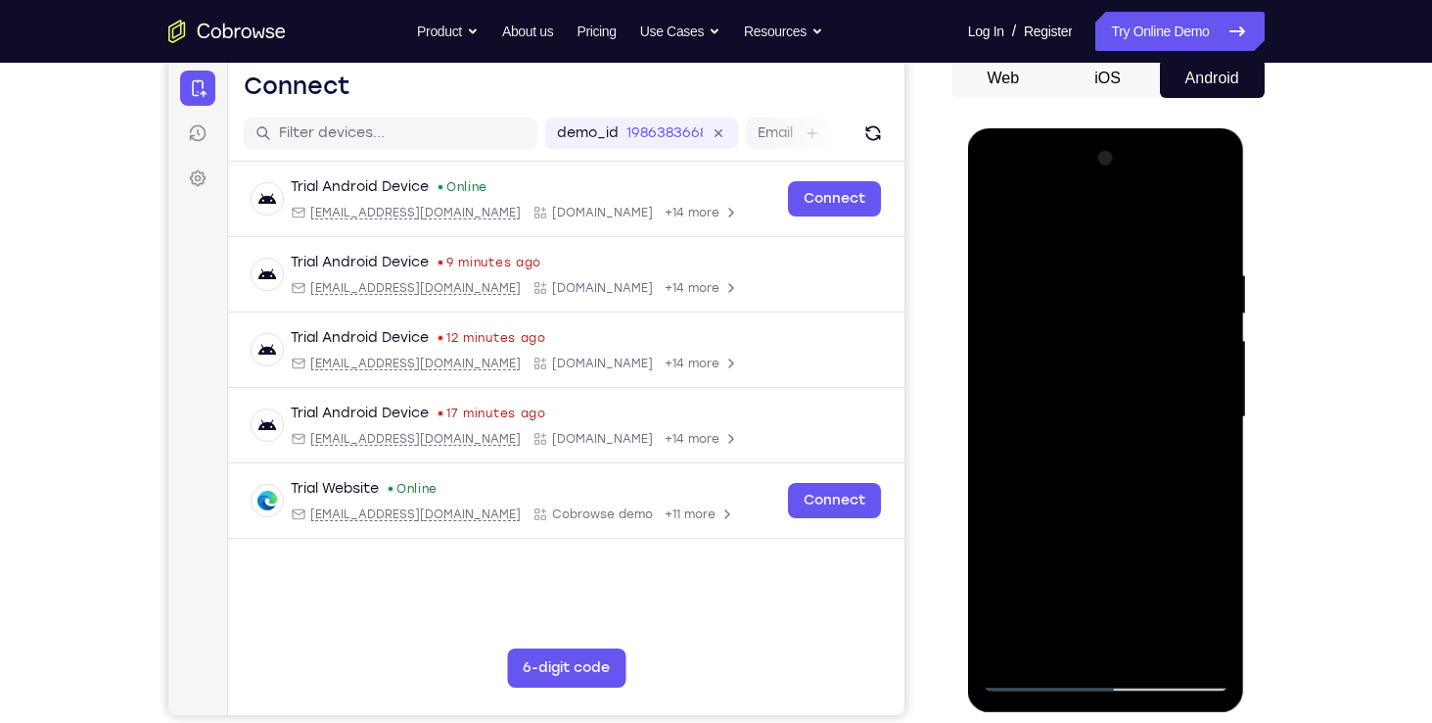
click at [1116, 354] on div at bounding box center [1106, 417] width 247 height 548
click at [1195, 221] on div at bounding box center [1106, 417] width 247 height 548
click at [1128, 510] on div at bounding box center [1106, 417] width 247 height 548
click at [1204, 327] on div at bounding box center [1106, 417] width 247 height 548
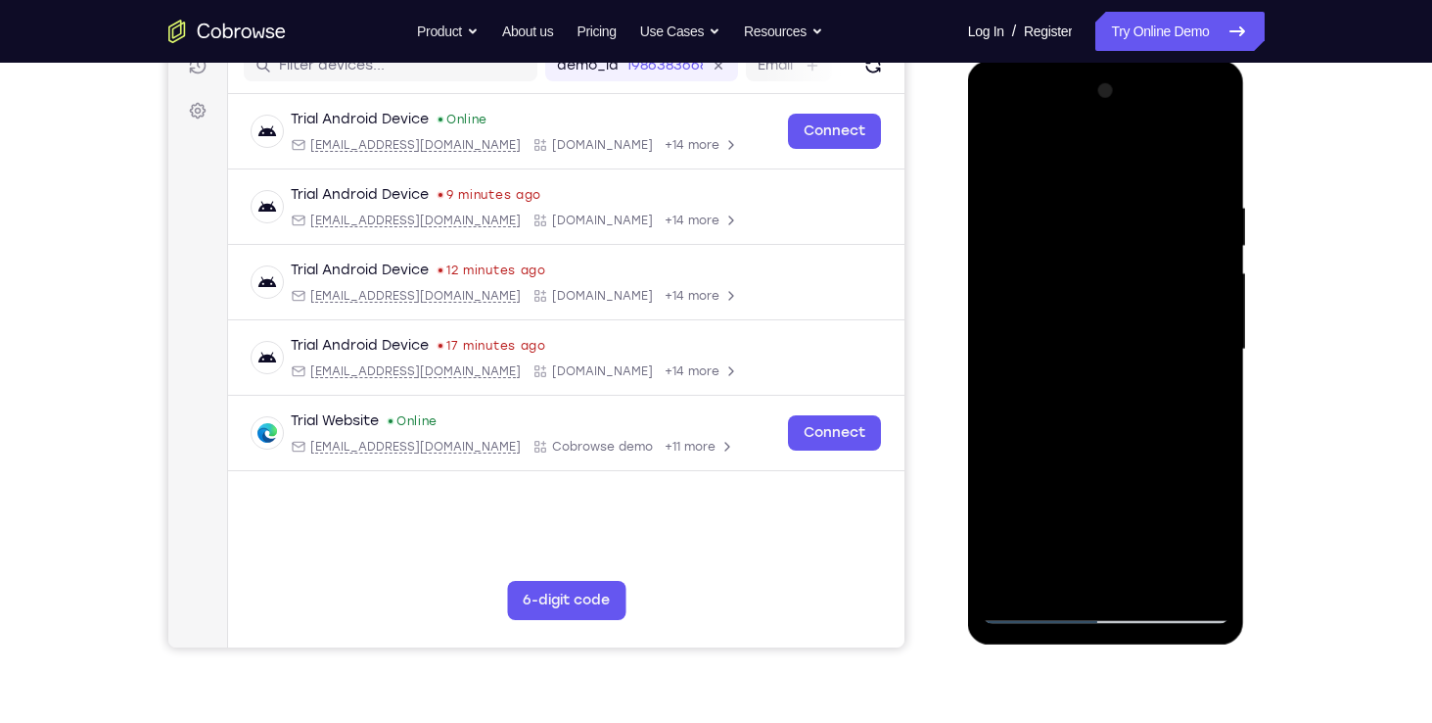
scroll to position [266, 0]
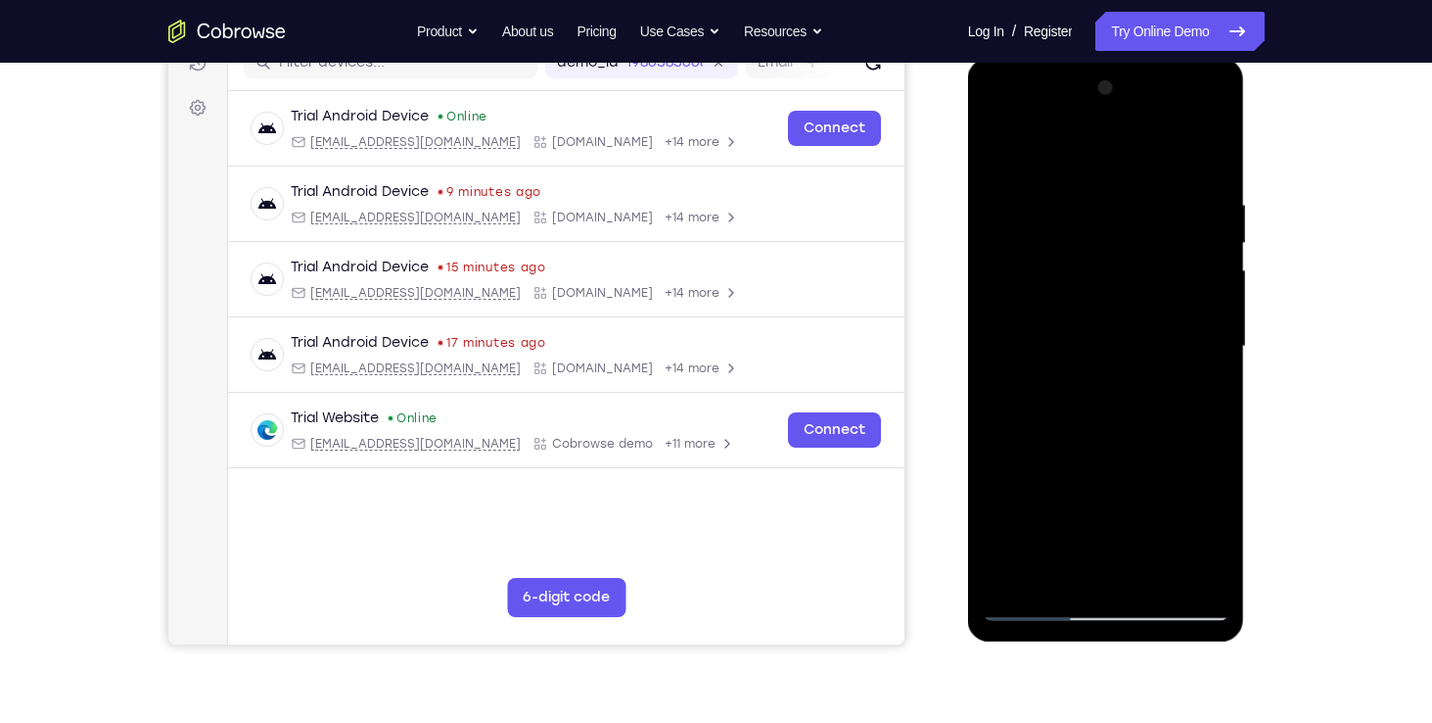
click at [1124, 149] on div at bounding box center [1106, 346] width 247 height 548
click at [1117, 147] on div at bounding box center [1106, 346] width 247 height 548
click at [1001, 143] on div at bounding box center [1106, 346] width 247 height 548
click at [1055, 569] on div at bounding box center [1106, 346] width 247 height 548
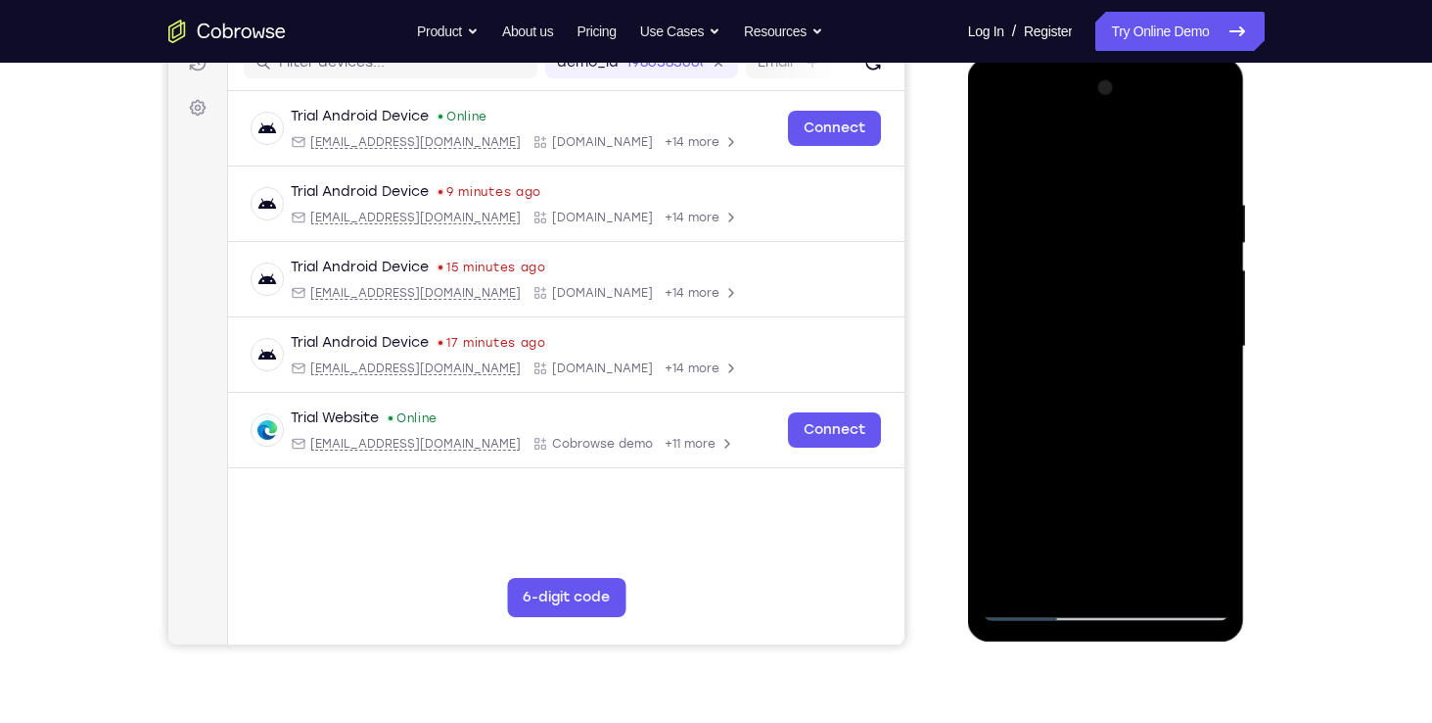
click at [1088, 142] on div at bounding box center [1106, 346] width 247 height 548
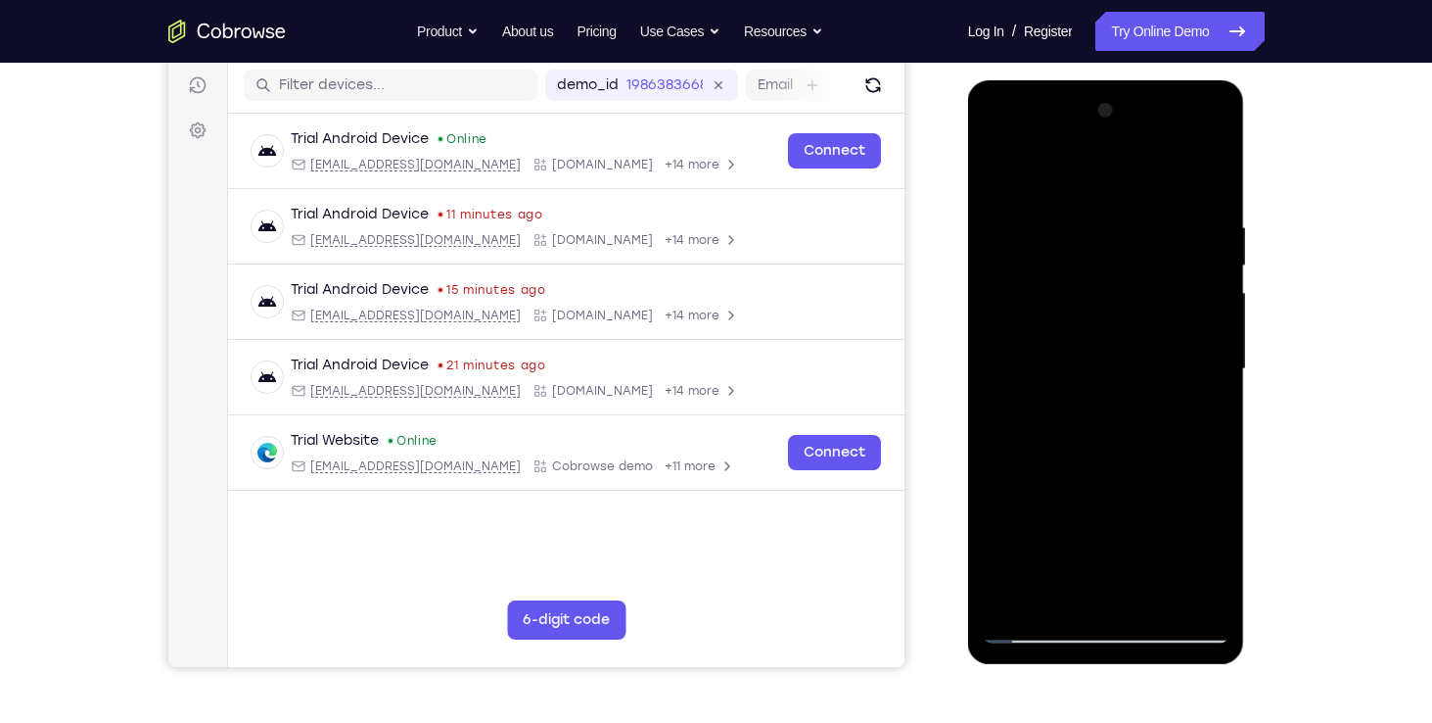
scroll to position [238, 0]
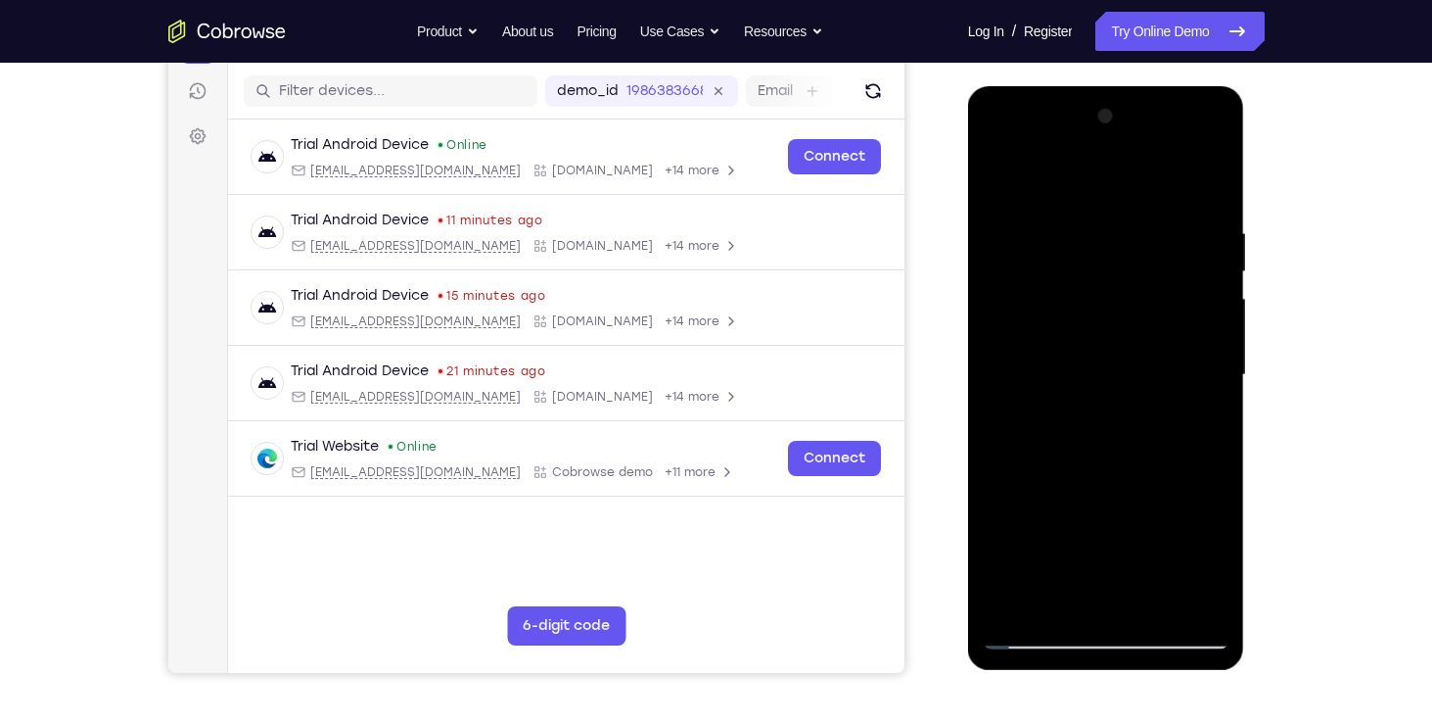
click at [1208, 170] on div at bounding box center [1106, 375] width 247 height 548
click at [1017, 612] on div at bounding box center [1106, 375] width 247 height 548
click at [1200, 598] on div at bounding box center [1106, 375] width 247 height 548
click at [1006, 170] on div at bounding box center [1106, 375] width 247 height 548
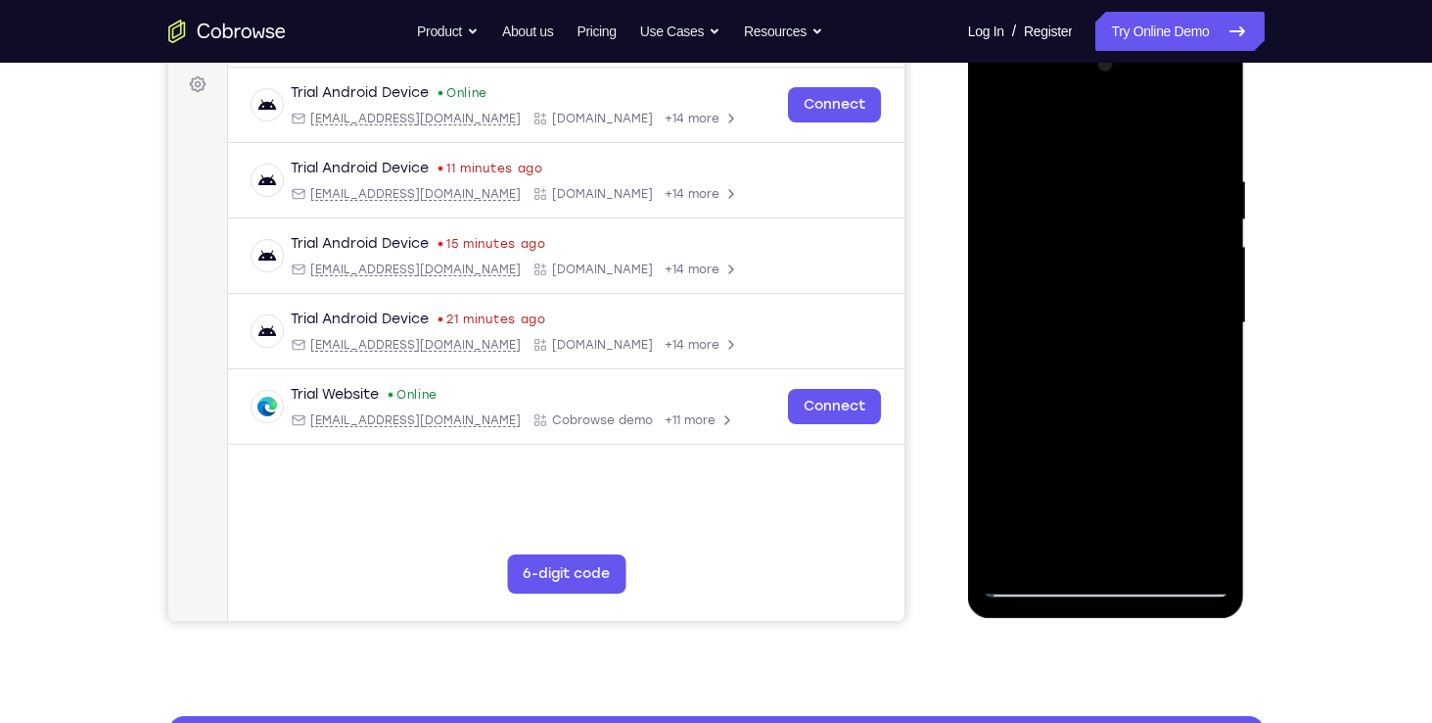
scroll to position [295, 0]
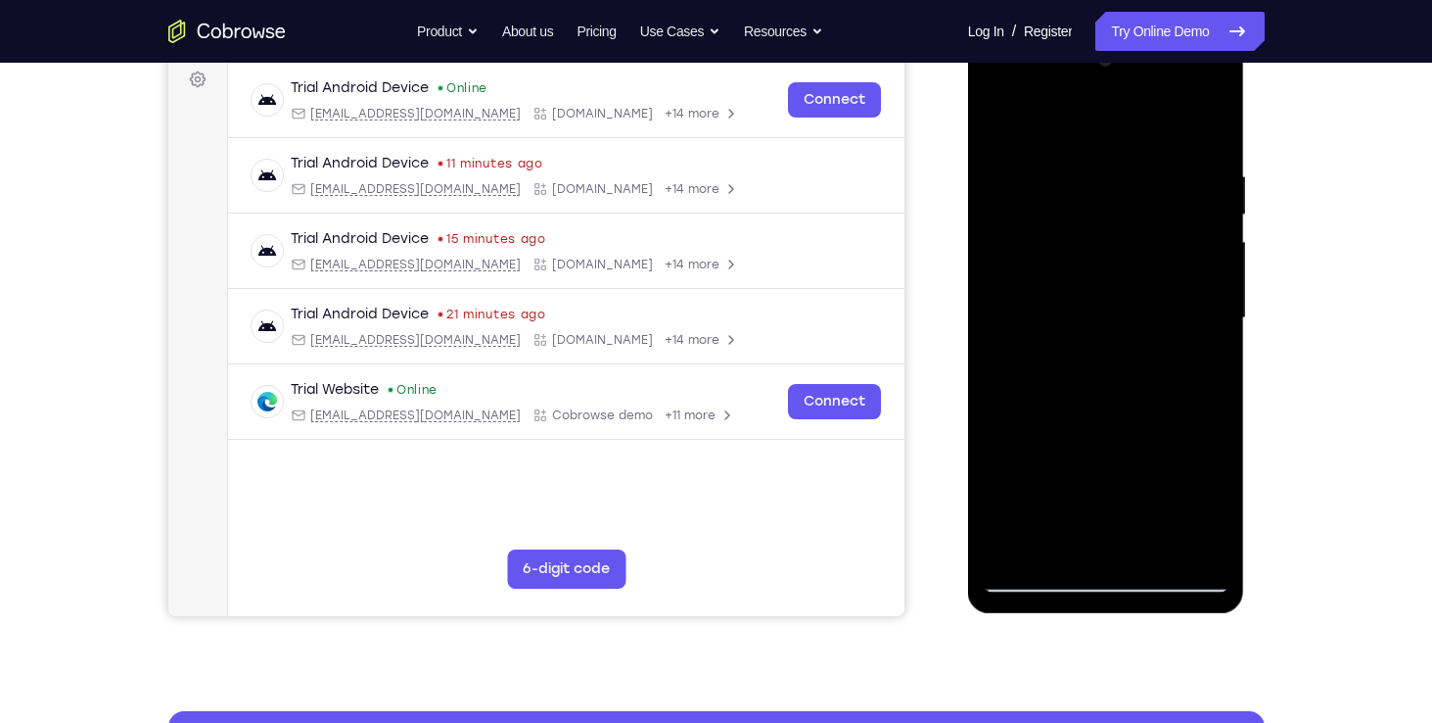
click at [1106, 250] on div at bounding box center [1106, 318] width 247 height 548
click at [1108, 336] on div at bounding box center [1106, 318] width 247 height 548
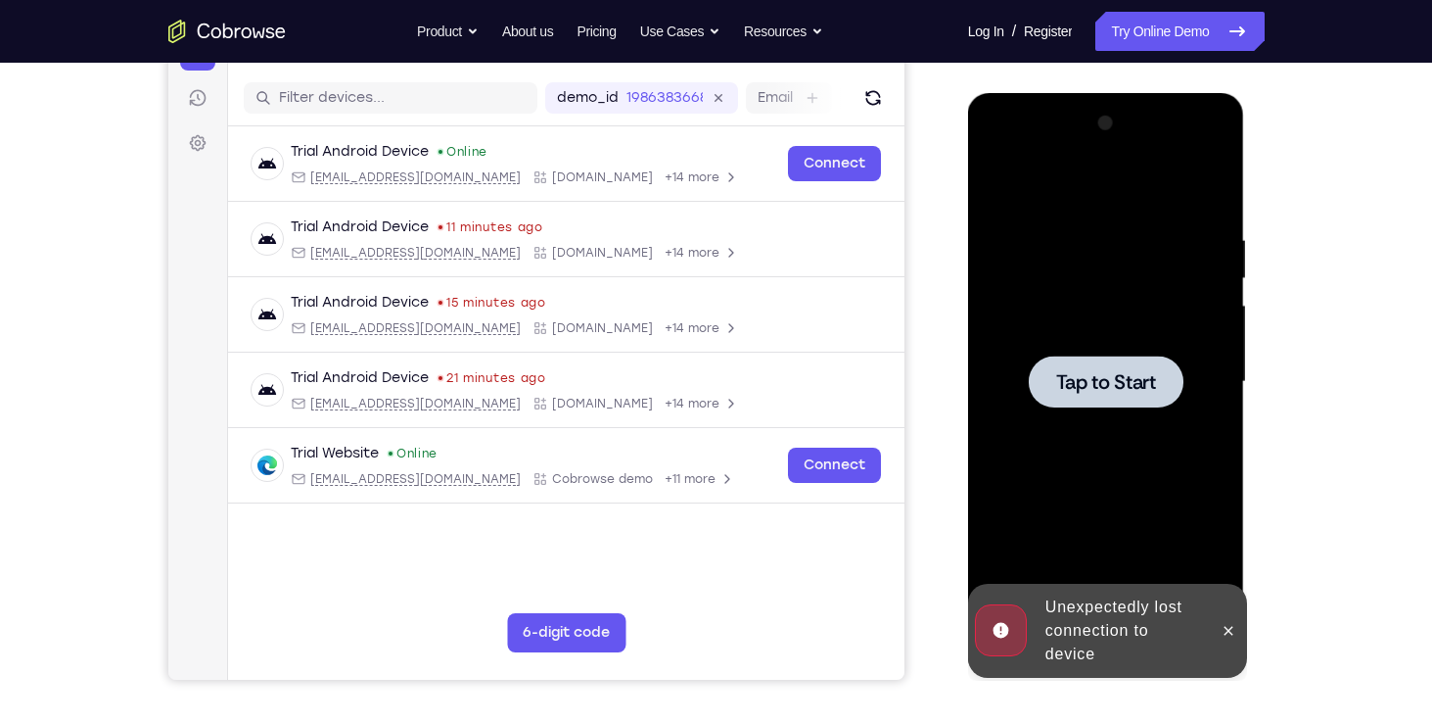
scroll to position [247, 0]
